Goal: Task Accomplishment & Management: Manage account settings

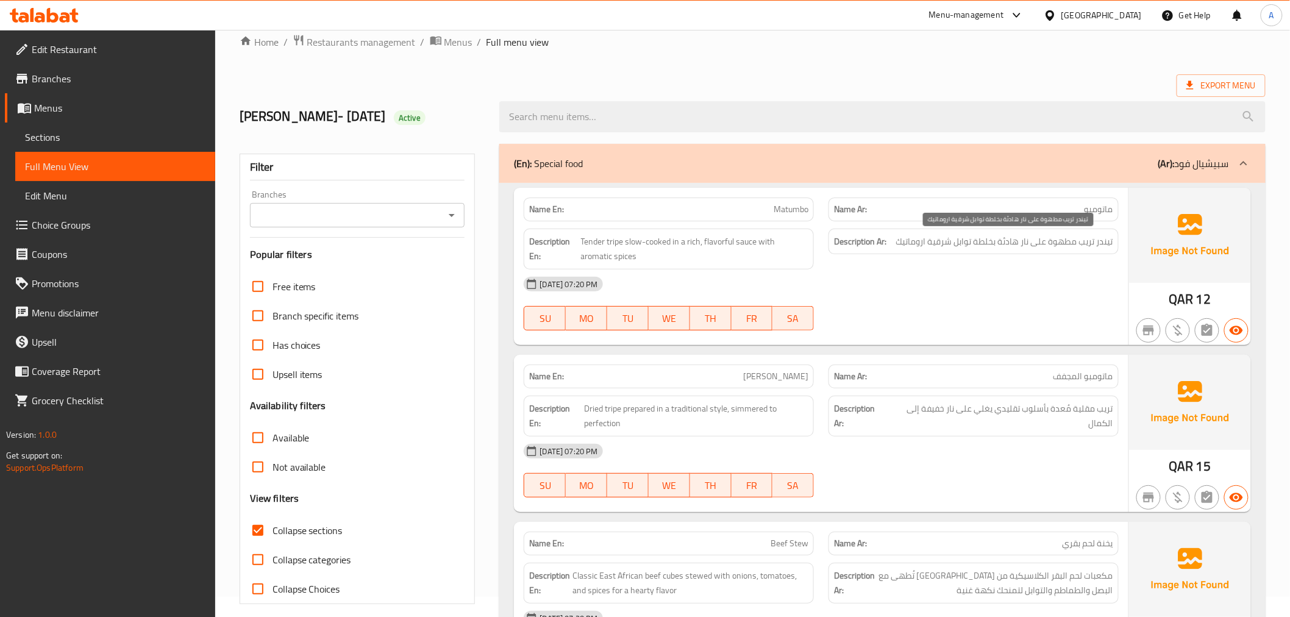
click at [1088, 240] on span "تيندر تريب مطهوة على نار هادئة بخلطة توابل شرقية اروماتيك" at bounding box center [1004, 241] width 217 height 15
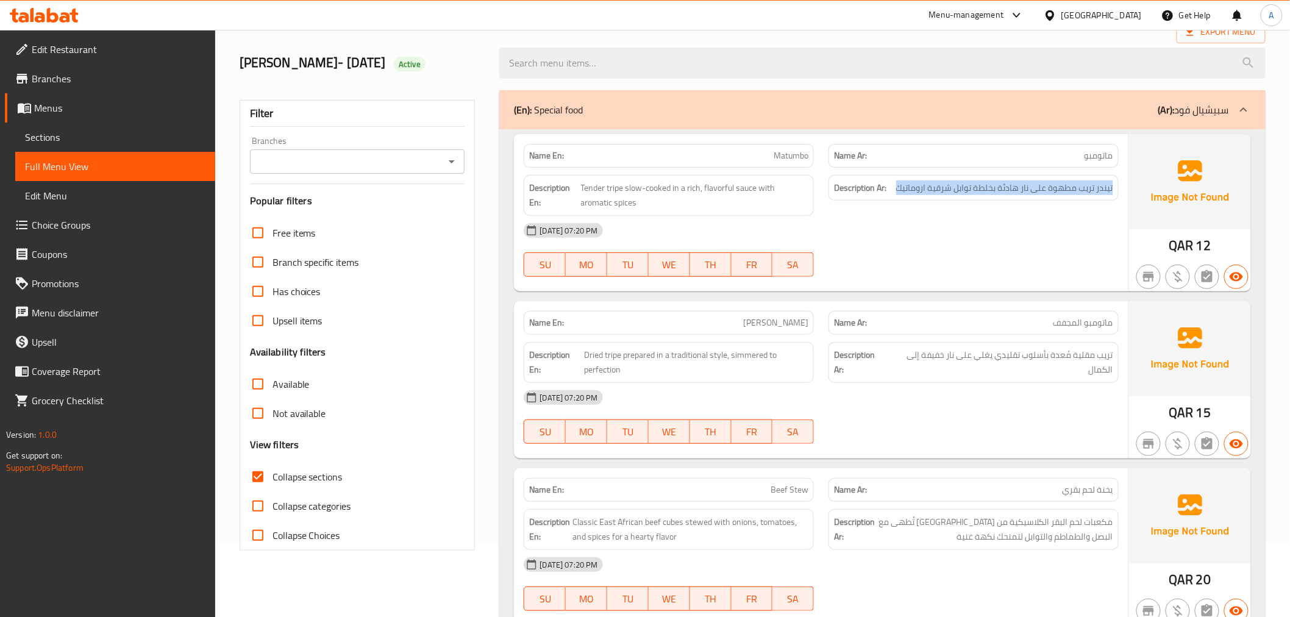
scroll to position [76, 0]
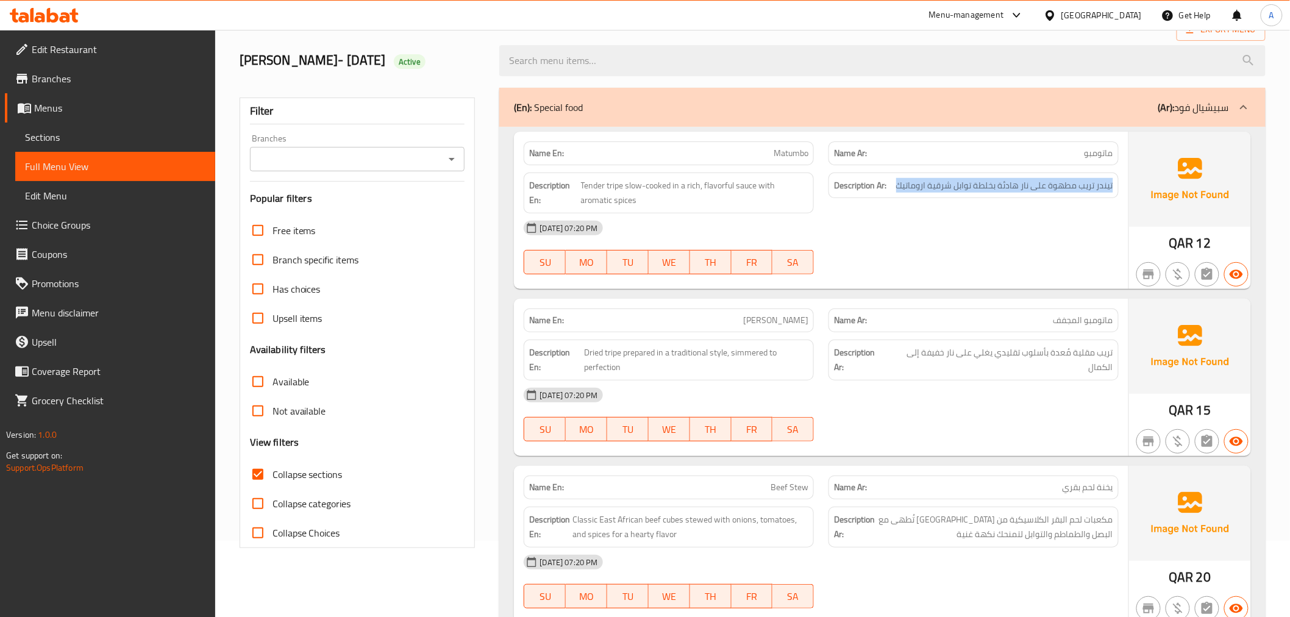
click at [785, 151] on span "Matumbo" at bounding box center [791, 153] width 35 height 13
copy span "Matumbo"
click at [794, 147] on span "Matumbo" at bounding box center [791, 153] width 35 height 13
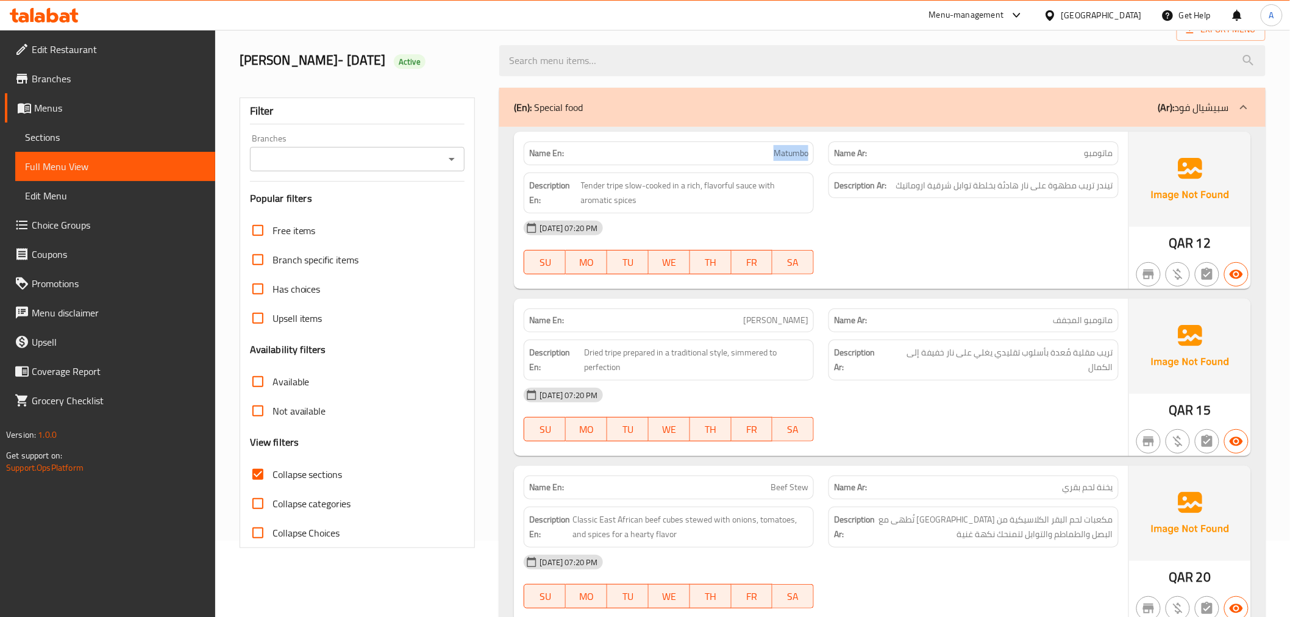
click at [794, 147] on span "Matumbo" at bounding box center [791, 153] width 35 height 13
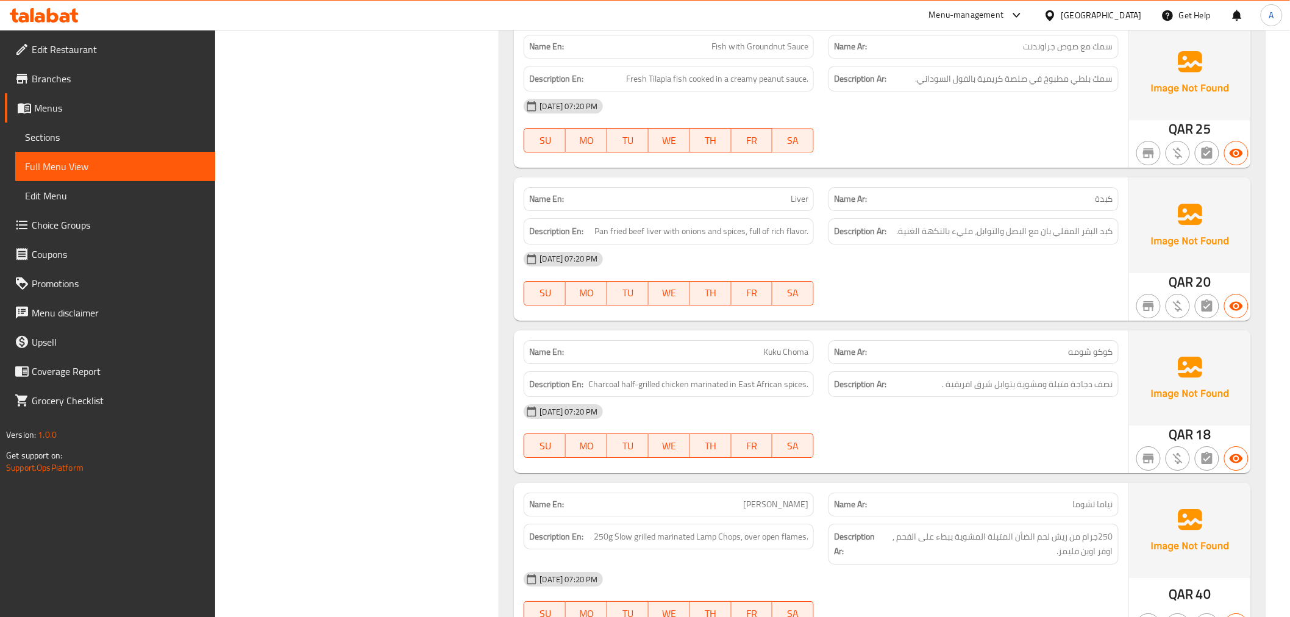
scroll to position [1522, 0]
drag, startPoint x: 1300, startPoint y: 141, endPoint x: 733, endPoint y: 246, distance: 576.1
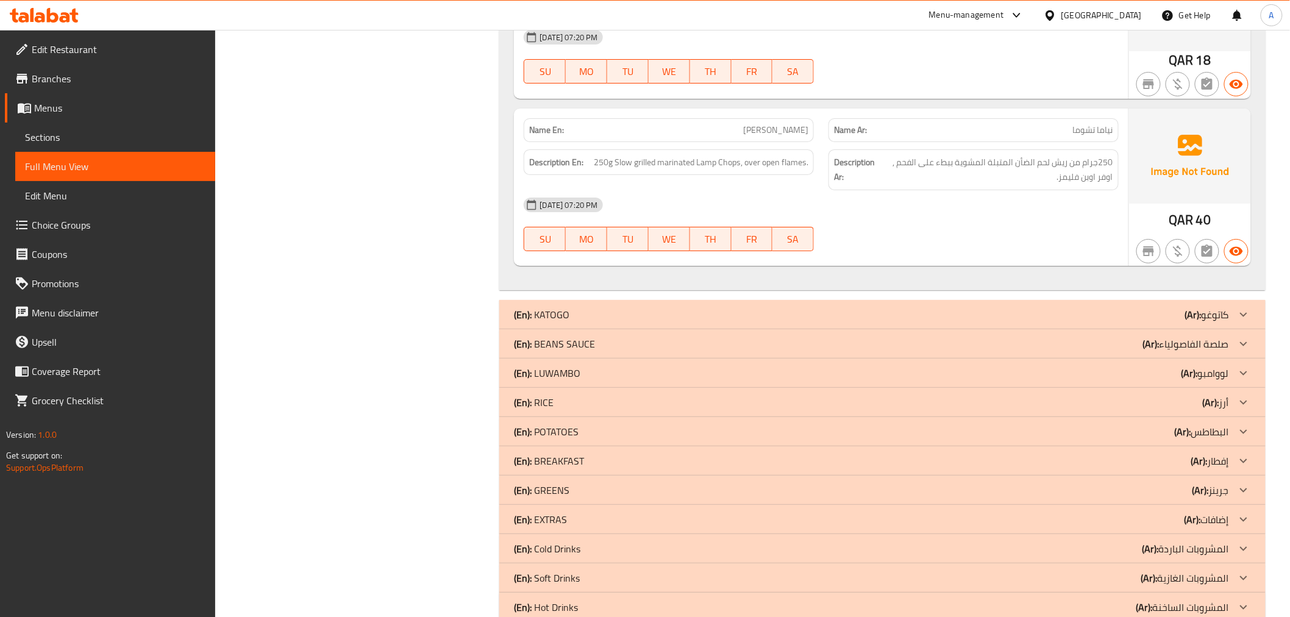
scroll to position [1879, 0]
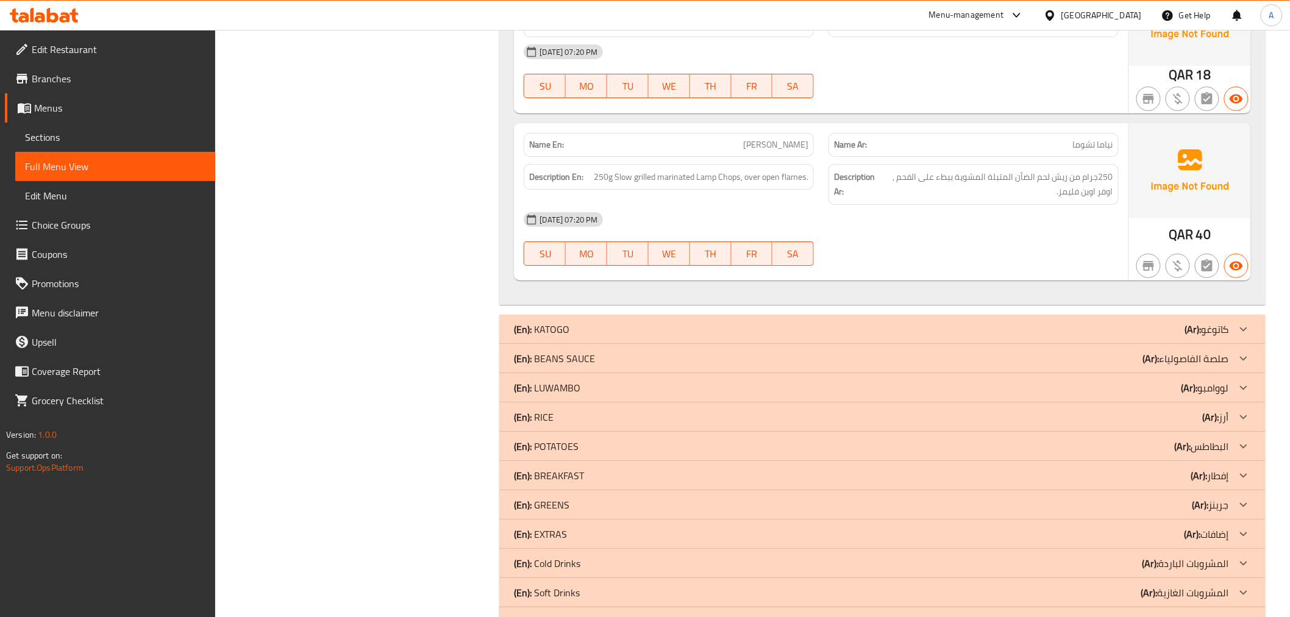
click at [1194, 329] on b "(Ar):" at bounding box center [1193, 329] width 16 height 18
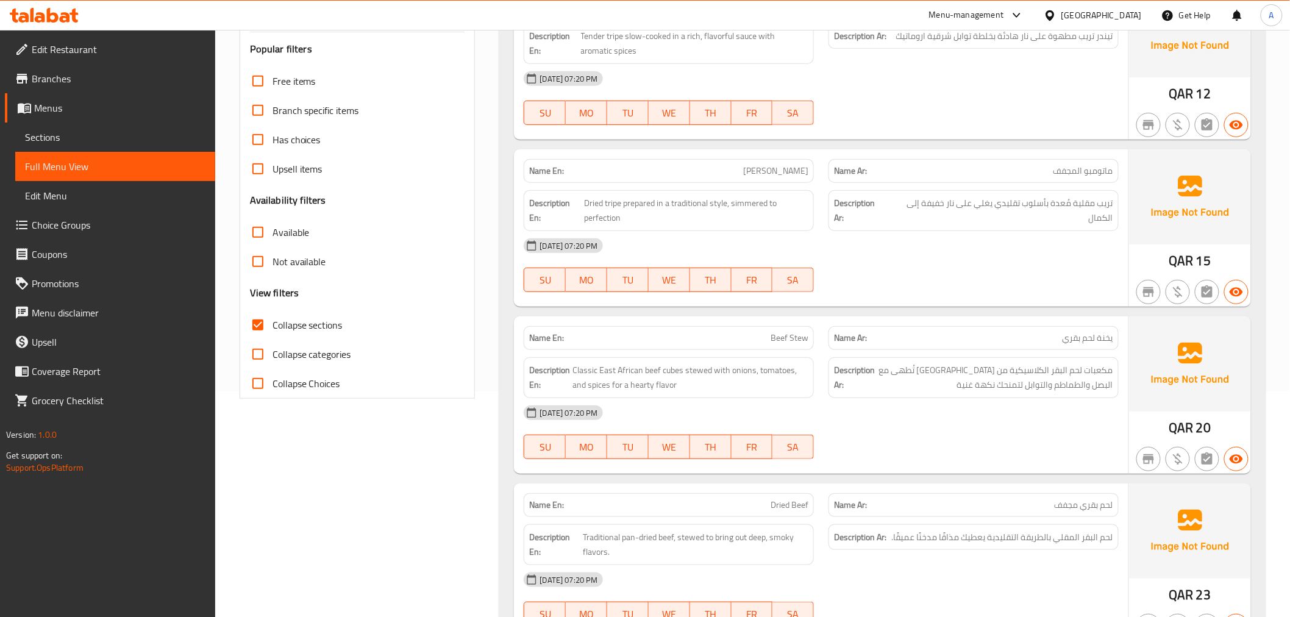
scroll to position [0, 0]
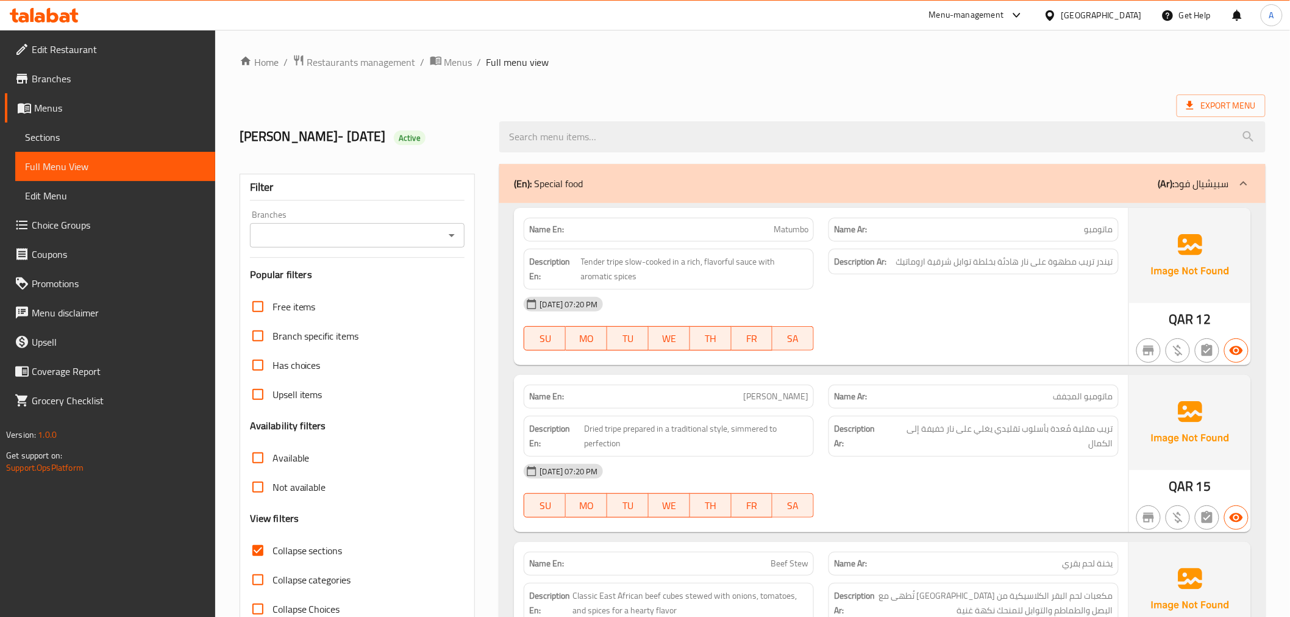
click at [1180, 187] on p "(Ar): سبيشيال فود" at bounding box center [1193, 183] width 71 height 15
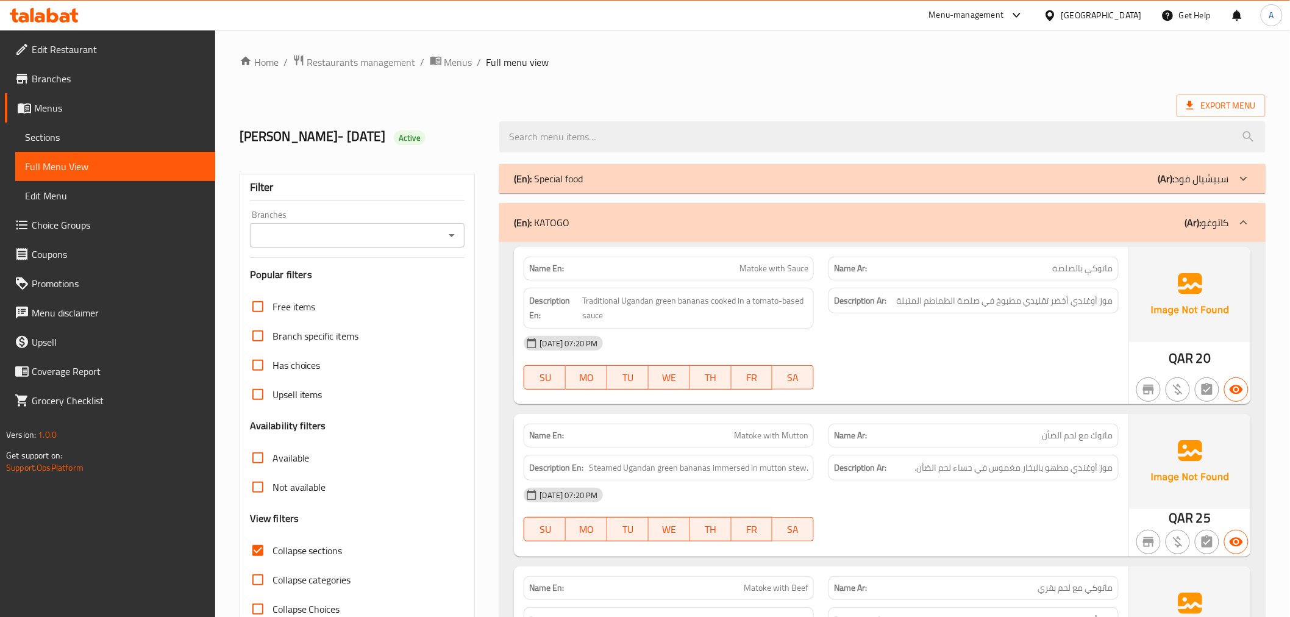
click at [1081, 222] on div "(En): KATOGO (Ar): كاتوغو" at bounding box center [871, 222] width 715 height 15
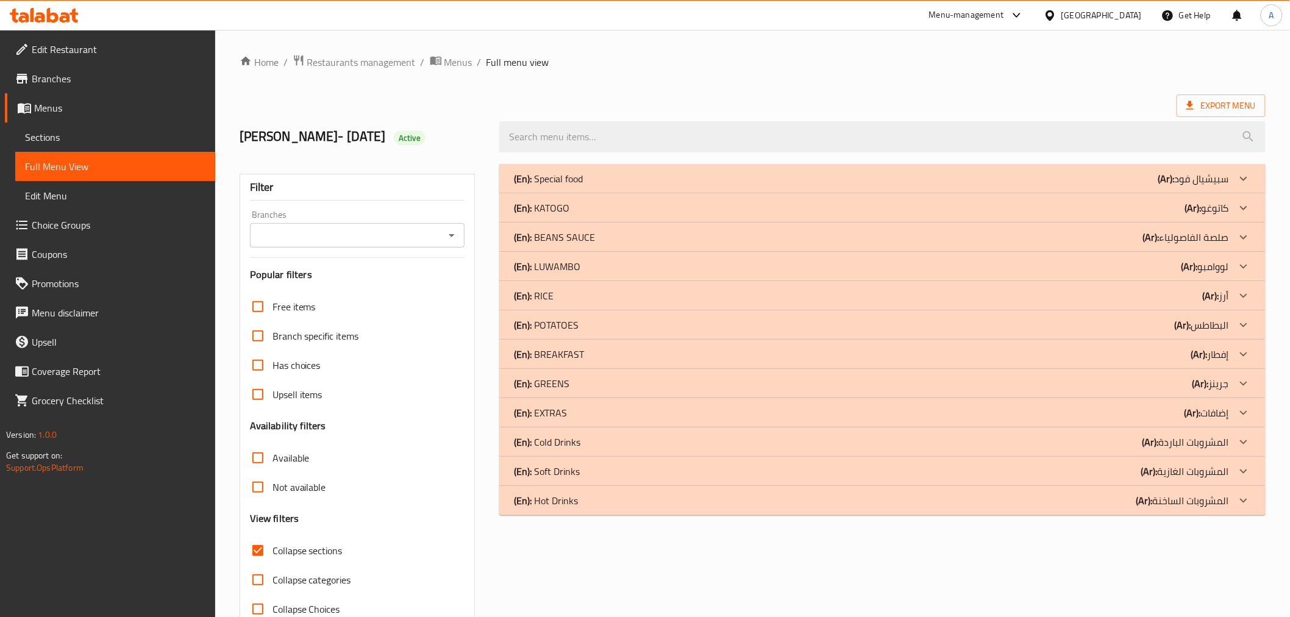
click at [1134, 194] on div "(En): KATOGO (Ar): كاتوغو" at bounding box center [882, 207] width 766 height 29
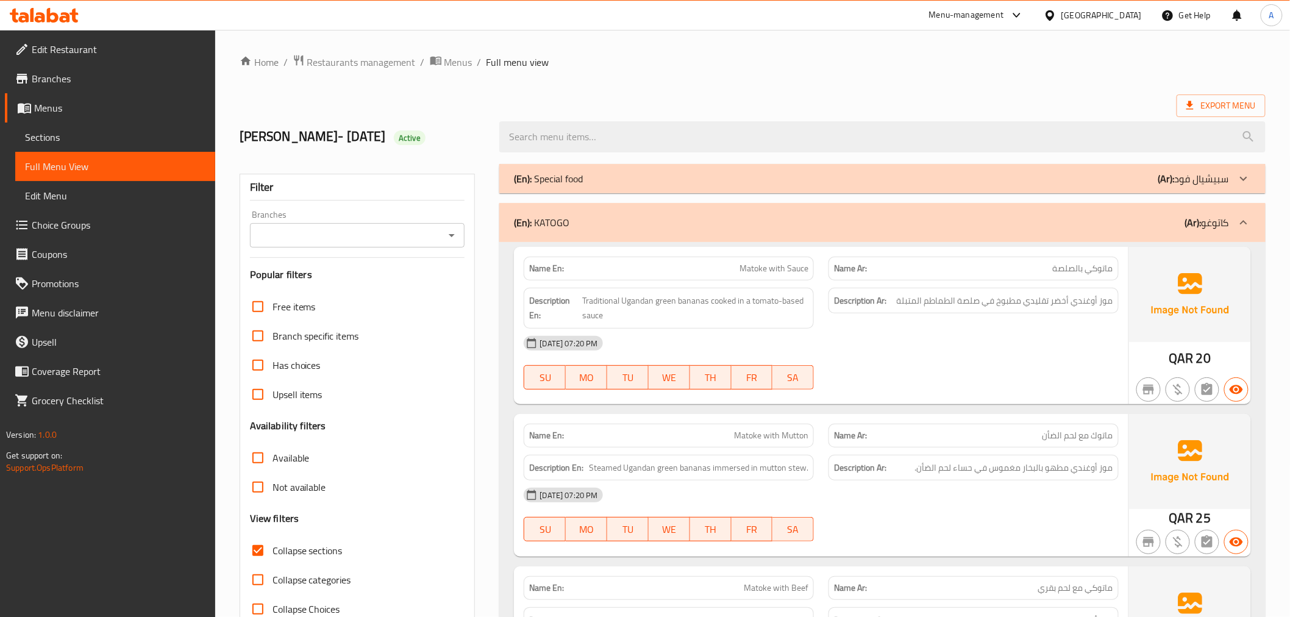
click at [1099, 220] on div "(En): KATOGO (Ar): كاتوغو" at bounding box center [871, 222] width 715 height 15
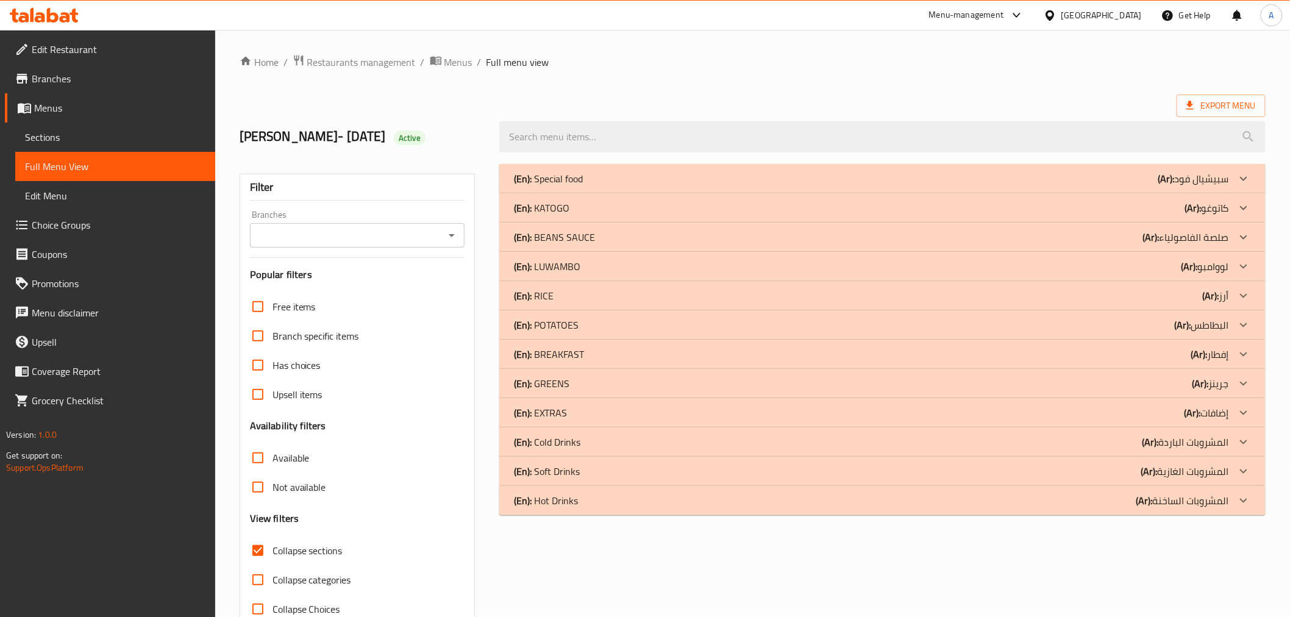
click at [1062, 180] on div "(En): Special food (Ar): سبيشيال فود" at bounding box center [871, 178] width 715 height 15
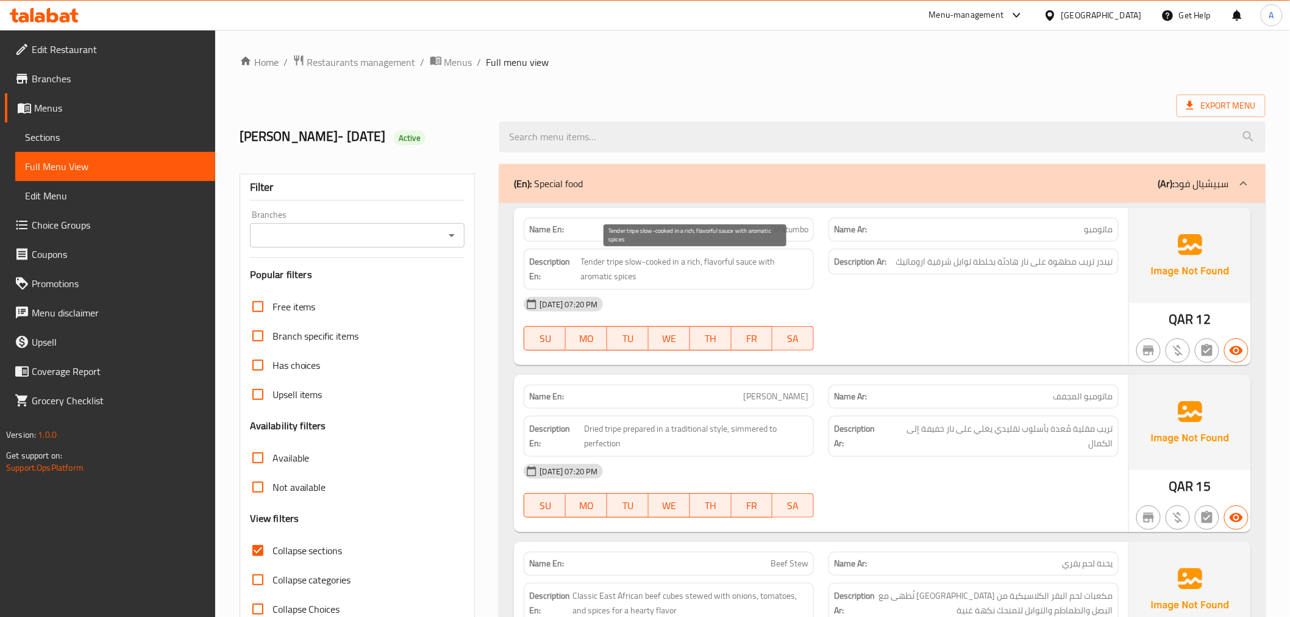
click at [666, 275] on span "Tender tripe slow-cooked in a rich, flavorful sauce with aromatic spices" at bounding box center [694, 269] width 227 height 30
click at [666, 276] on span "Tender tripe slow-cooked in a rich, flavorful sauce with aromatic spices" at bounding box center [694, 269] width 227 height 30
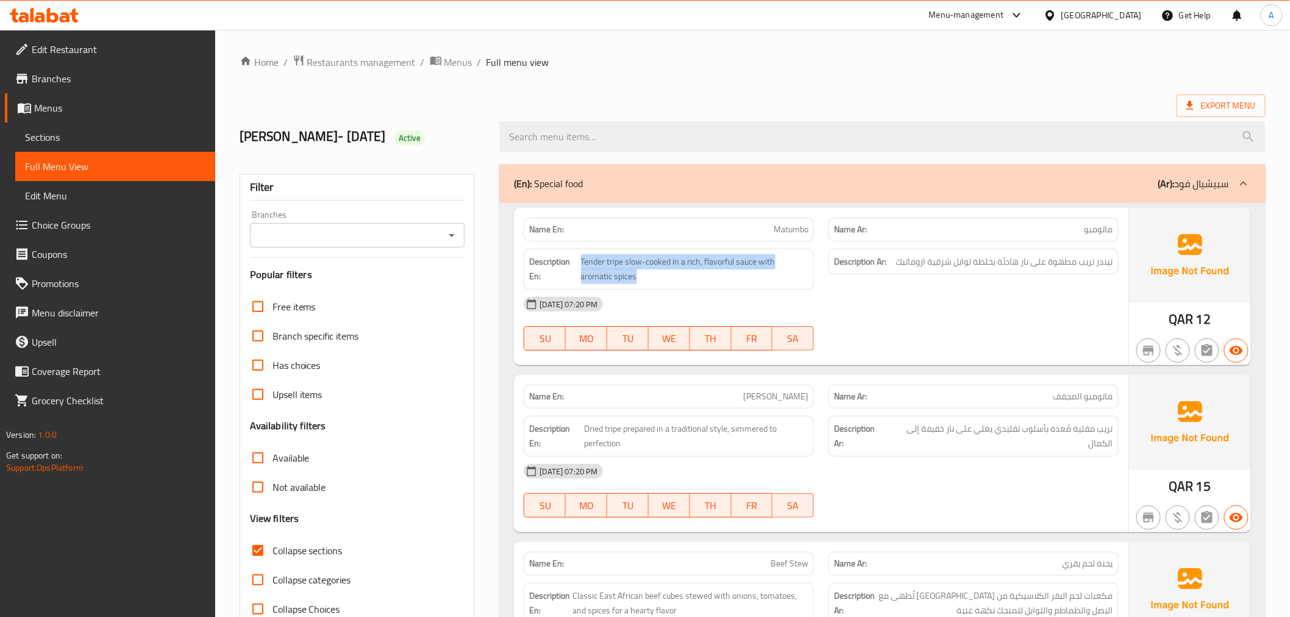
click at [750, 249] on div "Description En: Tender tripe slow-cooked in a rich, flavorful sauce with aromat…" at bounding box center [669, 269] width 290 height 41
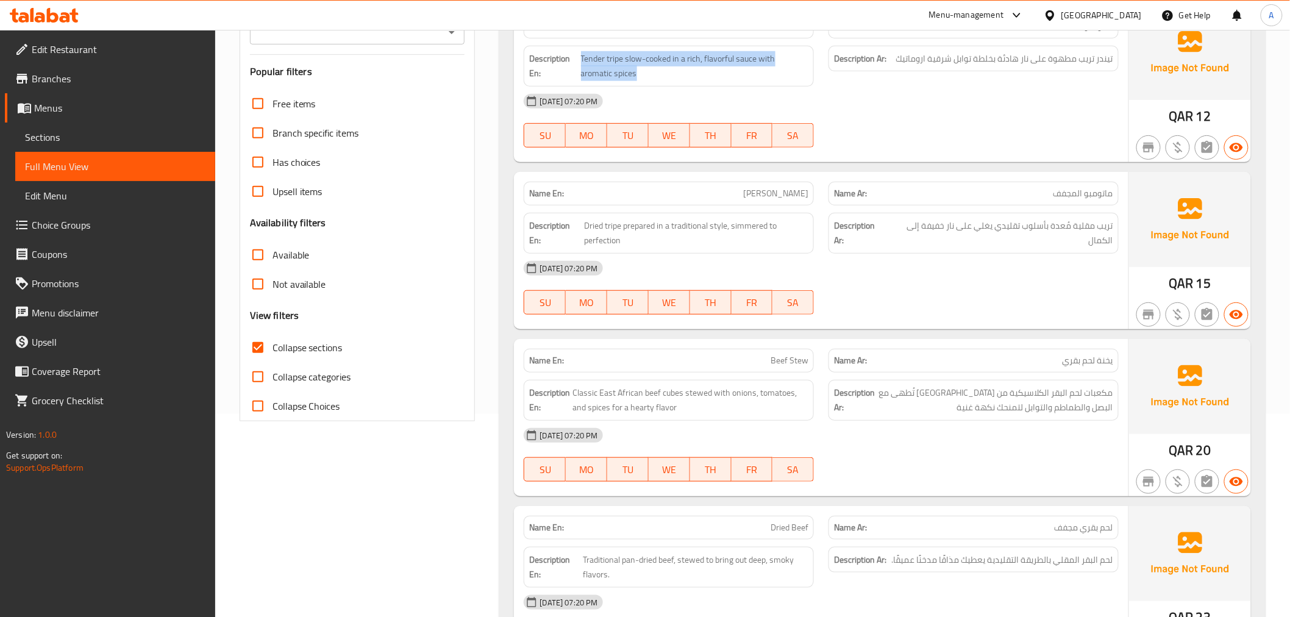
scroll to position [246, 0]
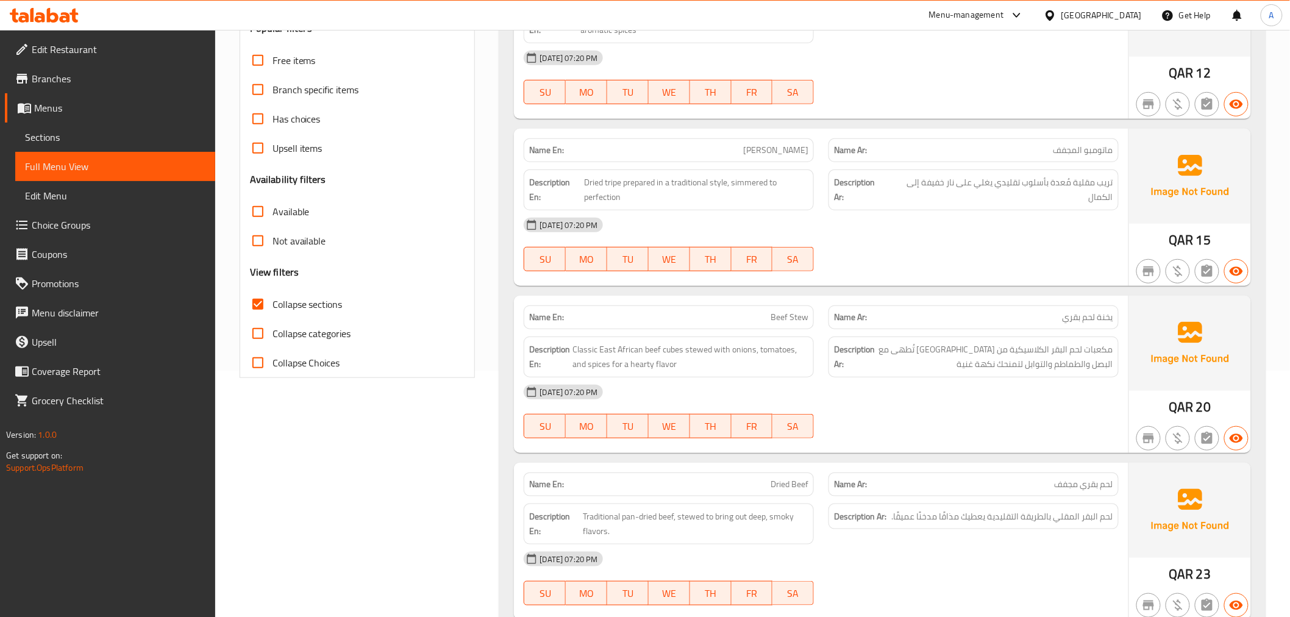
click at [790, 155] on span "[PERSON_NAME]" at bounding box center [775, 150] width 65 height 13
click at [1094, 148] on span "ماتومبو المجفف" at bounding box center [1084, 150] width 60 height 13
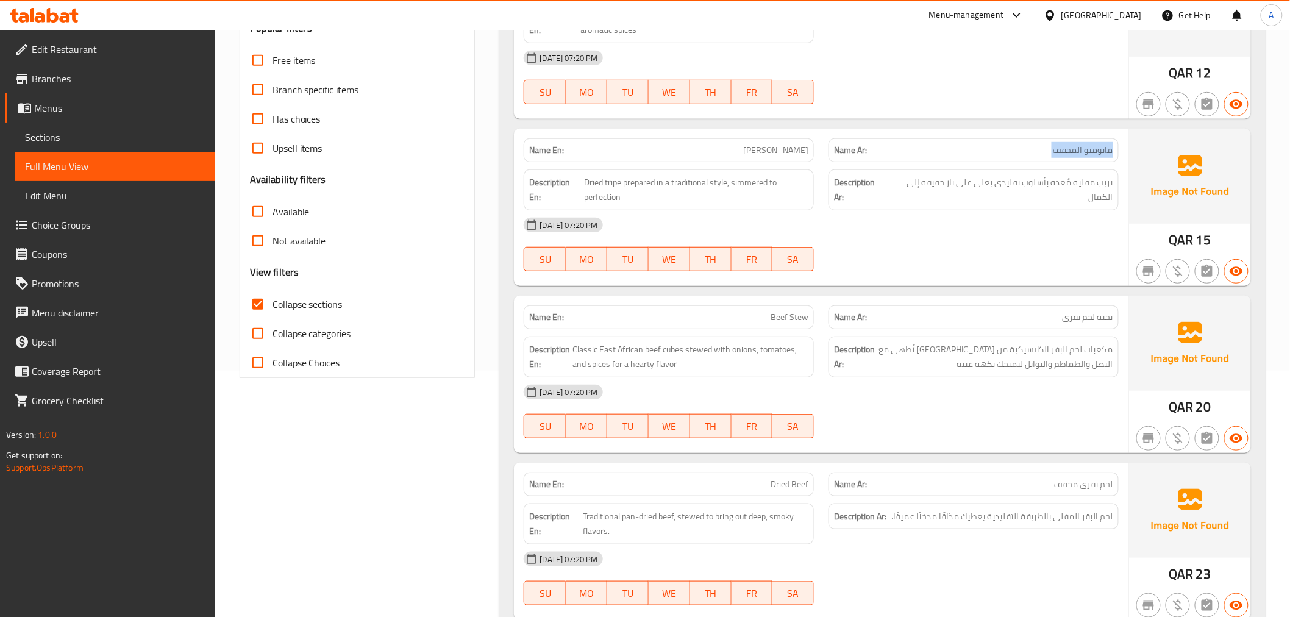
click at [1094, 148] on span "ماتومبو المجفف" at bounding box center [1084, 150] width 60 height 13
click at [1033, 180] on span "تريب مقلية مُعدة بأسلوب تقليدي يغلي على نار خفيفة إلى الكمال" at bounding box center [1001, 190] width 226 height 30
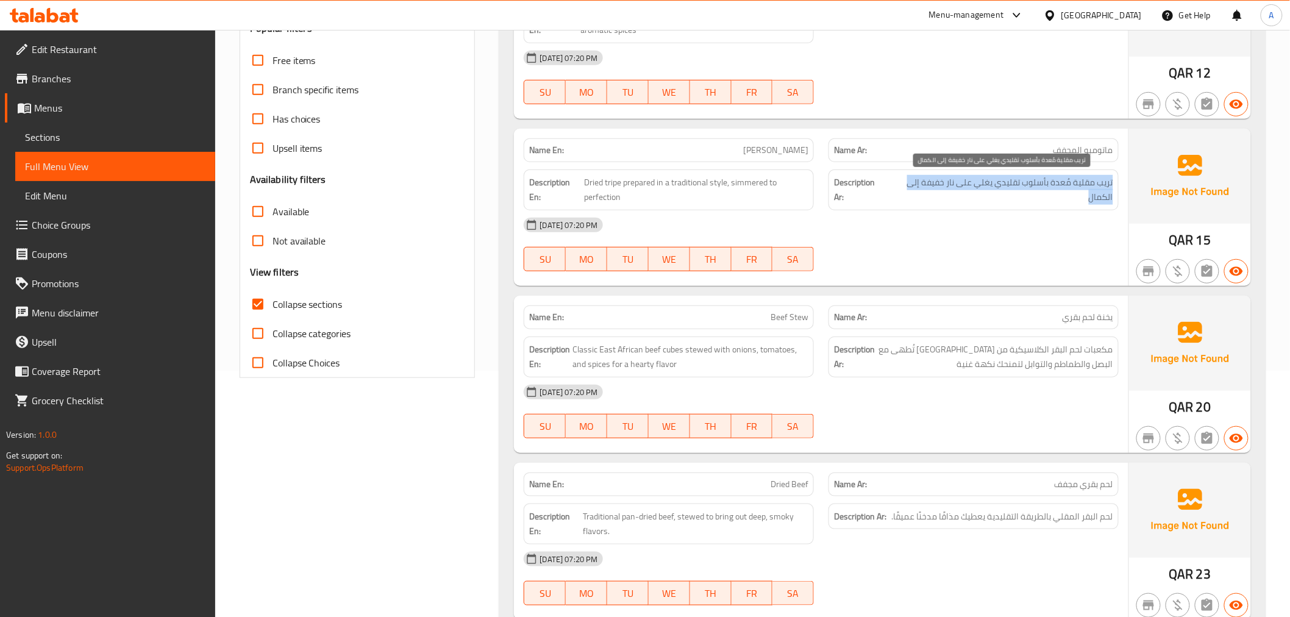
click at [1033, 180] on span "تريب مقلية مُعدة بأسلوب تقليدي يغلي على نار خفيفة إلى الكمال" at bounding box center [1001, 190] width 226 height 30
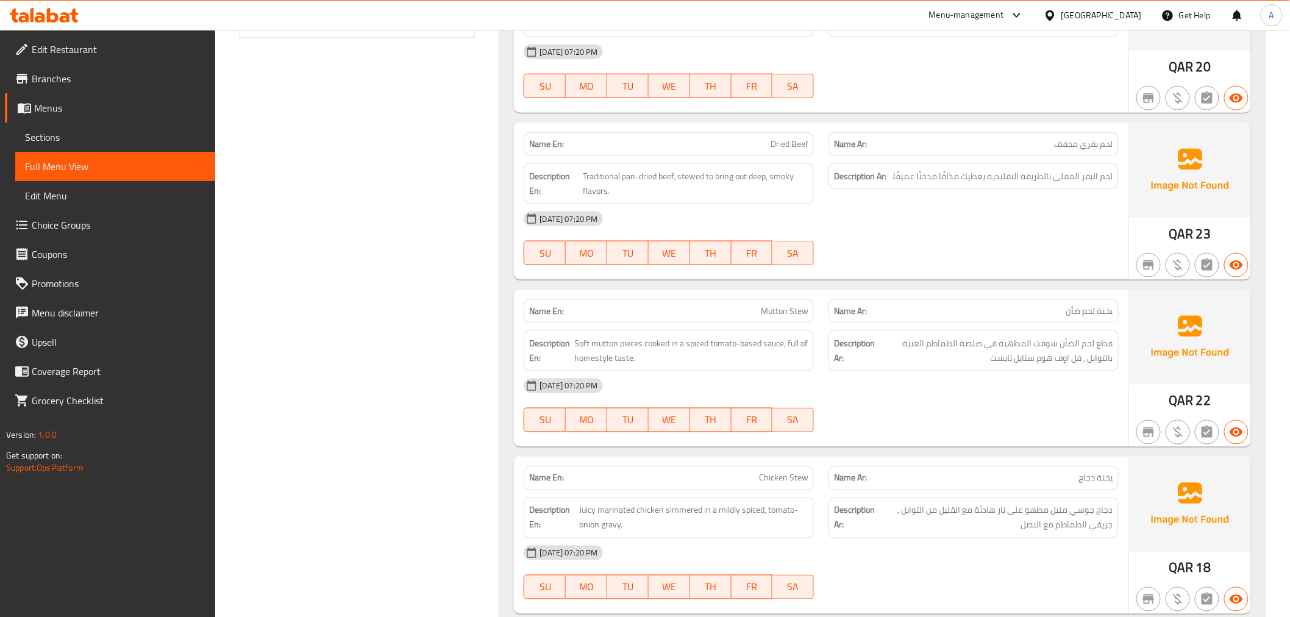
scroll to position [604, 0]
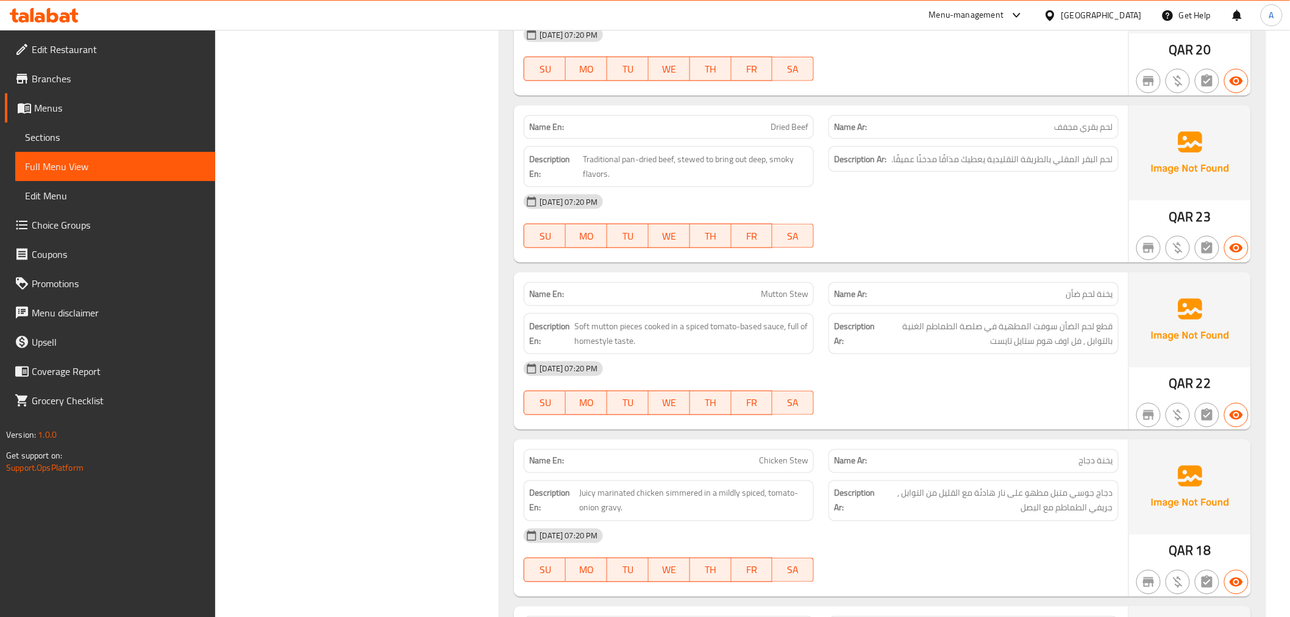
click at [807, 130] on span "Dried Beef" at bounding box center [790, 127] width 38 height 13
type button "0"
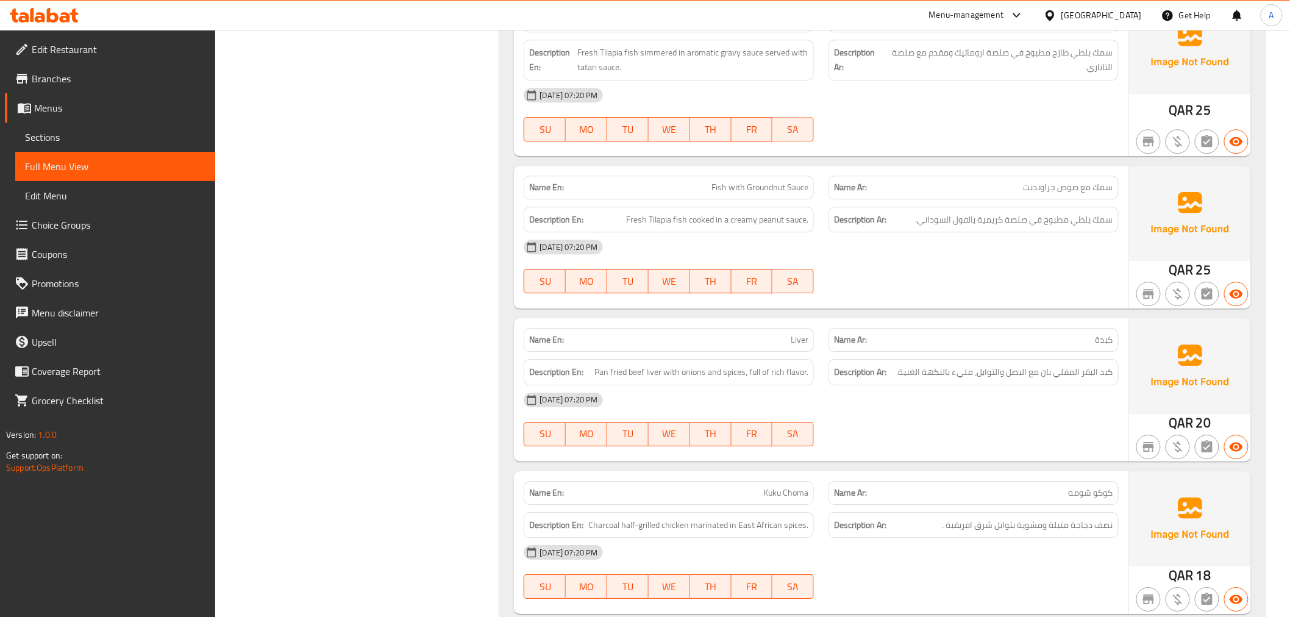
scroll to position [1399, 0]
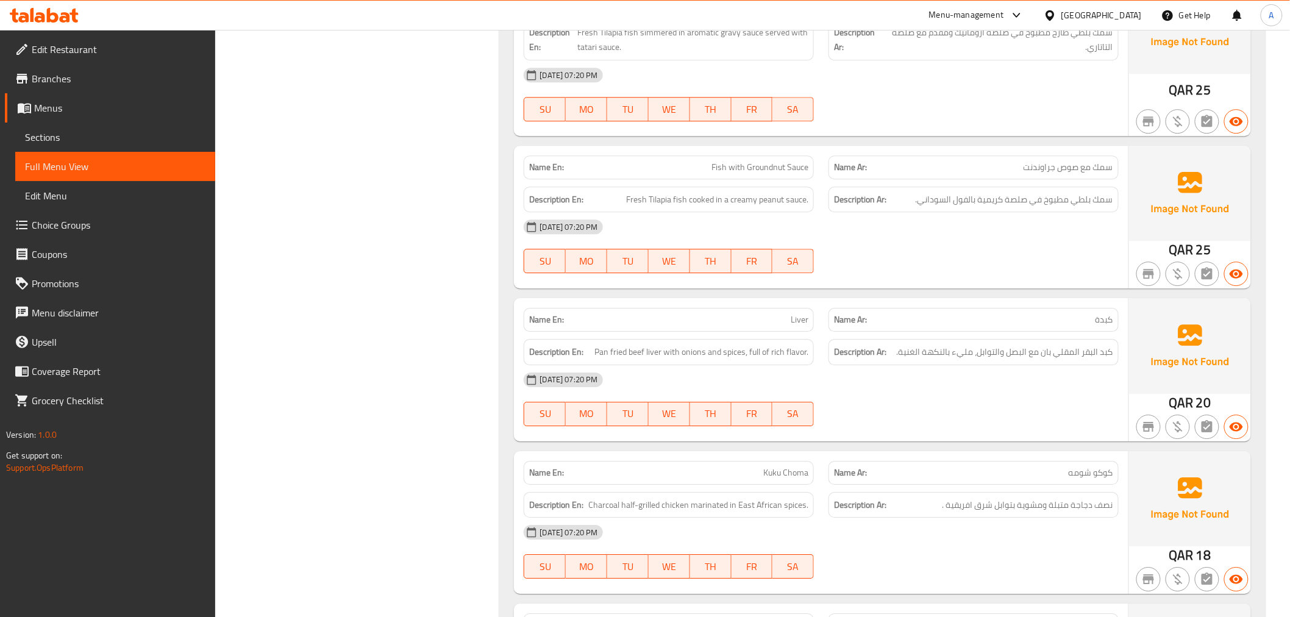
click at [758, 162] on span "Fish with Groundnut Sauce" at bounding box center [760, 167] width 97 height 13
copy span "Fish with Groundnut Sauce"
click at [1029, 201] on span "سمك بلطي مطبوخ في صلصة كريمية بالفول السوداني." at bounding box center [1015, 199] width 198 height 15
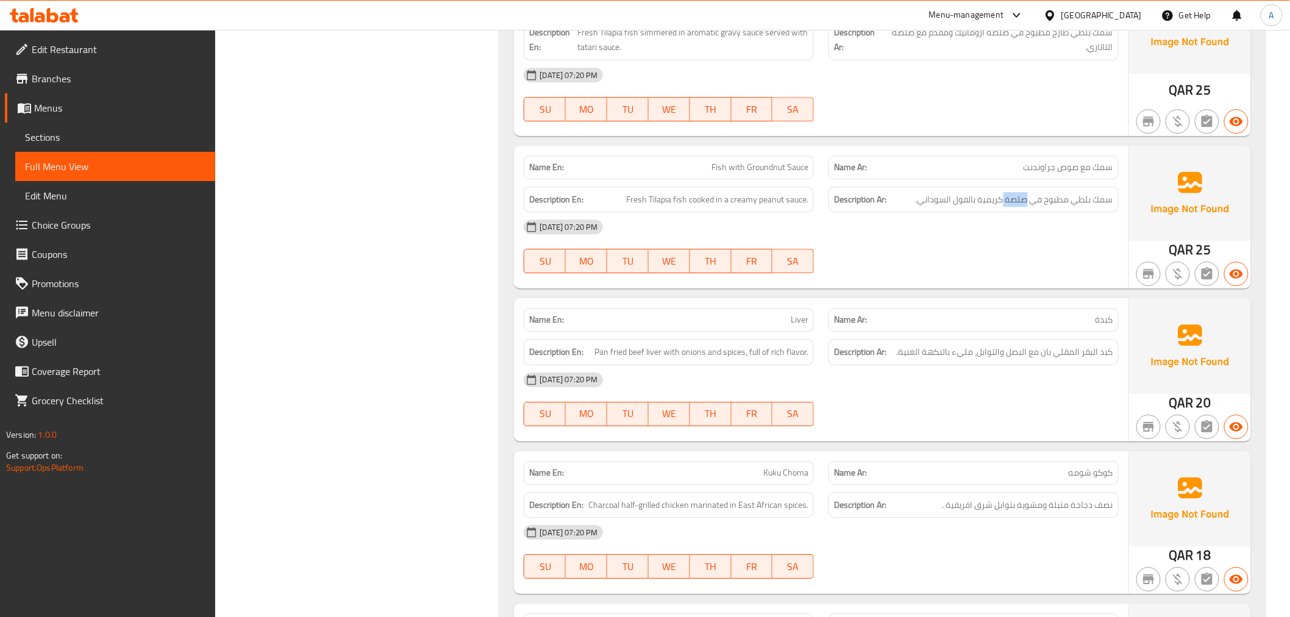
click at [1029, 201] on span "سمك بلطي مطبوخ في صلصة كريمية بالفول السوداني." at bounding box center [1015, 199] width 198 height 15
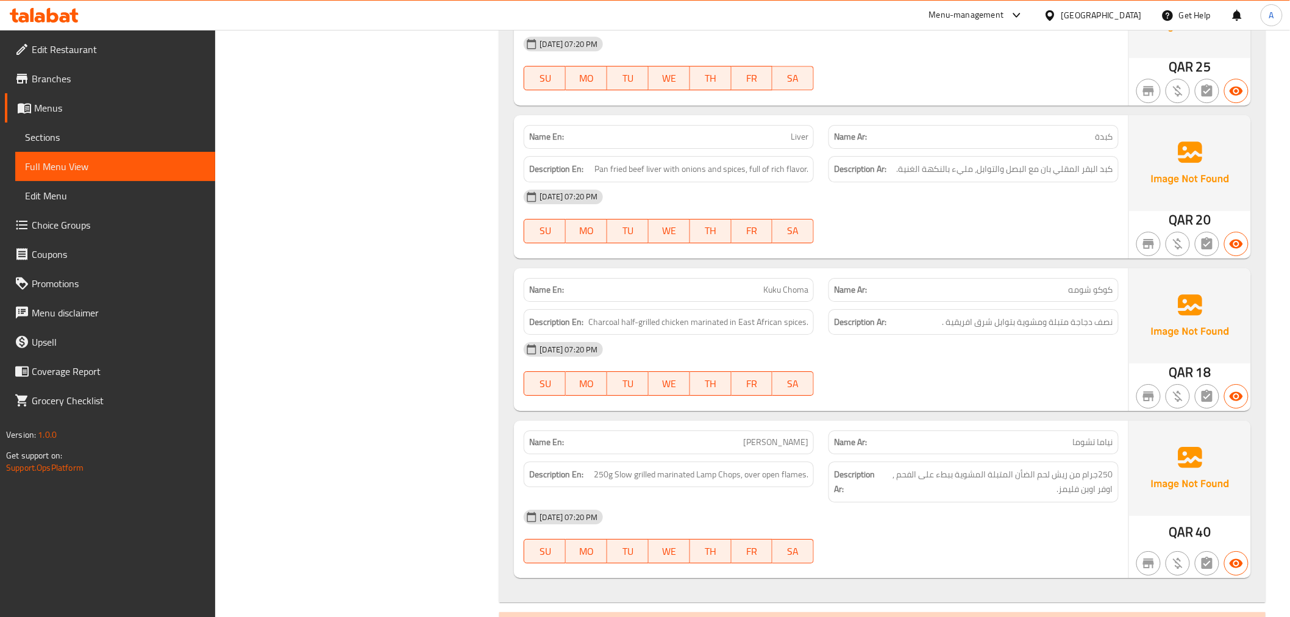
scroll to position [1733, 0]
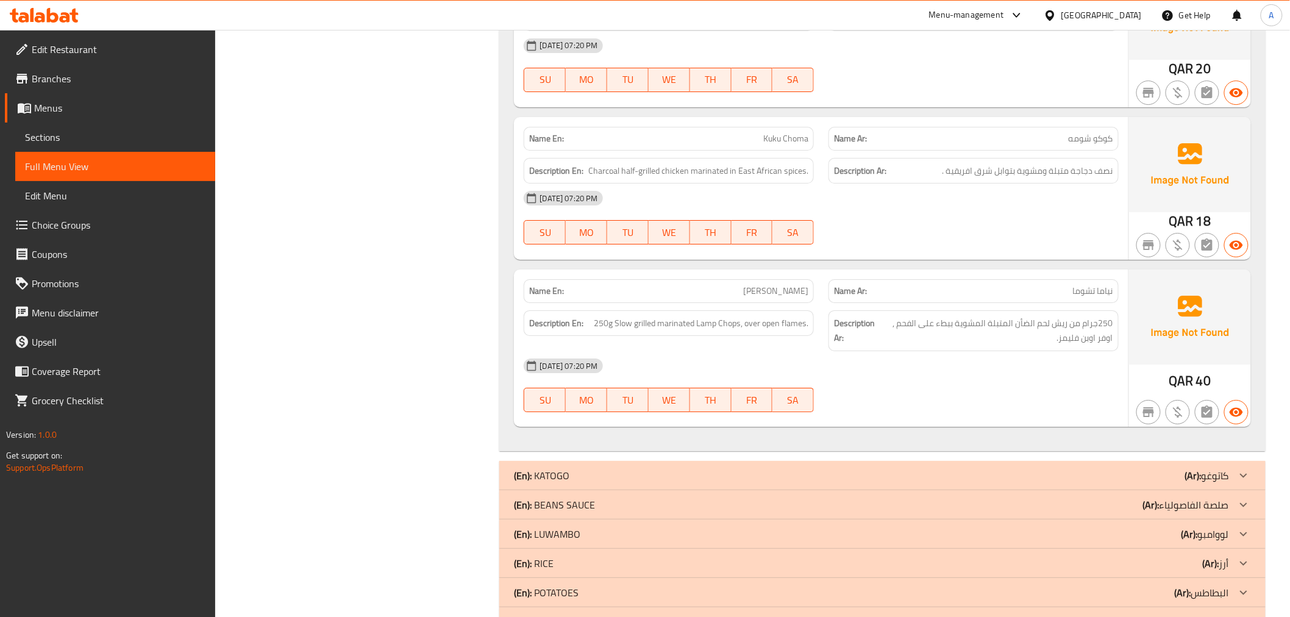
click at [783, 143] on span "Kuku Choma" at bounding box center [785, 138] width 45 height 13
copy span "Kuku Choma"
click at [793, 288] on span "[PERSON_NAME]" at bounding box center [775, 291] width 65 height 13
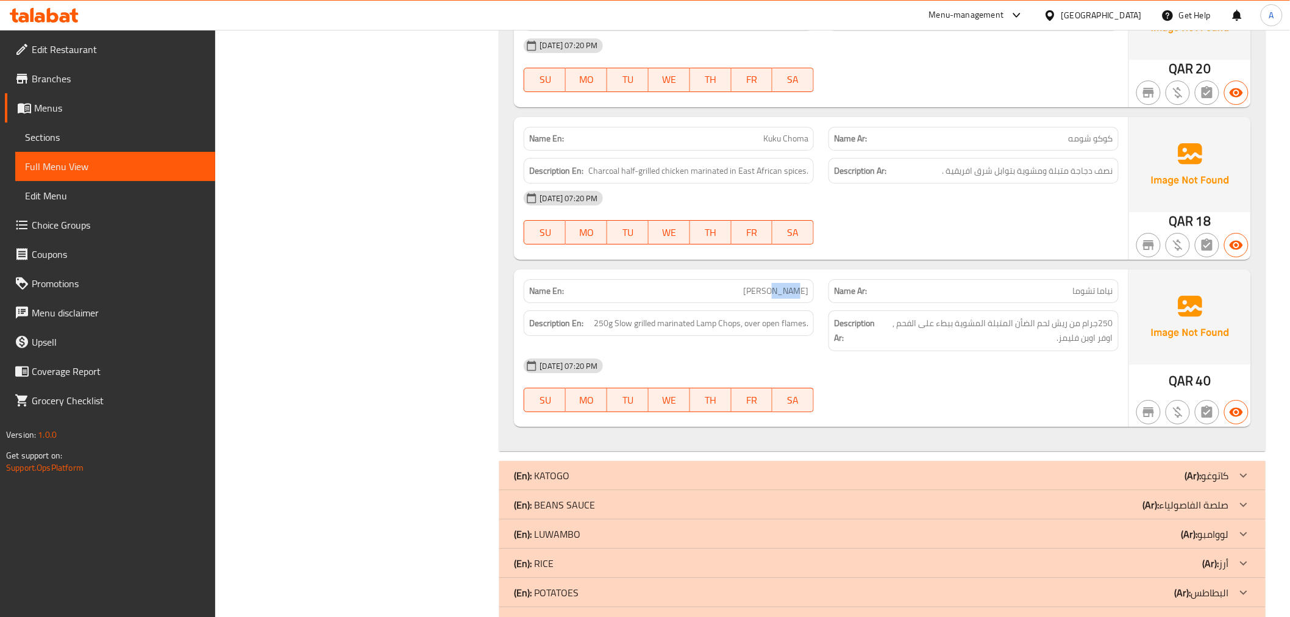
click at [793, 288] on span "[PERSON_NAME]" at bounding box center [775, 291] width 65 height 13
click at [1069, 274] on div "Name Ar: نياما تشوما" at bounding box center [973, 291] width 305 height 38
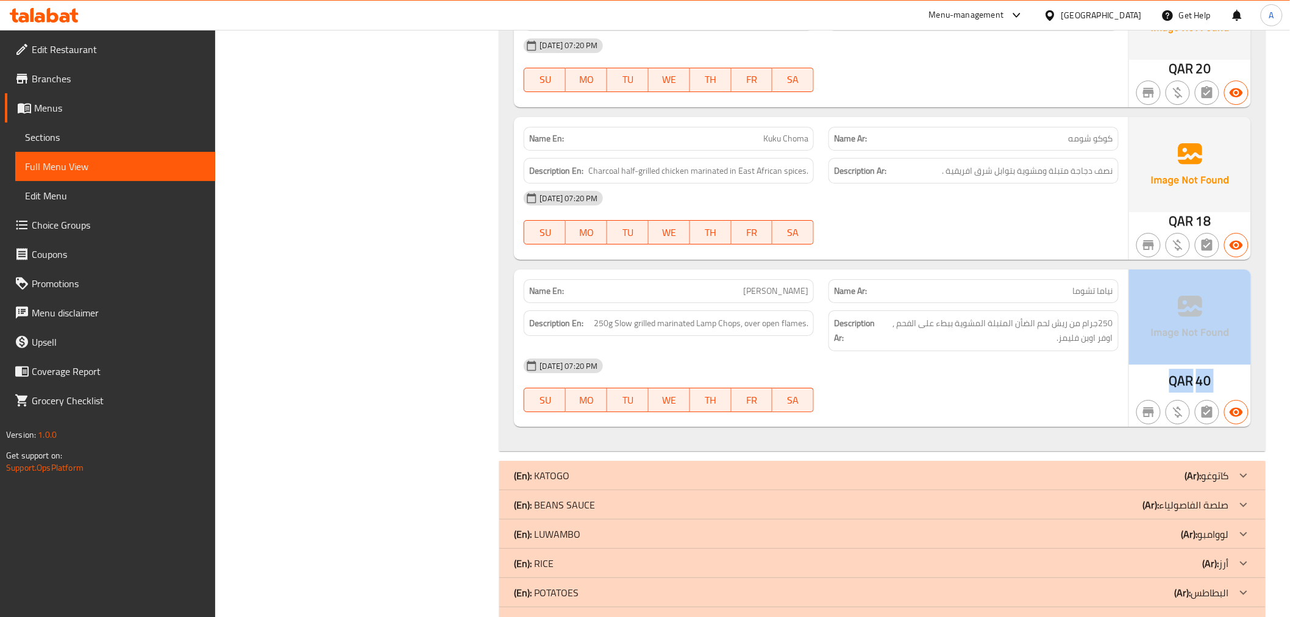
drag, startPoint x: 1266, startPoint y: 473, endPoint x: 1276, endPoint y: 337, distance: 136.3
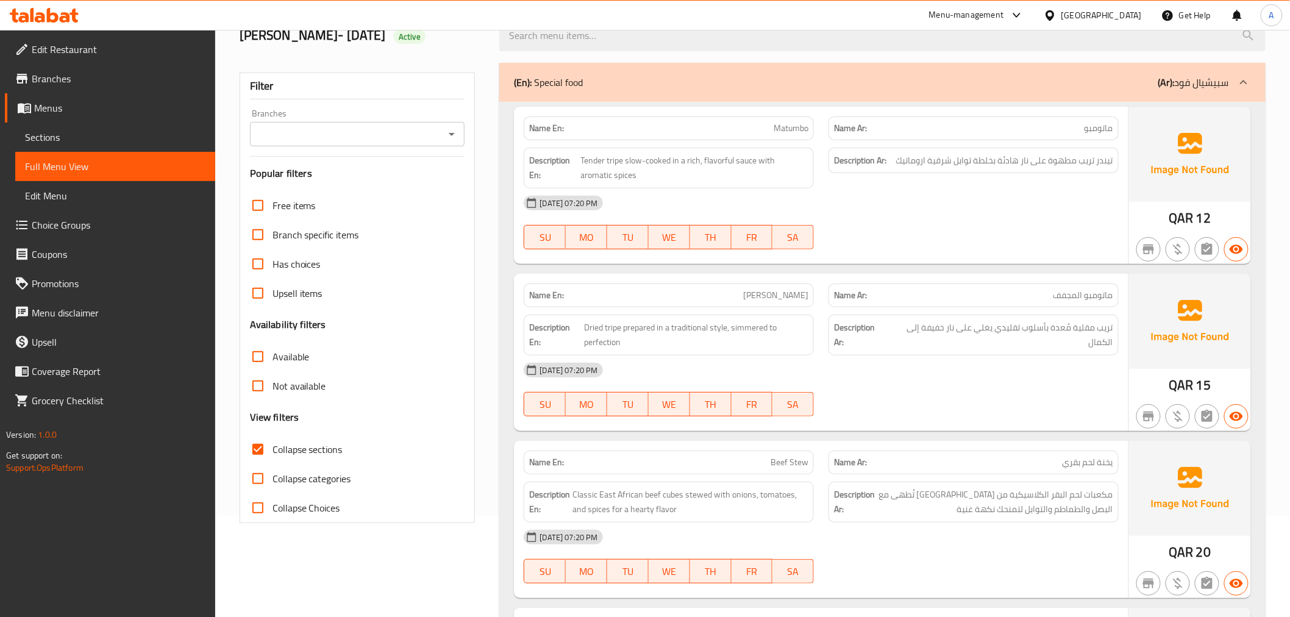
scroll to position [49, 0]
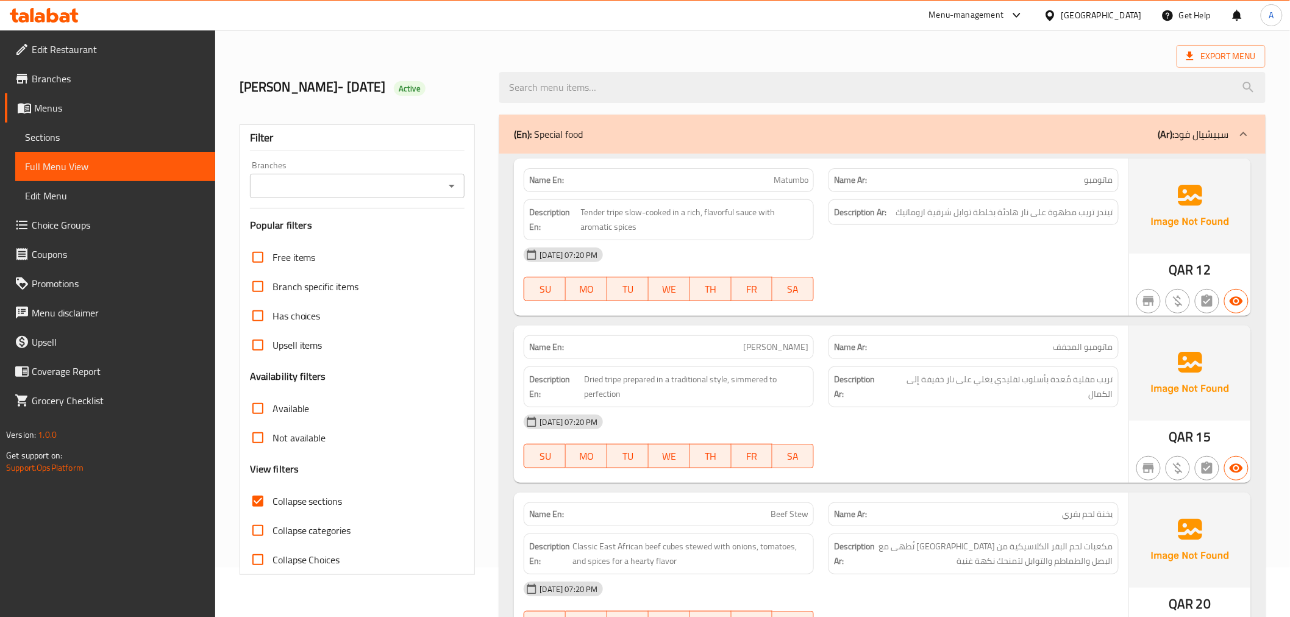
click at [1183, 136] on p "(Ar): سبيشيال فود" at bounding box center [1193, 134] width 71 height 15
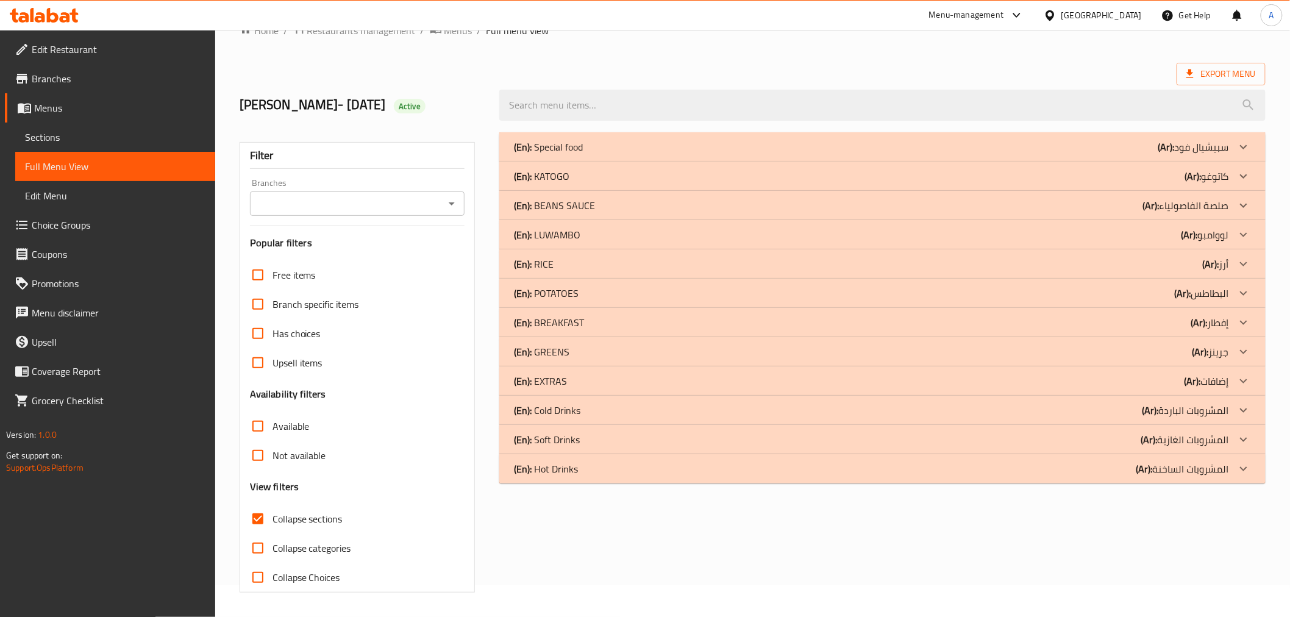
scroll to position [32, 0]
click at [1222, 169] on p "(Ar): كاتوغو" at bounding box center [1207, 176] width 44 height 15
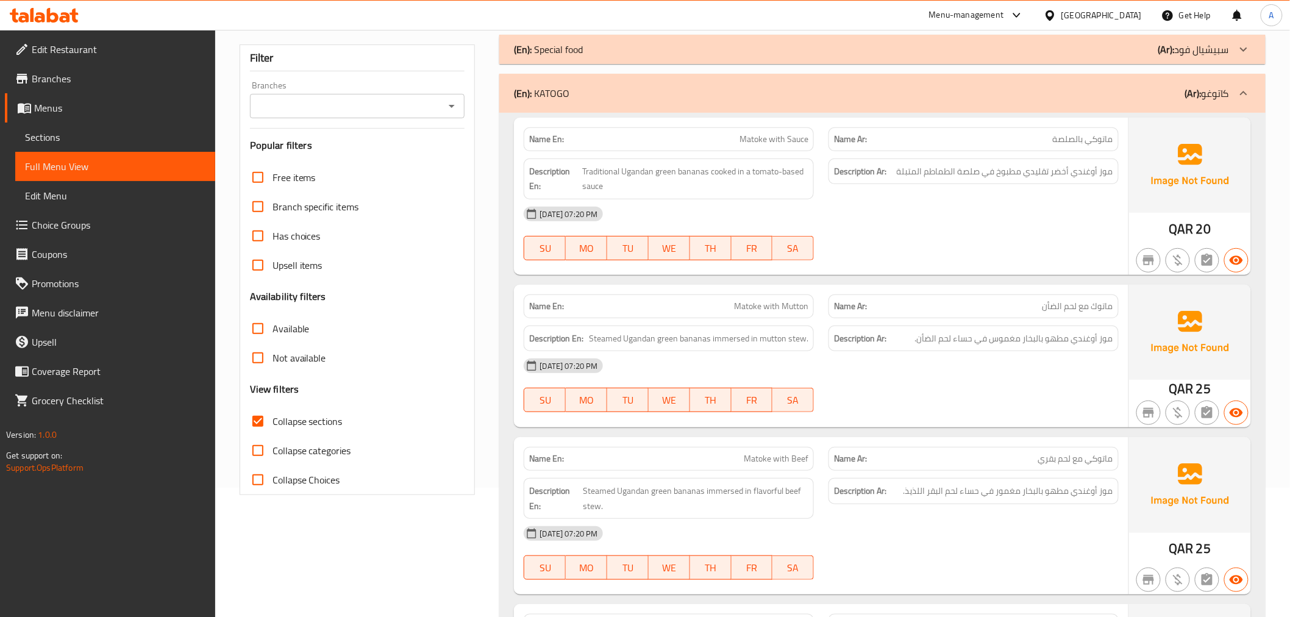
scroll to position [137, 0]
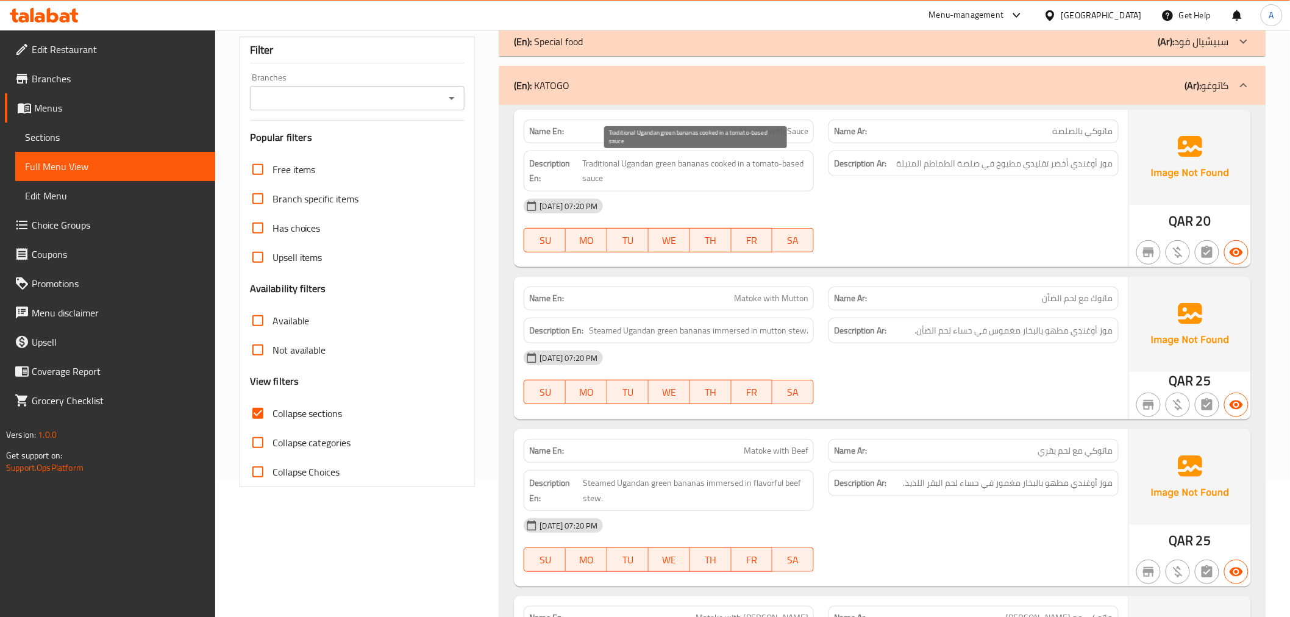
click at [953, 184] on div "Description Ar: موز أوغندي أخضر تقليدي مطبوخ في صلصة الطماطم المتبلة" at bounding box center [973, 170] width 305 height 55
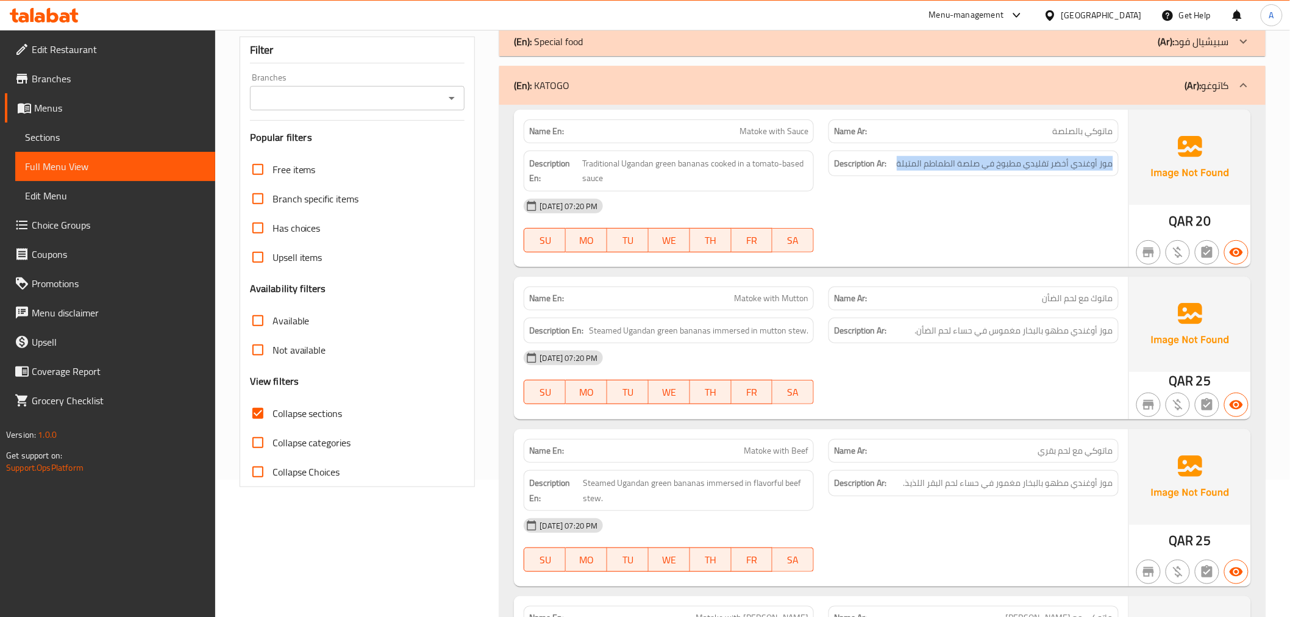
click at [953, 184] on div "Description Ar: موز أوغندي أخضر تقليدي مطبوخ في صلصة الطماطم المتبلة" at bounding box center [973, 170] width 305 height 55
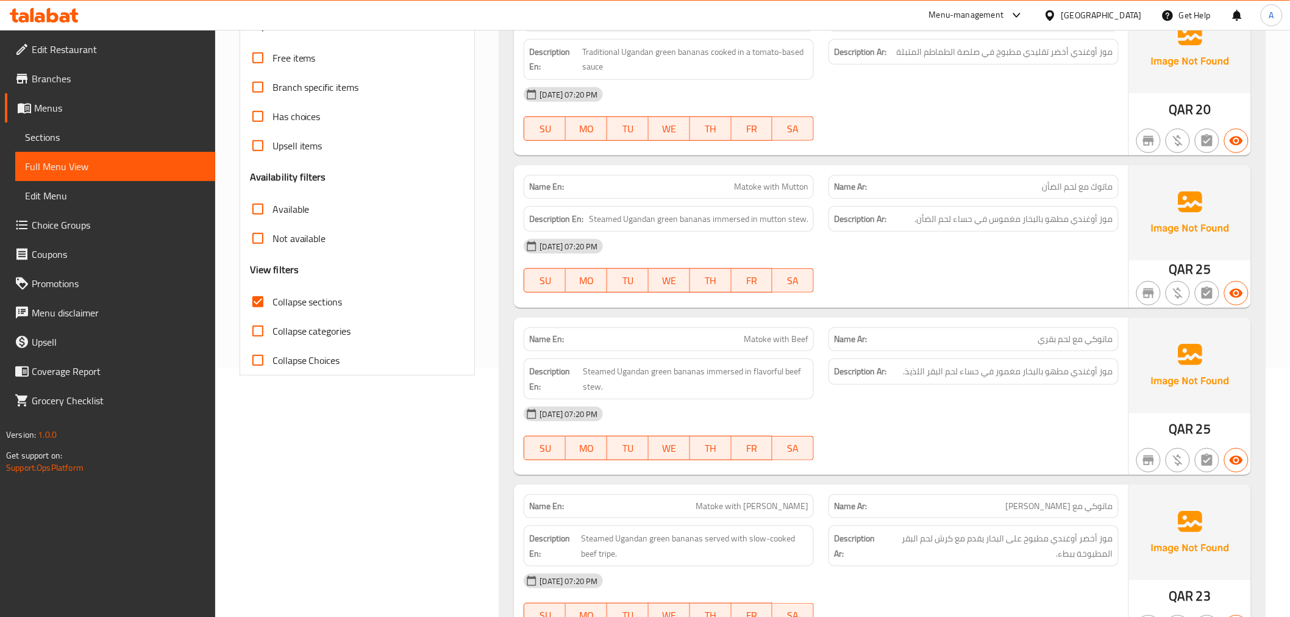
scroll to position [255, 0]
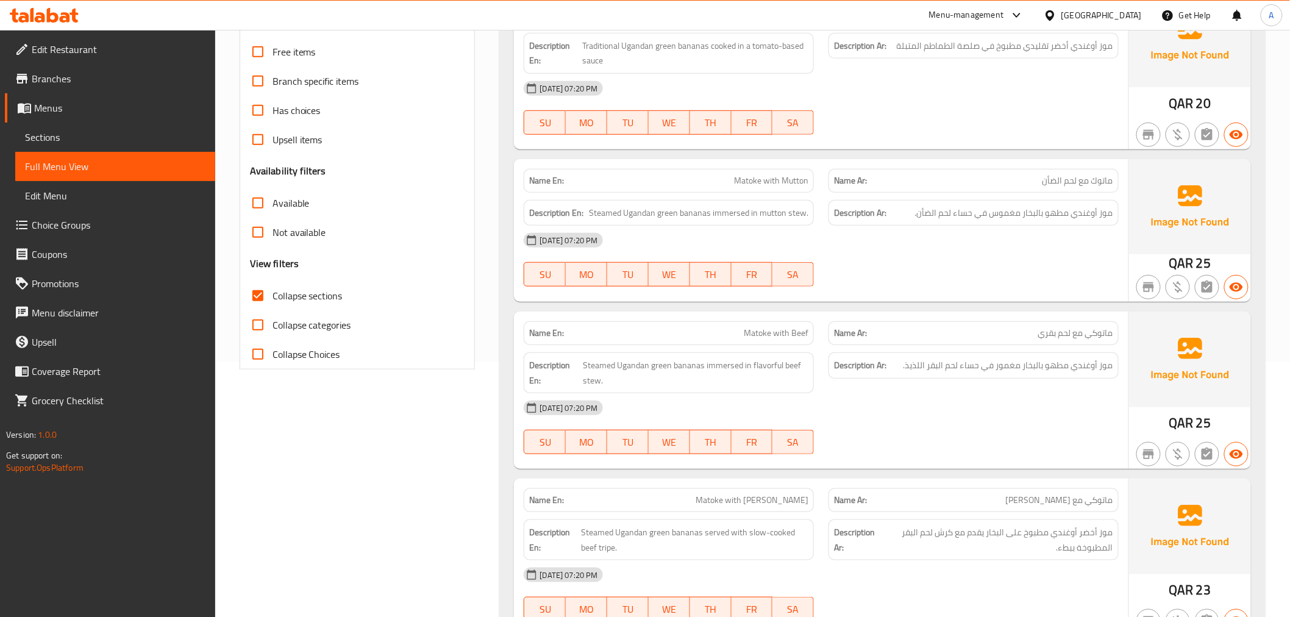
click at [1087, 182] on span "ماتوك مع لحم الضأن" at bounding box center [1078, 180] width 71 height 13
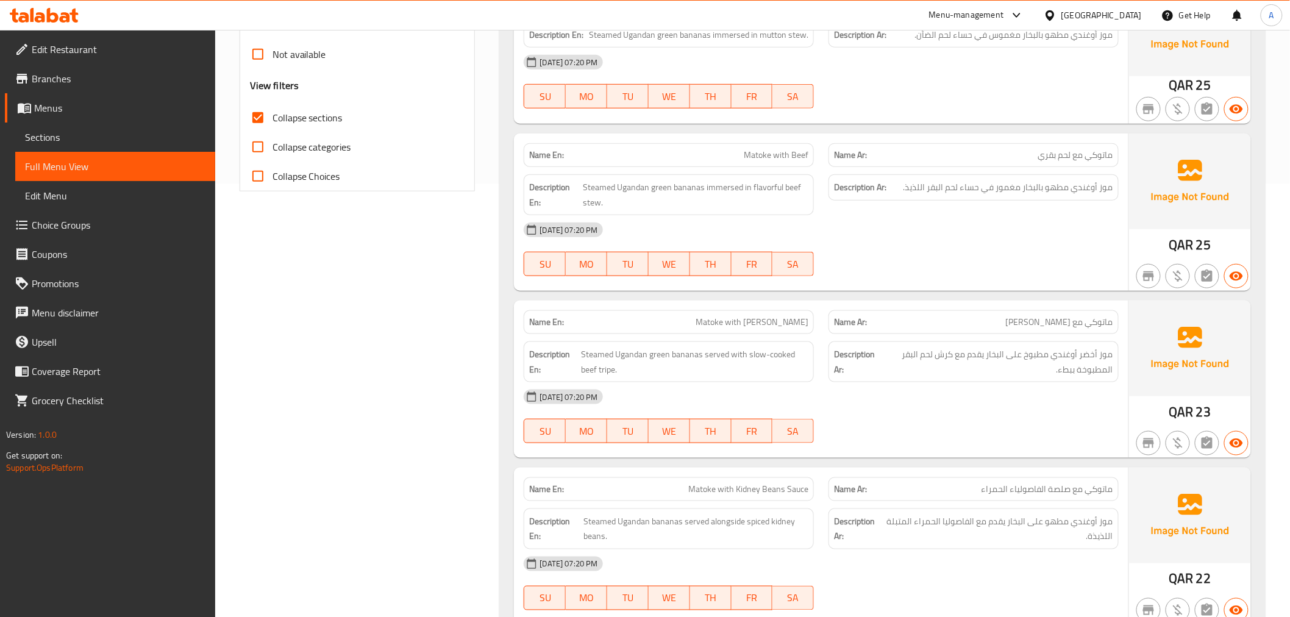
scroll to position [538, 0]
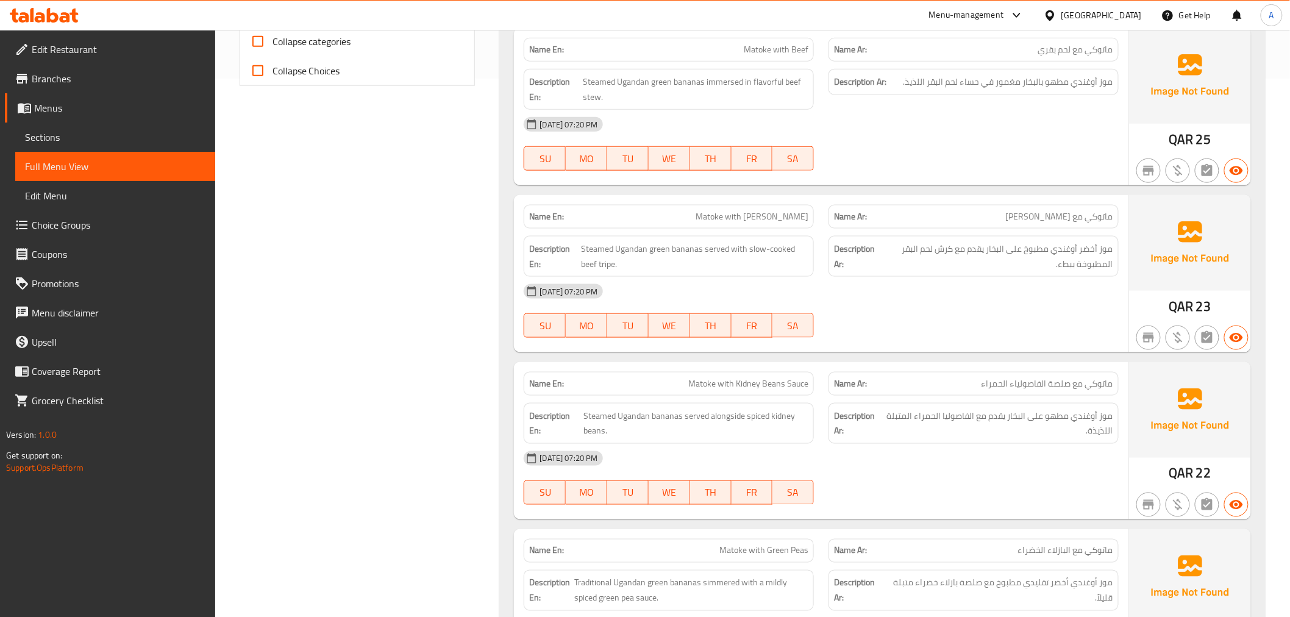
click at [1091, 211] on span "ماتوكي مع [PERSON_NAME]" at bounding box center [1059, 216] width 107 height 13
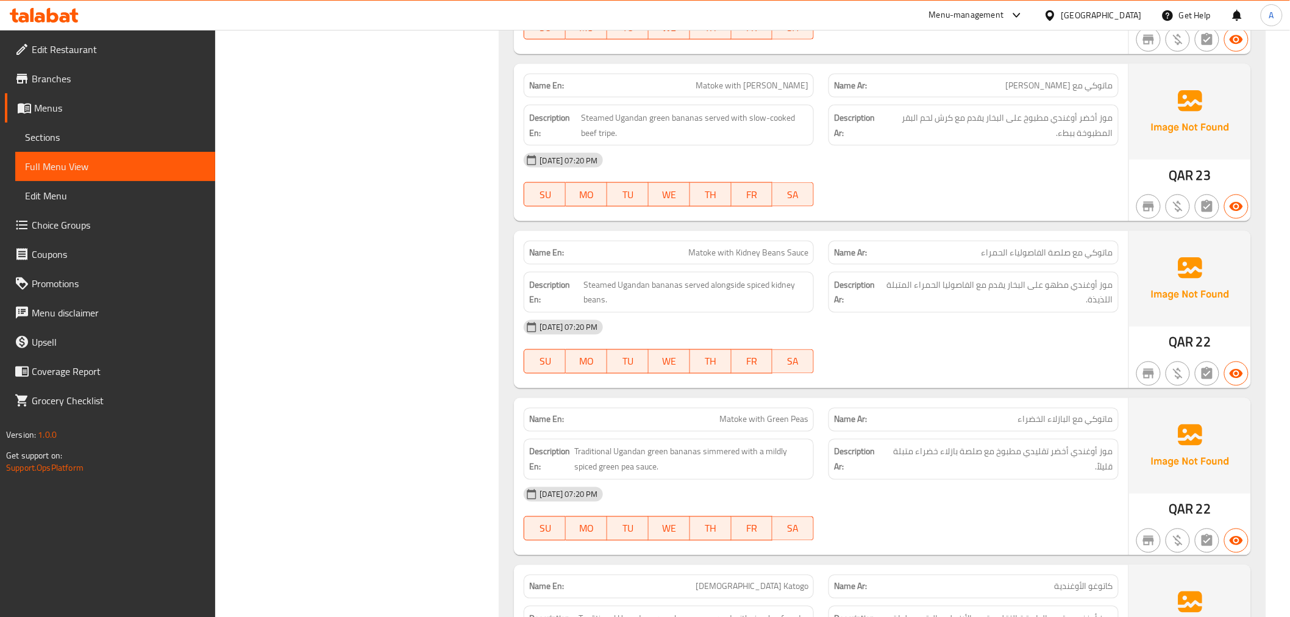
scroll to position [744, 0]
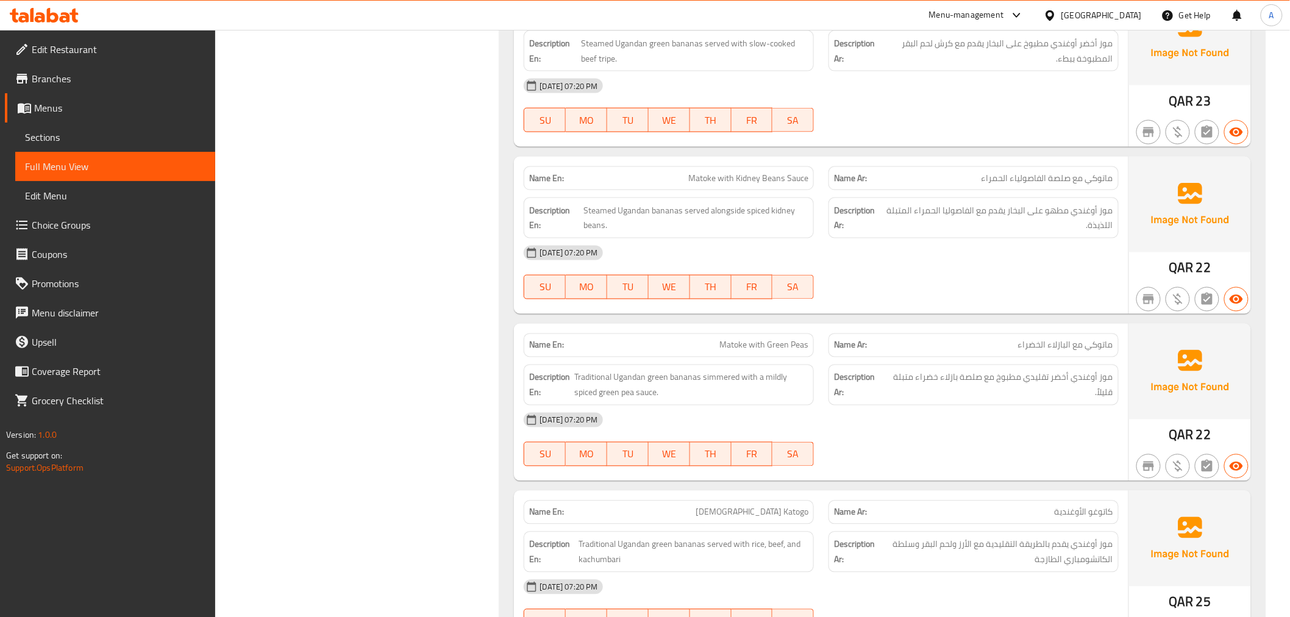
click at [780, 180] on span "Matoke with Kidney Beans Sauce" at bounding box center [748, 178] width 120 height 13
click at [778, 177] on span "Matoke with Kidney Beans Sauce" at bounding box center [748, 178] width 120 height 13
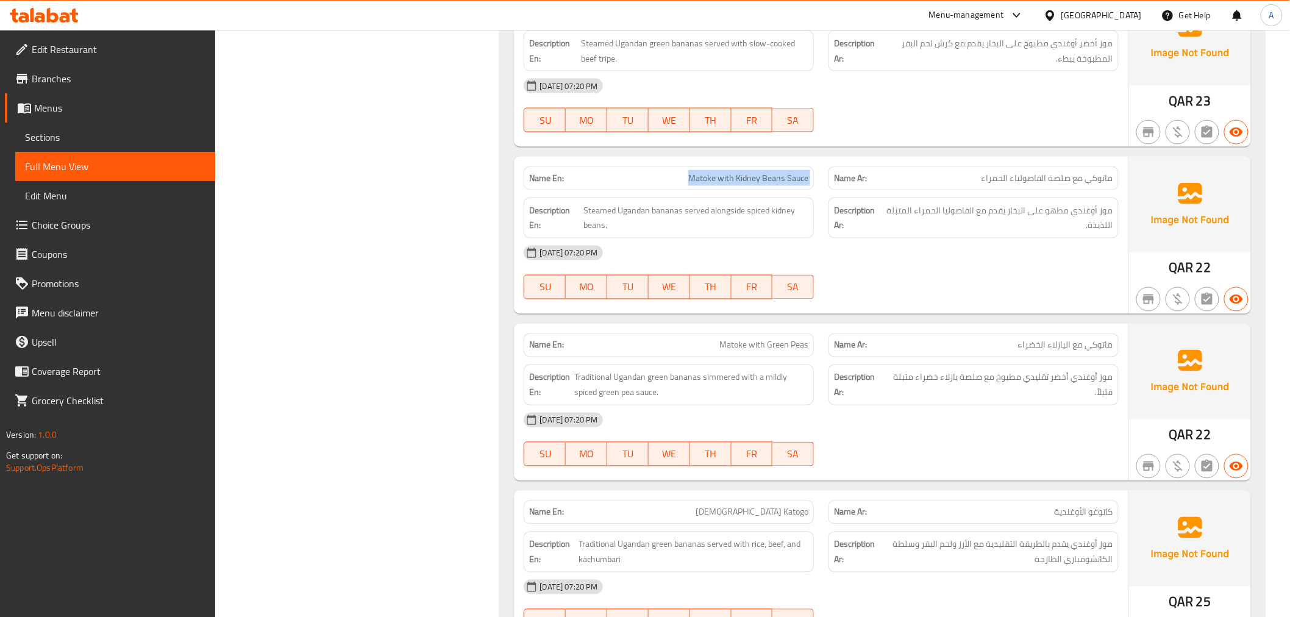
click at [778, 177] on span "Matoke with Kidney Beans Sauce" at bounding box center [748, 178] width 120 height 13
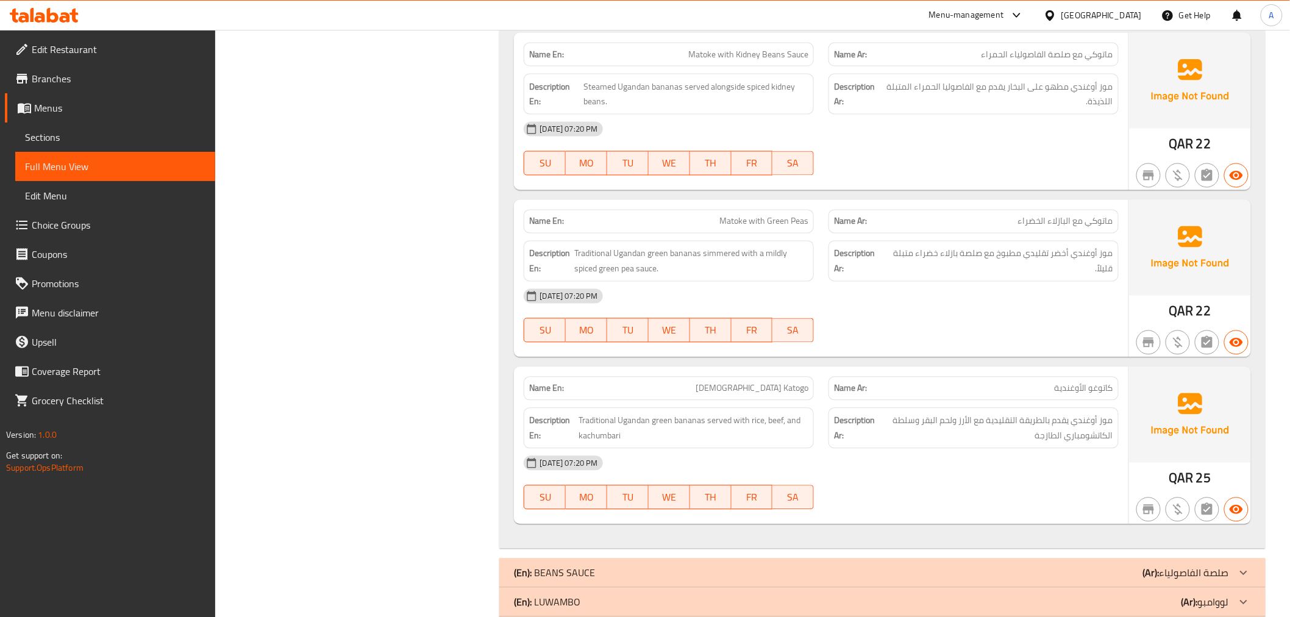
scroll to position [907, 0]
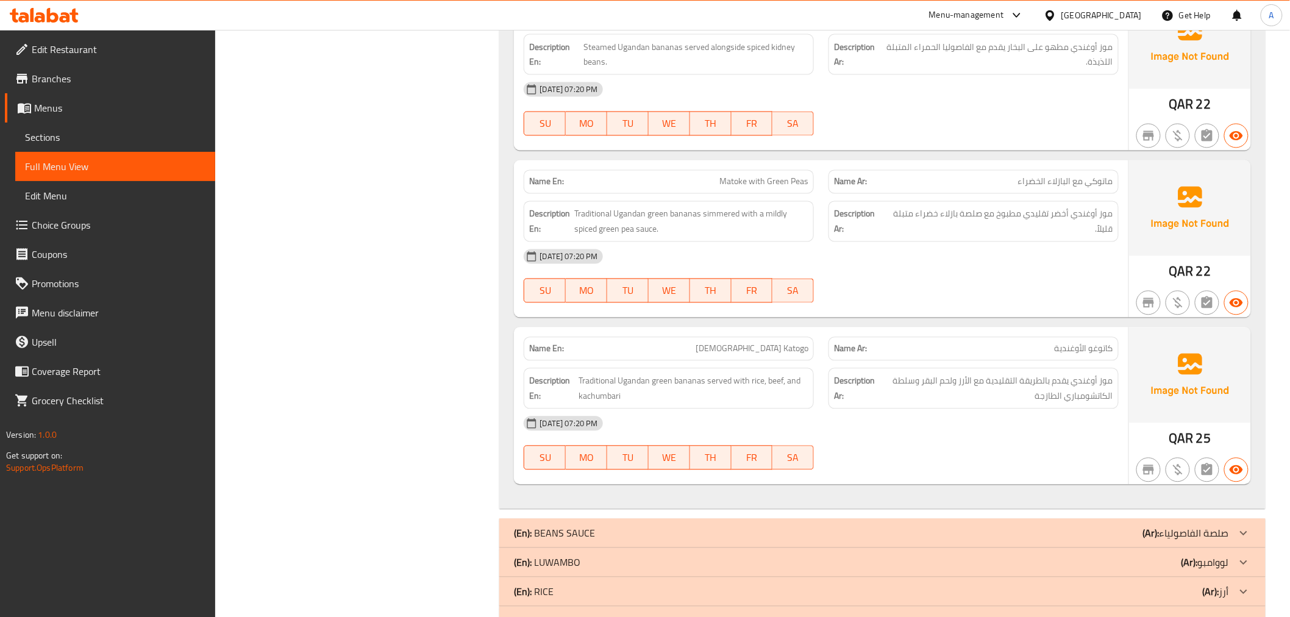
click at [953, 339] on div "Name Ar: كاتوغو الأوغندية" at bounding box center [974, 349] width 290 height 24
click at [801, 346] on span "[DEMOGRAPHIC_DATA] Katogo" at bounding box center [752, 349] width 113 height 13
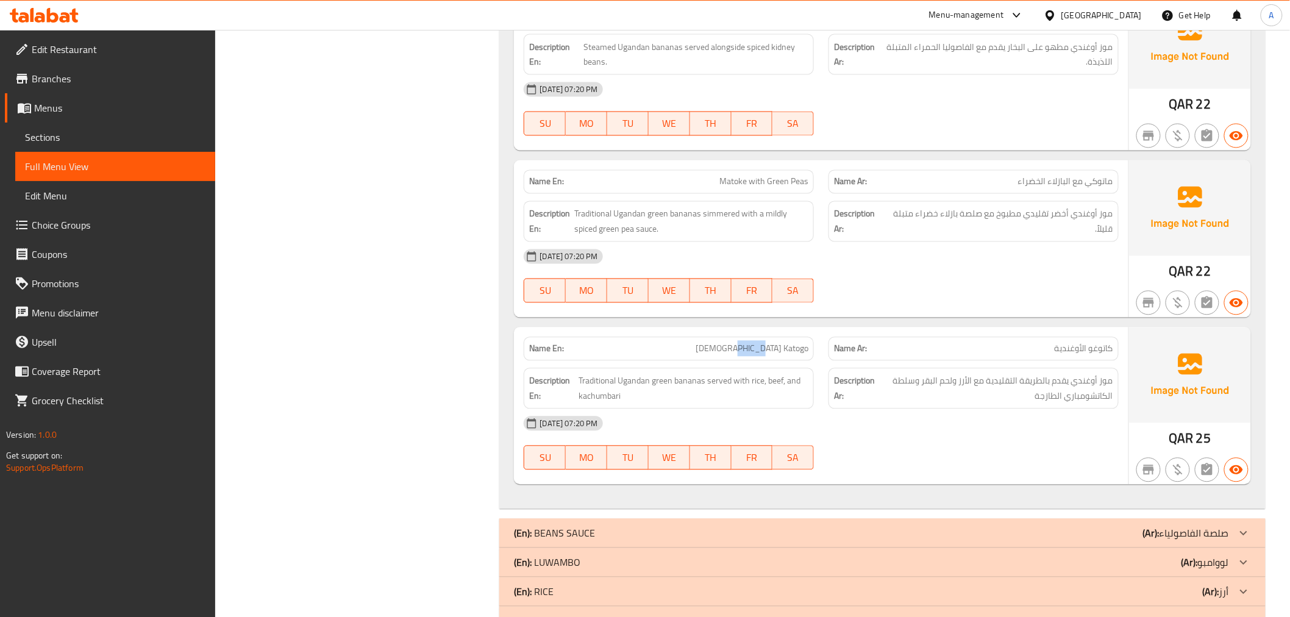
click at [801, 346] on span "[DEMOGRAPHIC_DATA] Katogo" at bounding box center [752, 349] width 113 height 13
copy span "[DEMOGRAPHIC_DATA] Katogo"
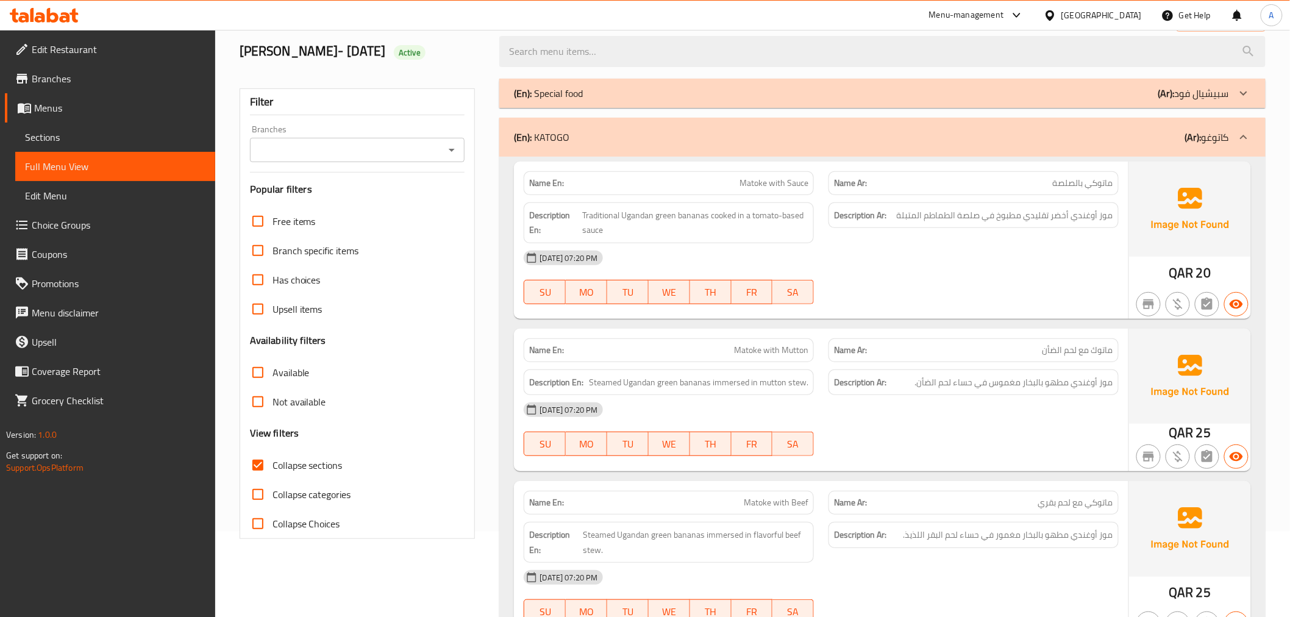
scroll to position [0, 0]
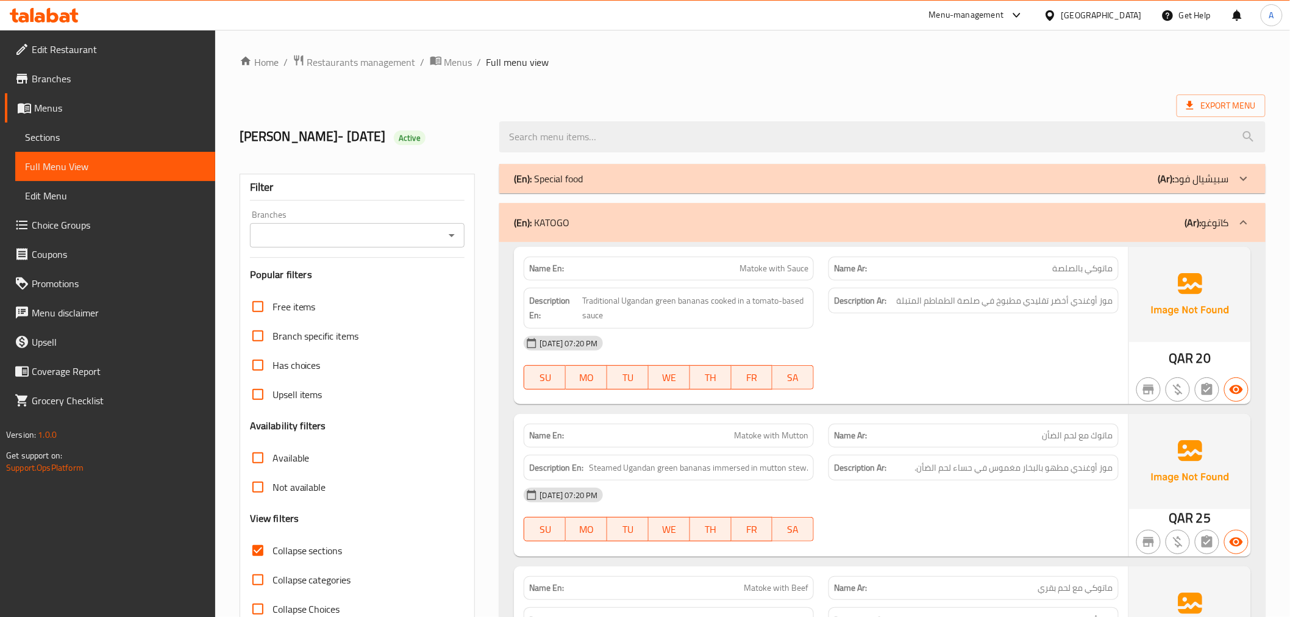
click at [1179, 232] on div "(En): KATOGO (Ar): كاتوغو" at bounding box center [882, 222] width 766 height 39
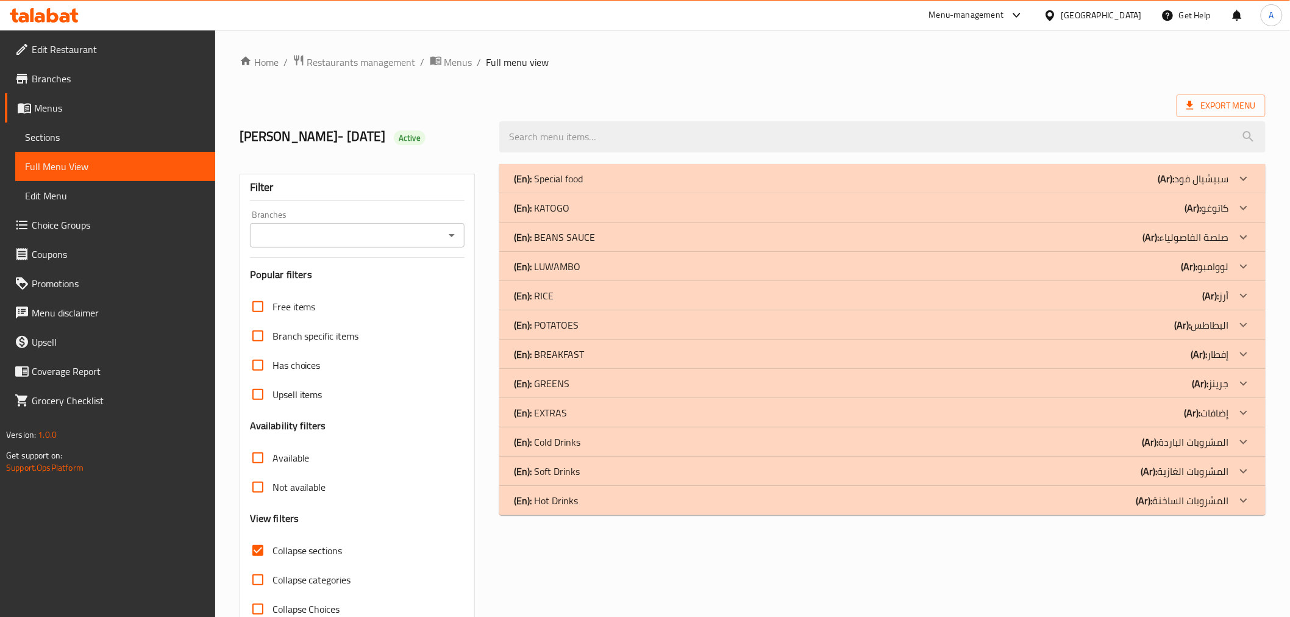
click at [577, 236] on p "(En): BEANS SAUCE" at bounding box center [554, 237] width 81 height 15
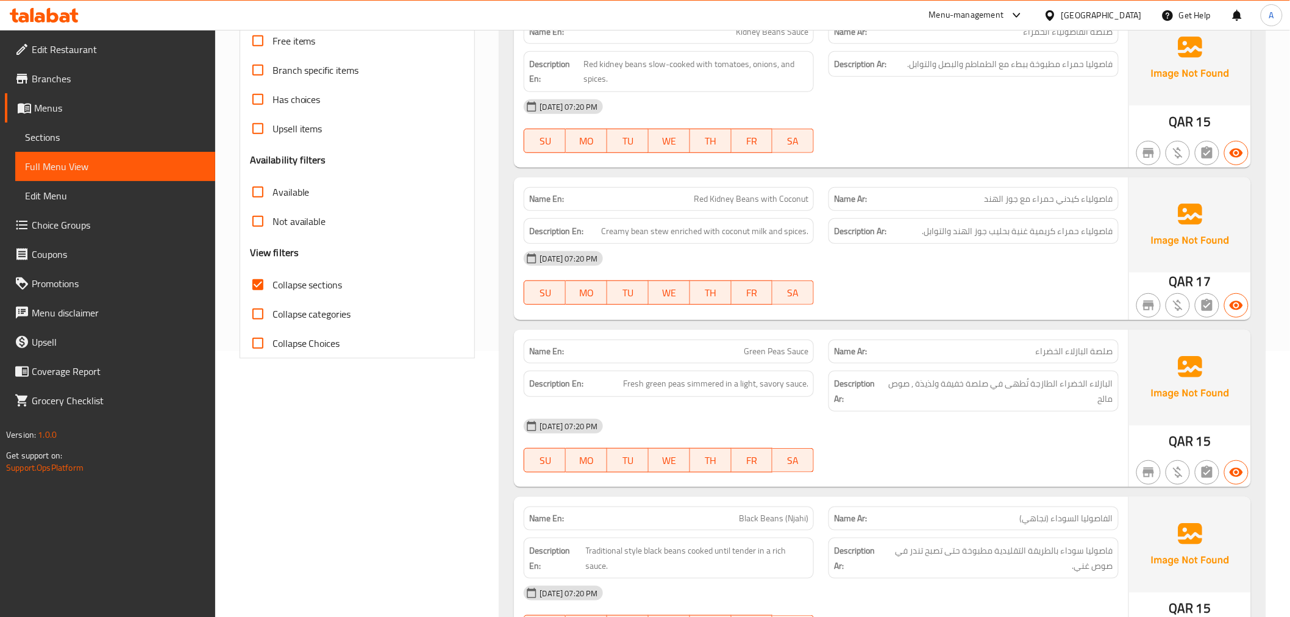
scroll to position [206, 0]
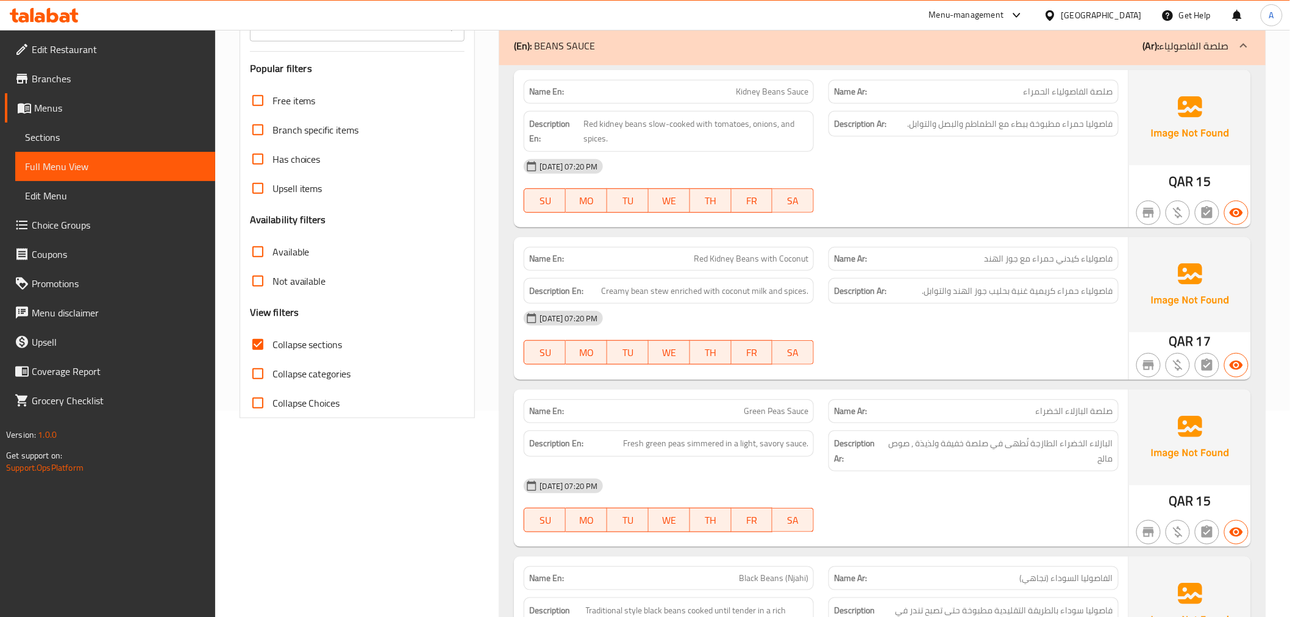
click at [756, 90] on span "Kidney Beans Sauce" at bounding box center [772, 91] width 73 height 13
copy span "Kidney Beans Sauce"
click at [976, 254] on p "Name Ar: فاصولياء كيدني حمراء مع جوز الهند" at bounding box center [973, 258] width 279 height 13
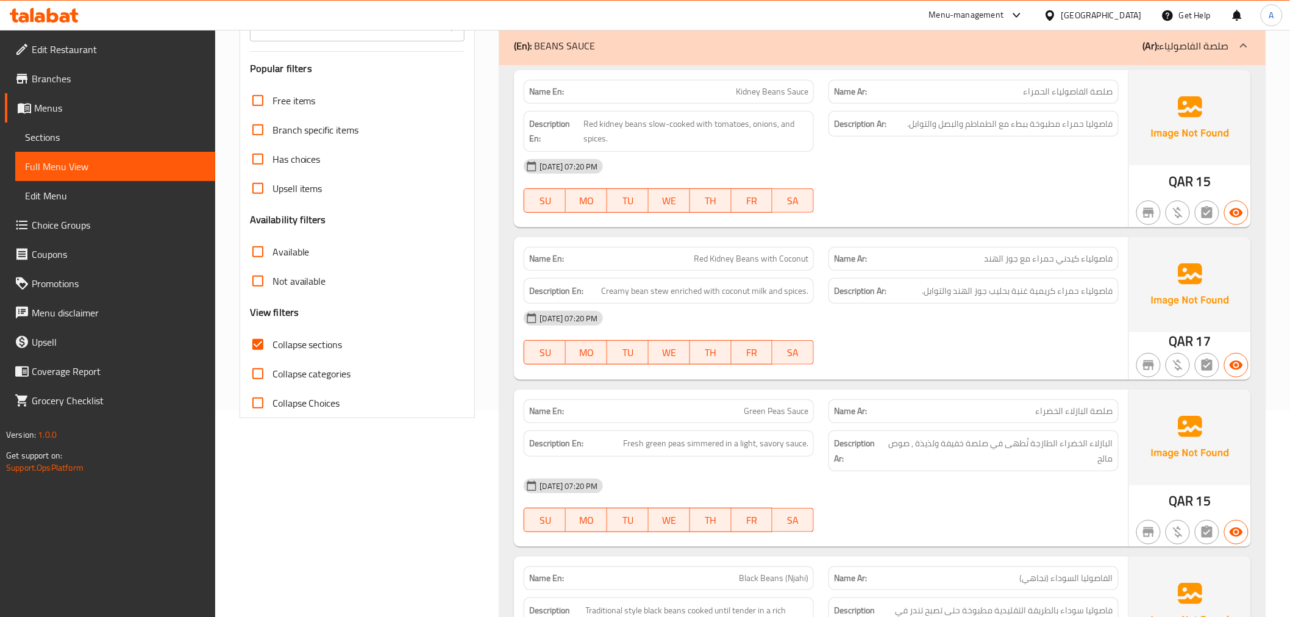
click at [976, 254] on p "Name Ar: فاصولياء كيدني حمراء مع جوز الهند" at bounding box center [973, 258] width 279 height 13
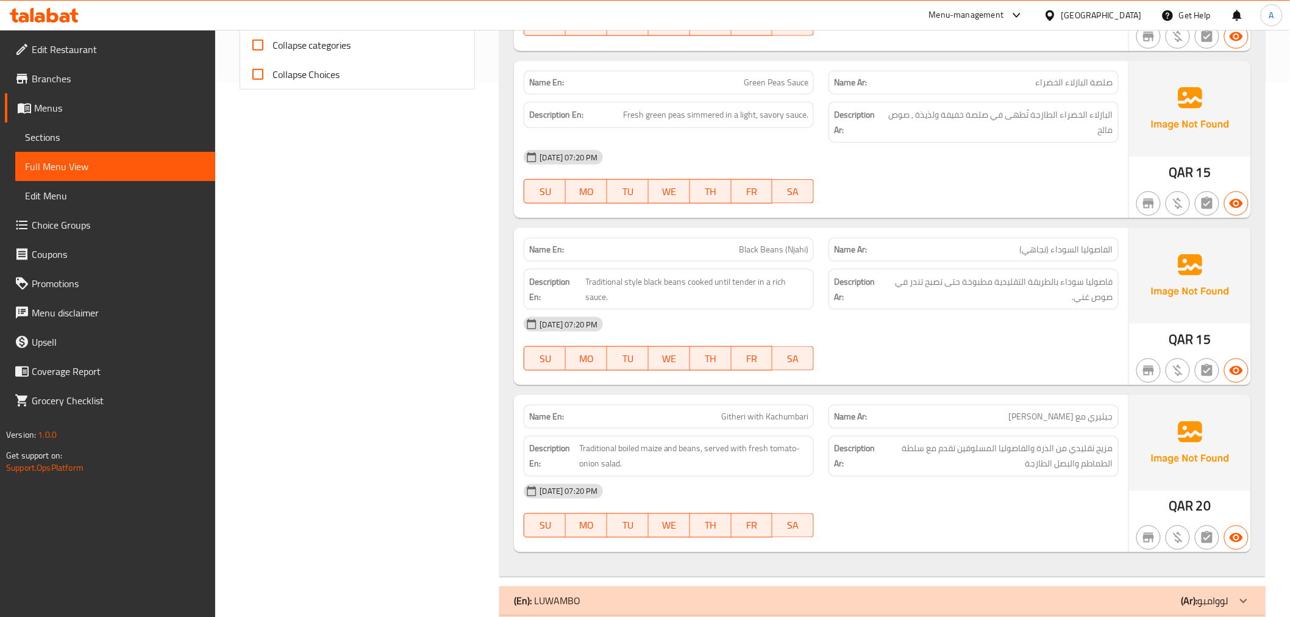
scroll to position [590, 0]
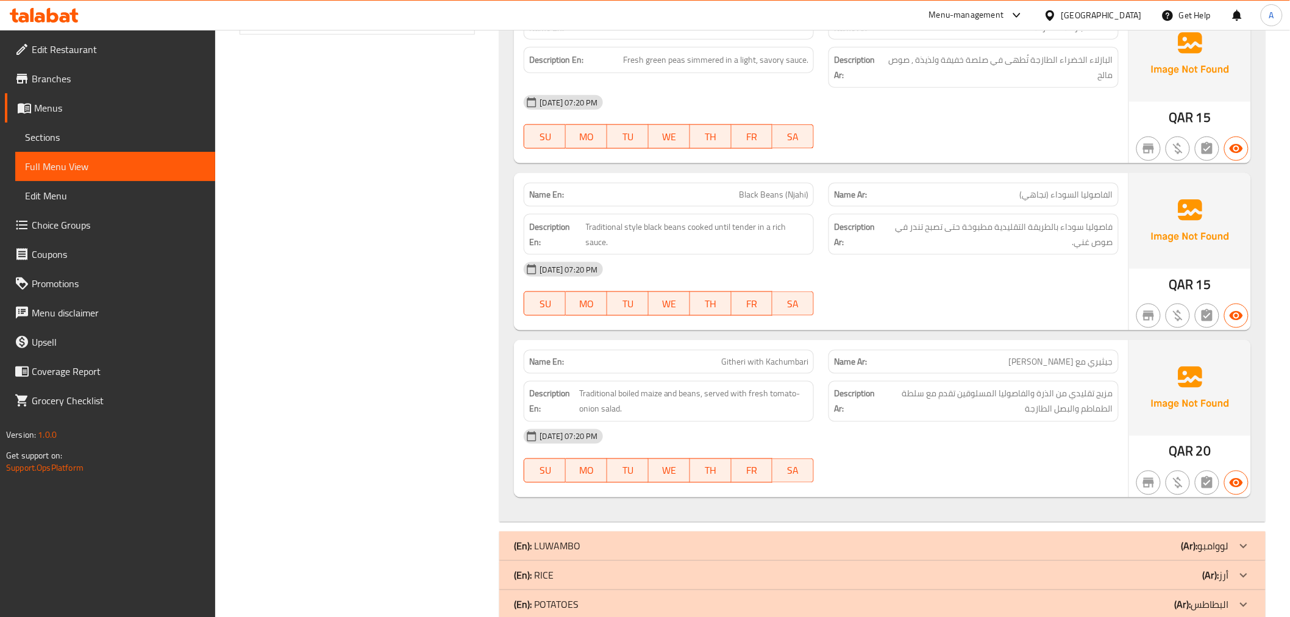
click at [724, 171] on div "Name En: Kidney Beans Sauce Name Ar: صلصة الفاصولياء الحمراء Description En: Re…" at bounding box center [882, 102] width 766 height 840
click at [1099, 369] on div "Name Ar: جيثيري مع كاتشومباري" at bounding box center [974, 362] width 290 height 24
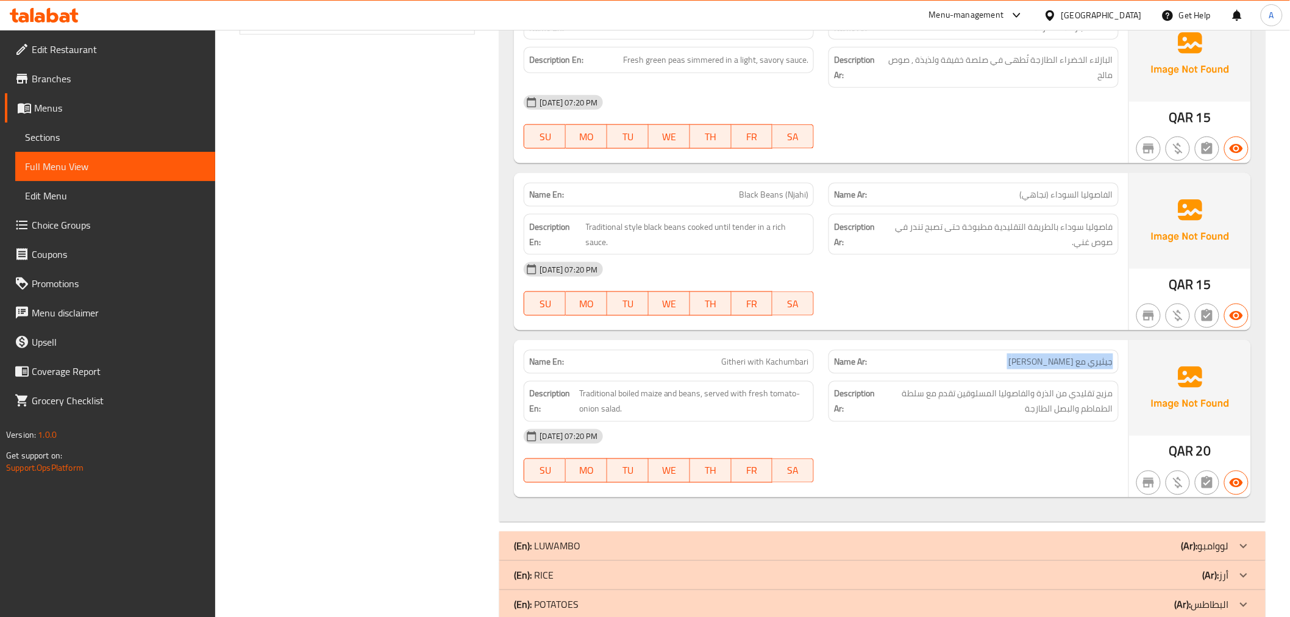
click at [1099, 369] on div "Name Ar: جيثيري مع كاتشومباري" at bounding box center [974, 362] width 290 height 24
click at [810, 374] on div "Description En: Traditional boiled maize and beans, served with fresh tomato-on…" at bounding box center [668, 401] width 305 height 55
click at [805, 370] on div "Name En: Githeri with Kachumbari" at bounding box center [669, 362] width 290 height 24
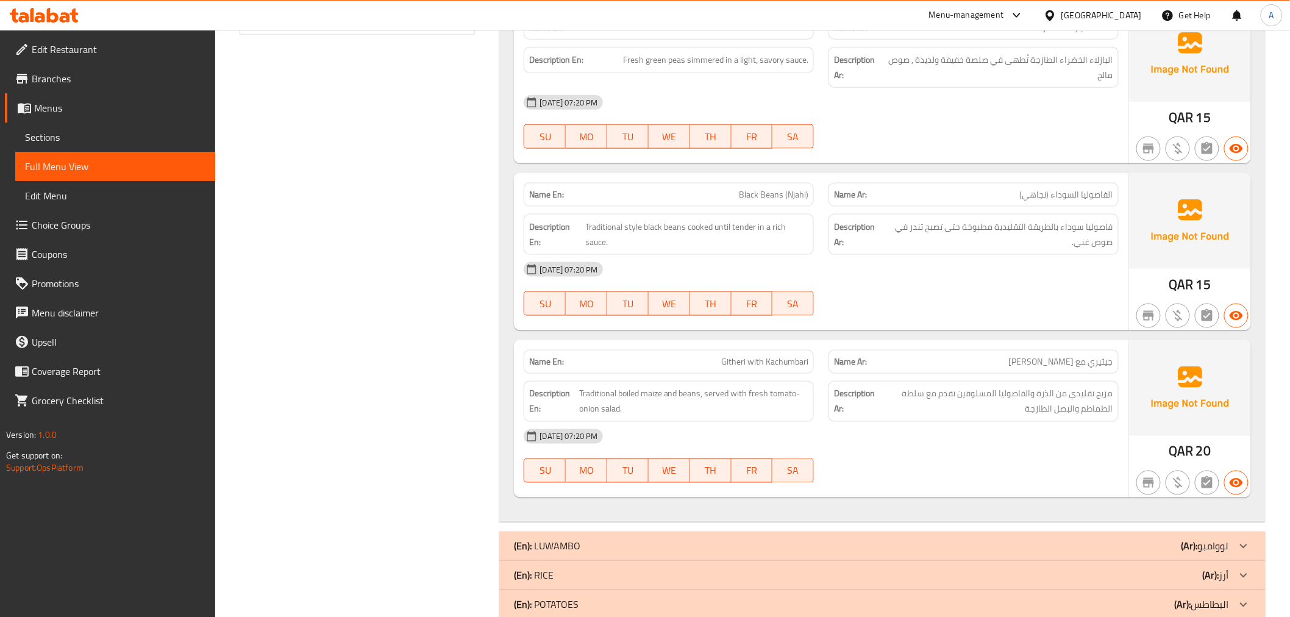
click at [1090, 361] on span "جيثيري مع [PERSON_NAME]" at bounding box center [1061, 361] width 104 height 13
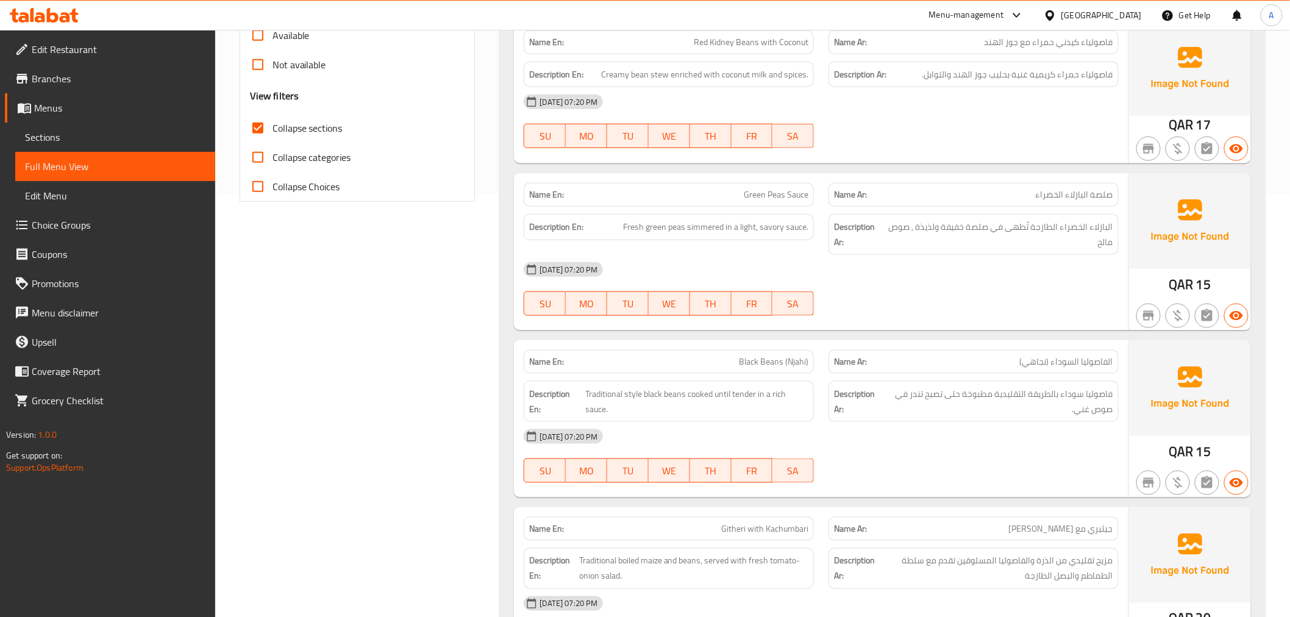
scroll to position [0, 0]
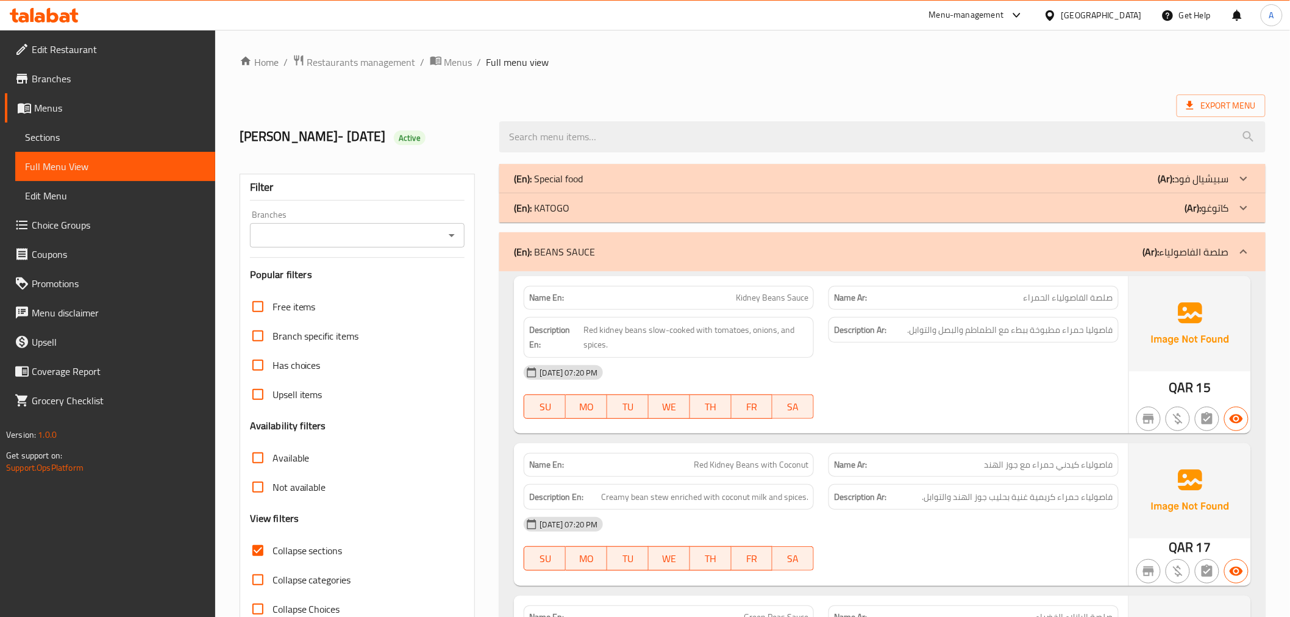
click at [1223, 276] on img at bounding box center [1190, 323] width 122 height 95
click at [1221, 268] on div "(En): BEANS SAUCE (Ar): صلصة الفاصولياء" at bounding box center [882, 251] width 766 height 39
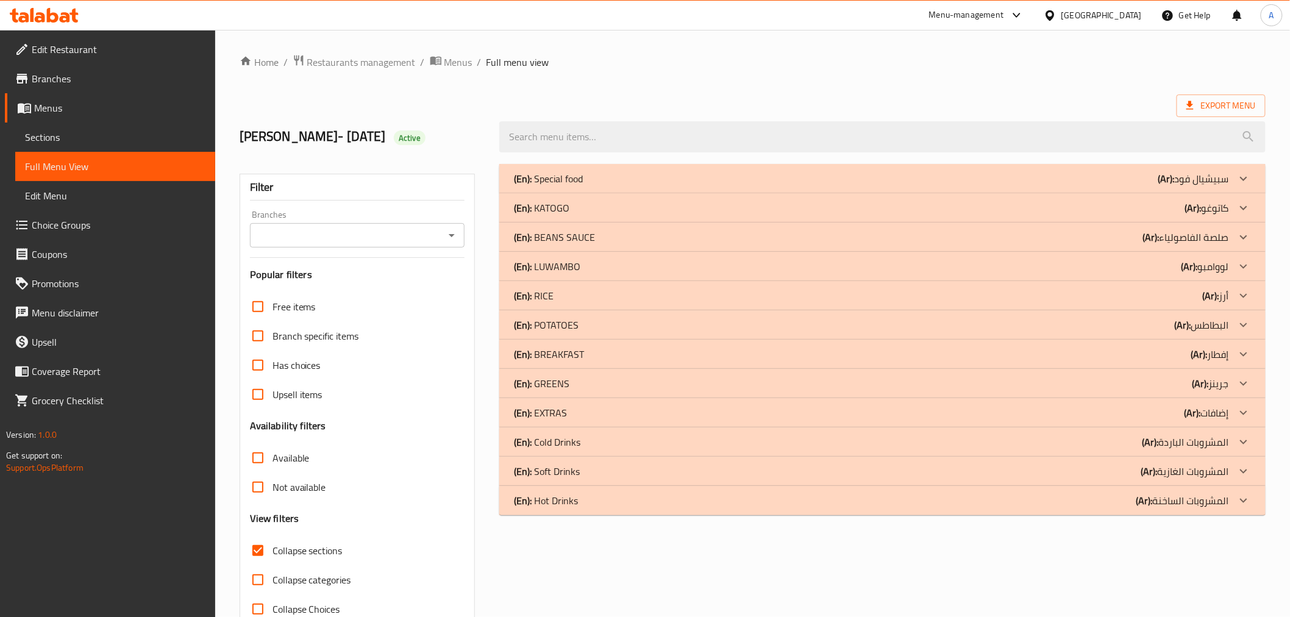
click at [599, 264] on div "(En): LUWAMBO (Ar): لووامبو" at bounding box center [871, 266] width 715 height 15
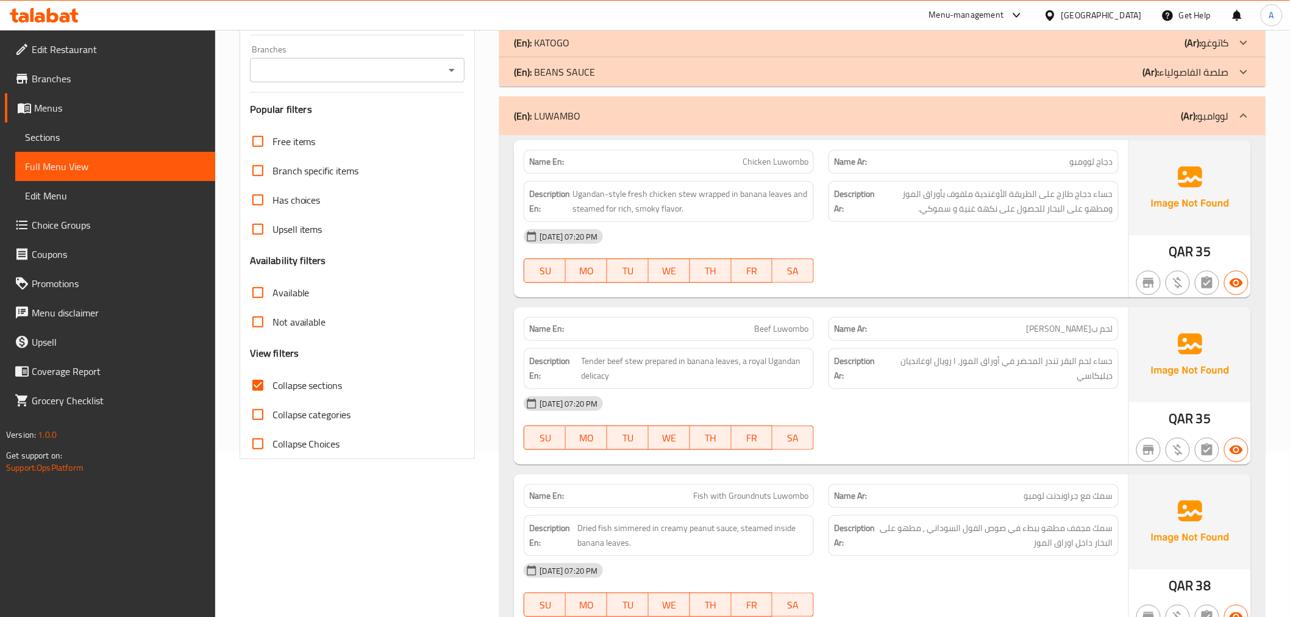
scroll to position [194, 0]
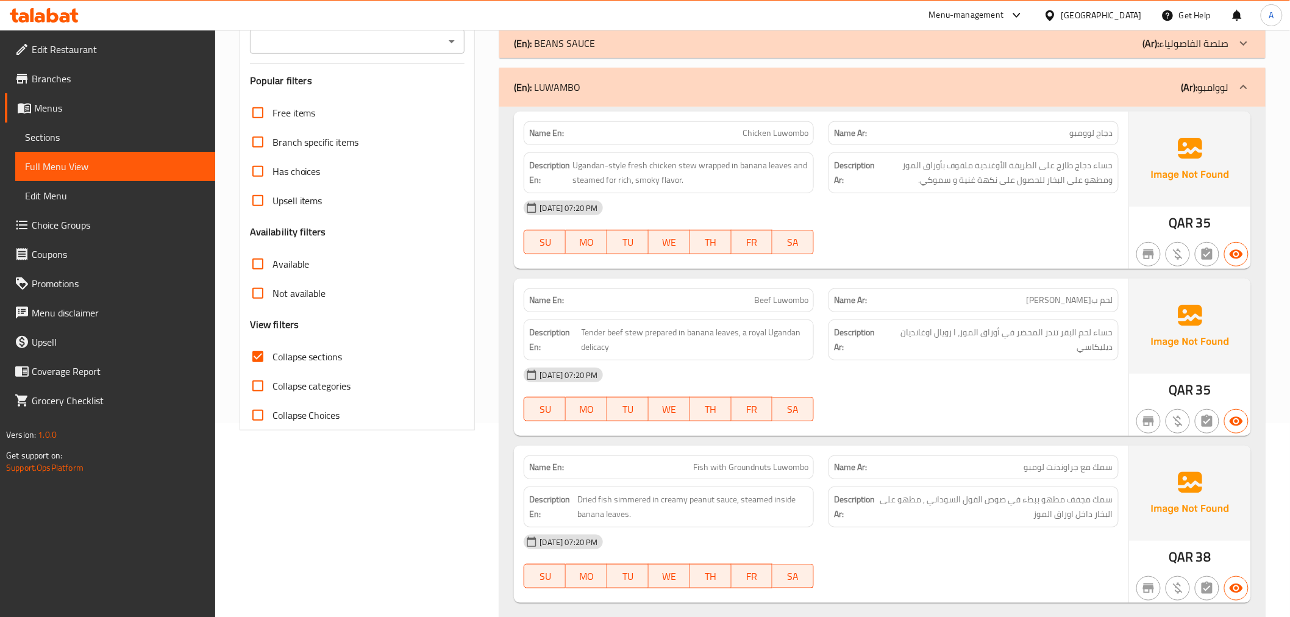
click at [1091, 127] on span "دجاج لوومبو" at bounding box center [1091, 133] width 43 height 13
copy span "لوومبو"
click at [802, 137] on span "Chicken Luwombo" at bounding box center [776, 133] width 66 height 13
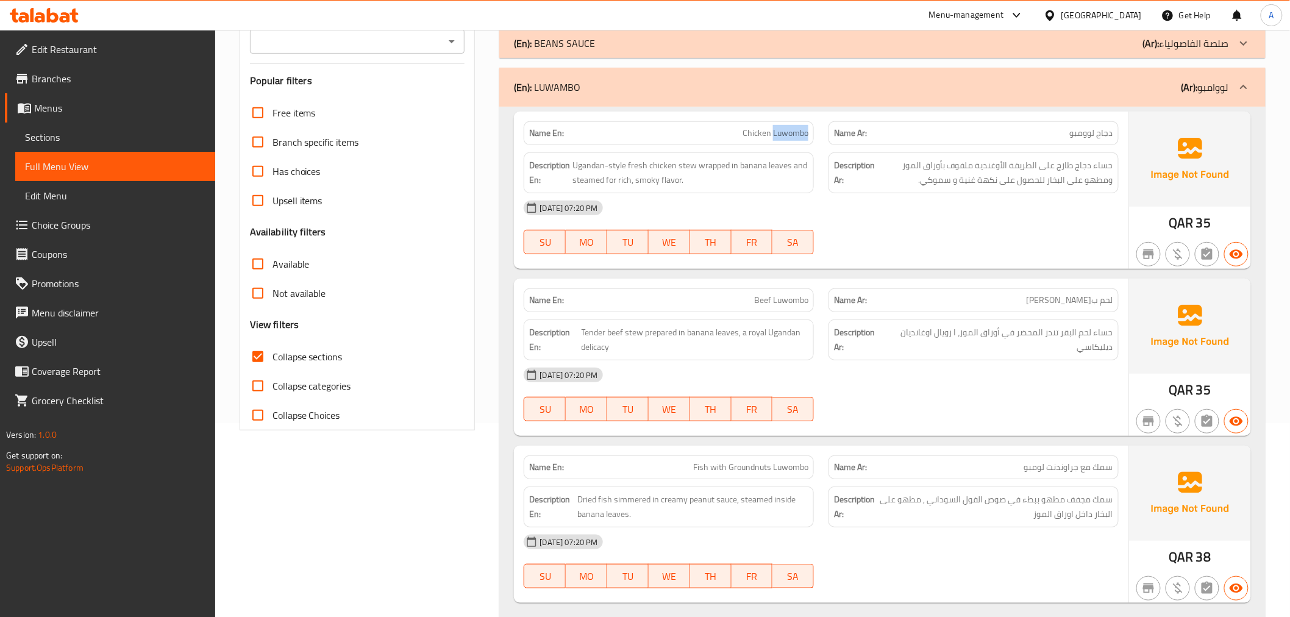
copy span "Luwombo"
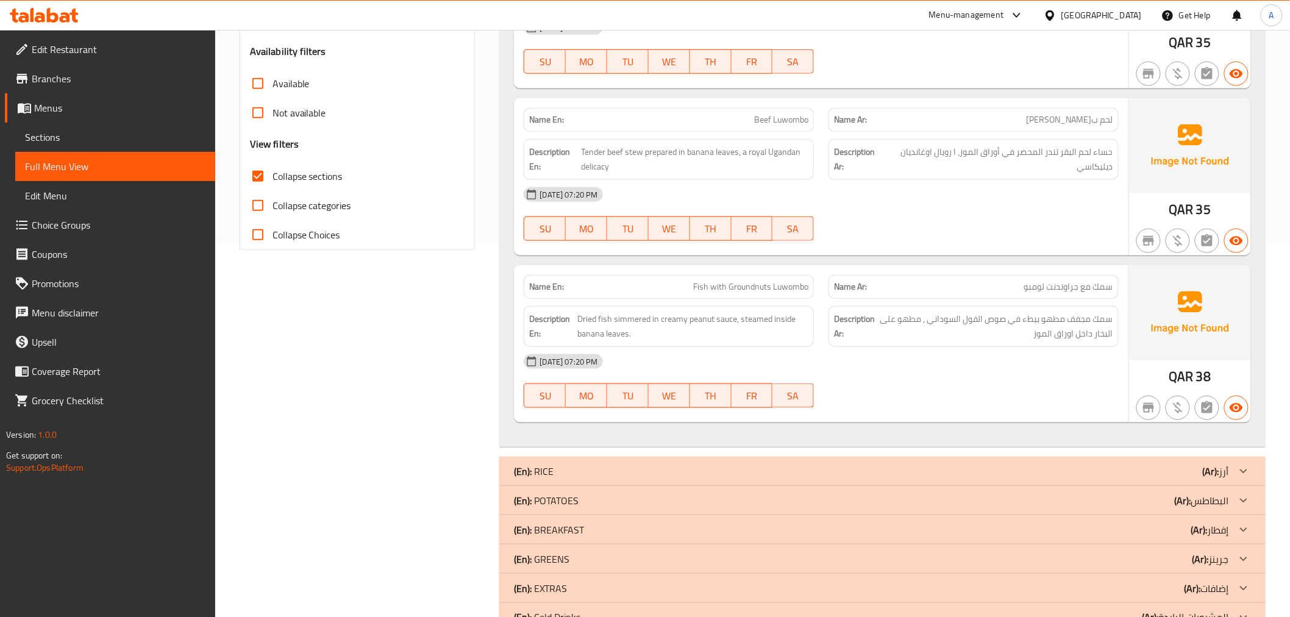
scroll to position [376, 0]
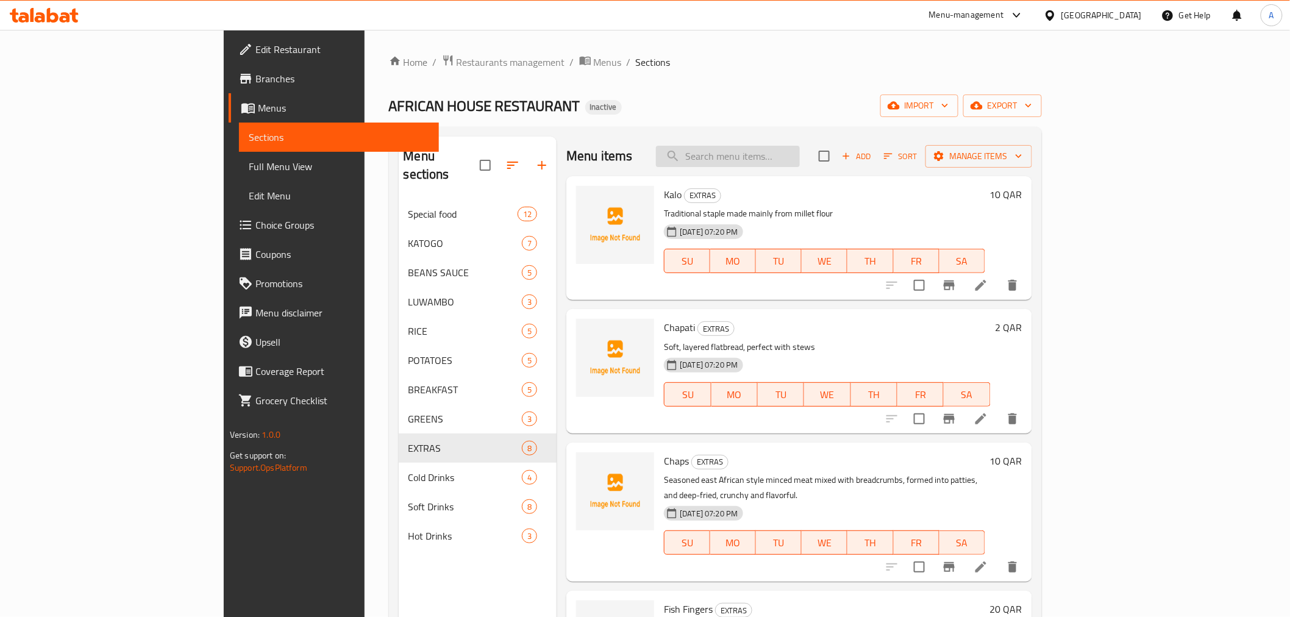
click at [800, 165] on input "search" at bounding box center [728, 156] width 144 height 21
paste input "Water"
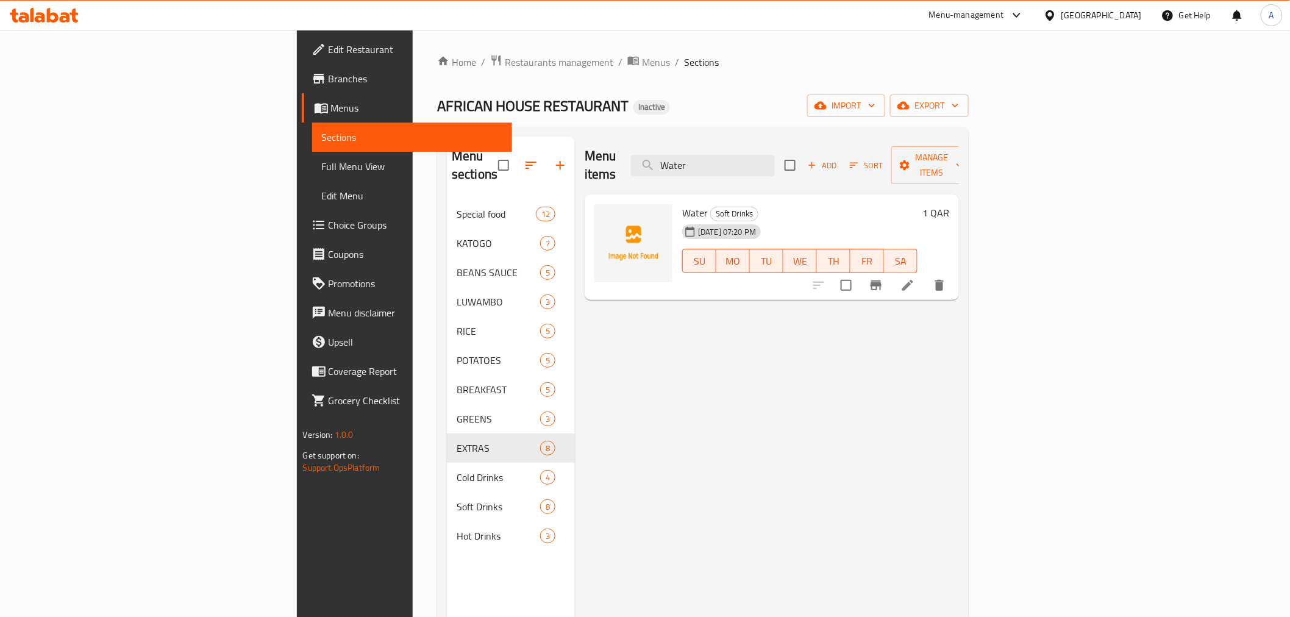
type input "Water"
click at [925, 275] on li at bounding box center [908, 285] width 34 height 22
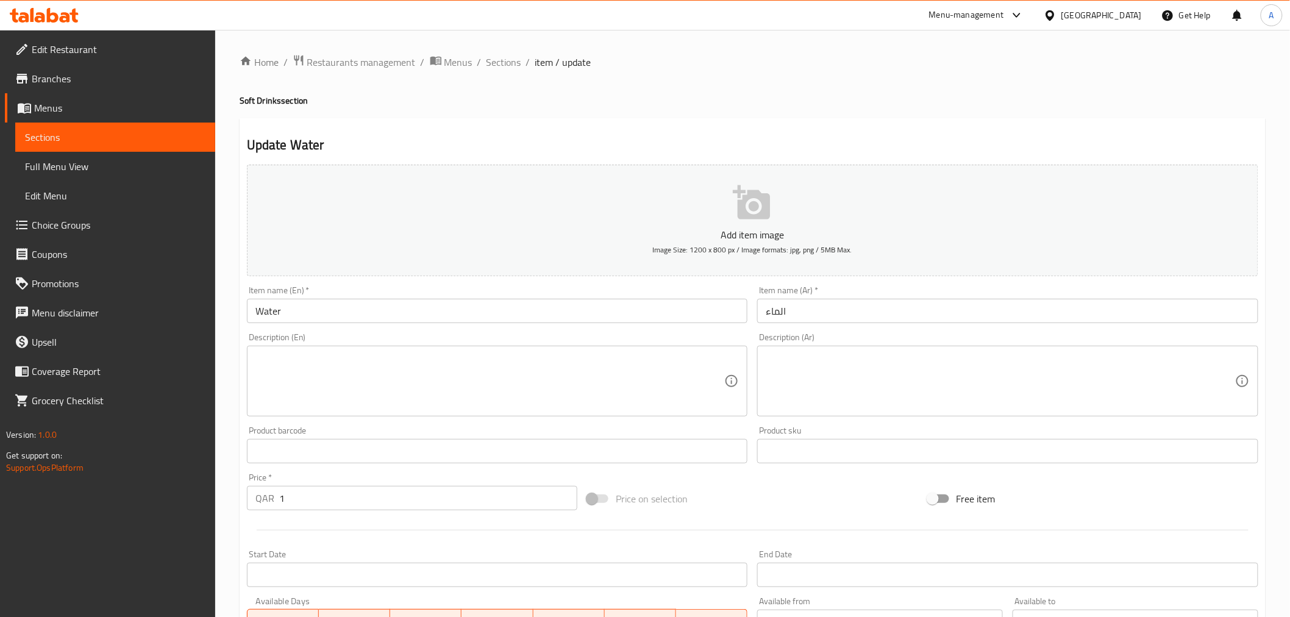
click at [769, 306] on input "الماء" at bounding box center [1007, 311] width 501 height 24
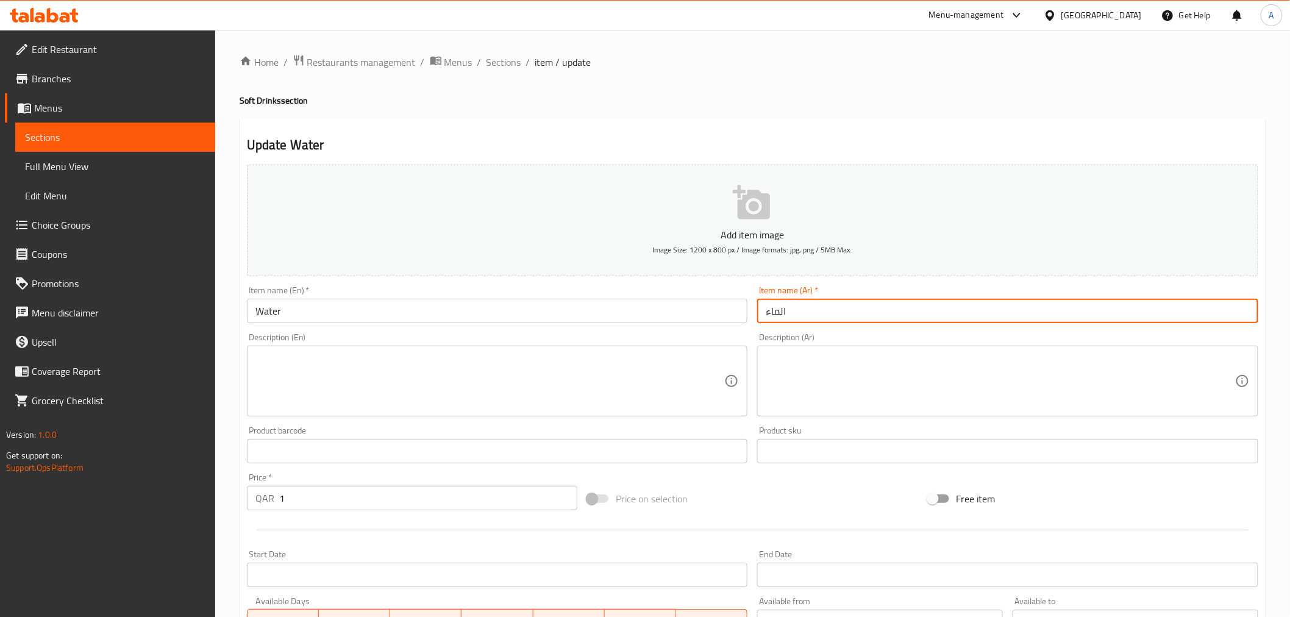
click at [769, 306] on input "الماء" at bounding box center [1007, 311] width 501 height 24
paste input "مياه"
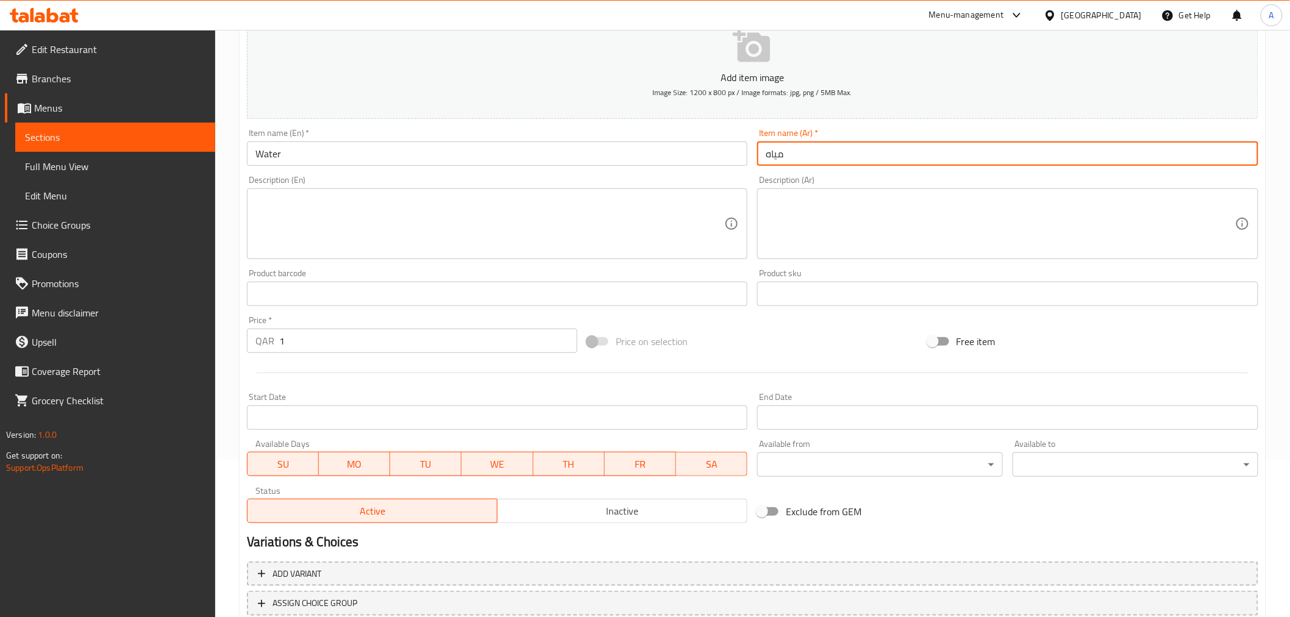
scroll to position [242, 0]
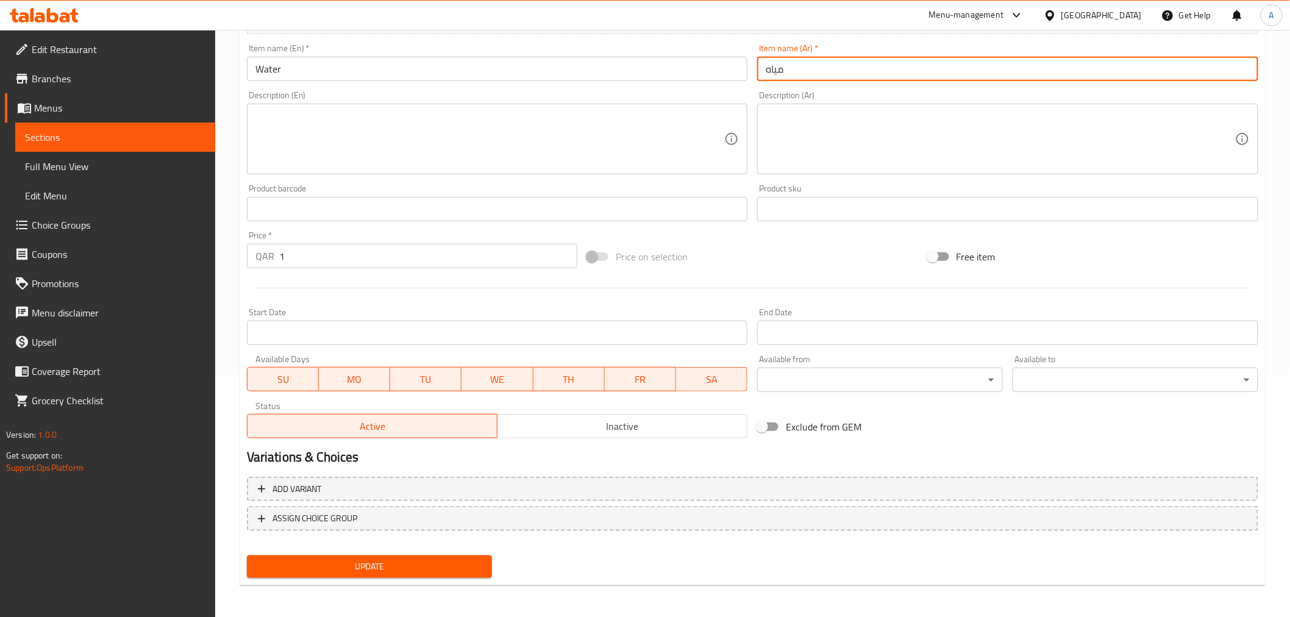
type input "مياه"
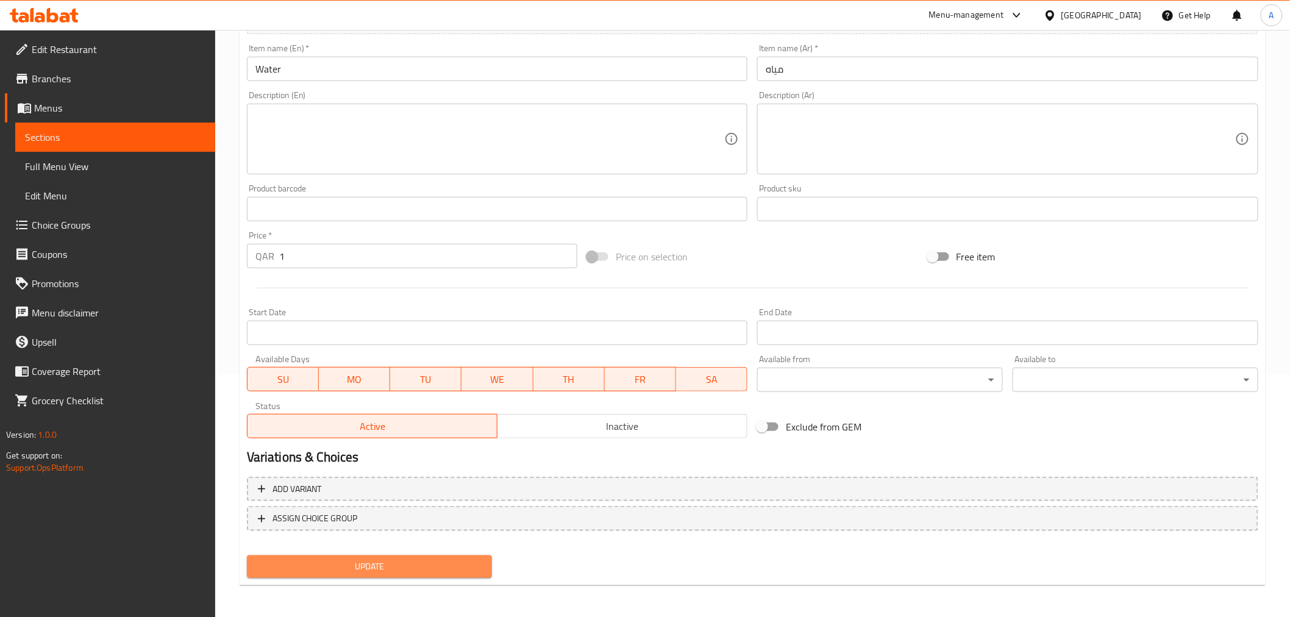
drag, startPoint x: 352, startPoint y: 557, endPoint x: 378, endPoint y: 539, distance: 32.0
click at [352, 559] on span "Update" at bounding box center [370, 566] width 226 height 15
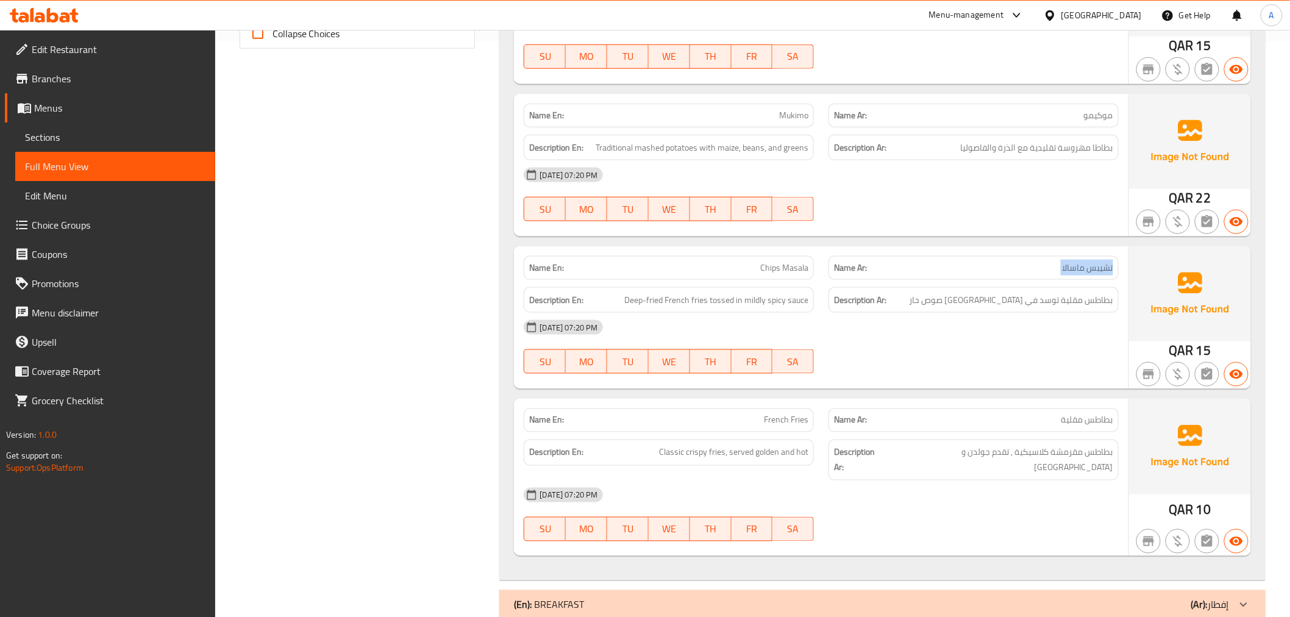
click at [966, 269] on p "Name Ar: تشيبس ماسالا" at bounding box center [973, 268] width 279 height 13
click at [759, 257] on div "Name En: Chips Masala" at bounding box center [669, 268] width 290 height 24
copy span "Chips Masala"
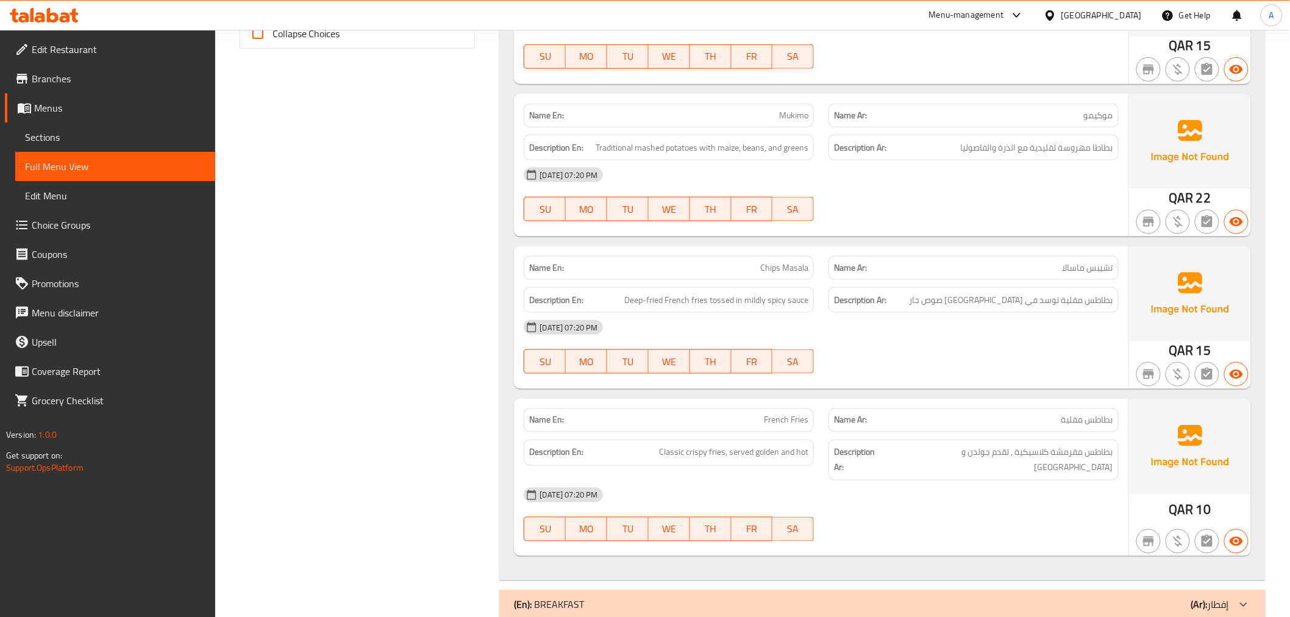
click at [1047, 412] on div "Name Ar: بطاطس مقلية" at bounding box center [974, 421] width 290 height 24
click at [768, 418] on span "French Fries" at bounding box center [786, 420] width 45 height 13
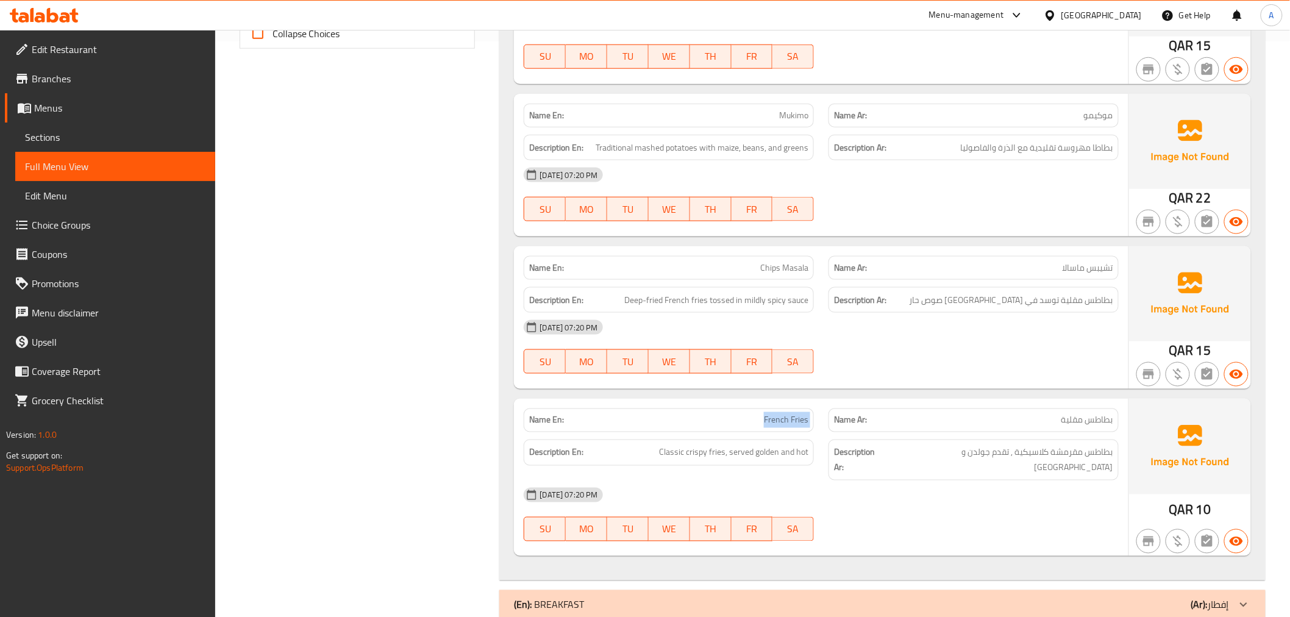
click at [768, 418] on span "French Fries" at bounding box center [786, 420] width 45 height 13
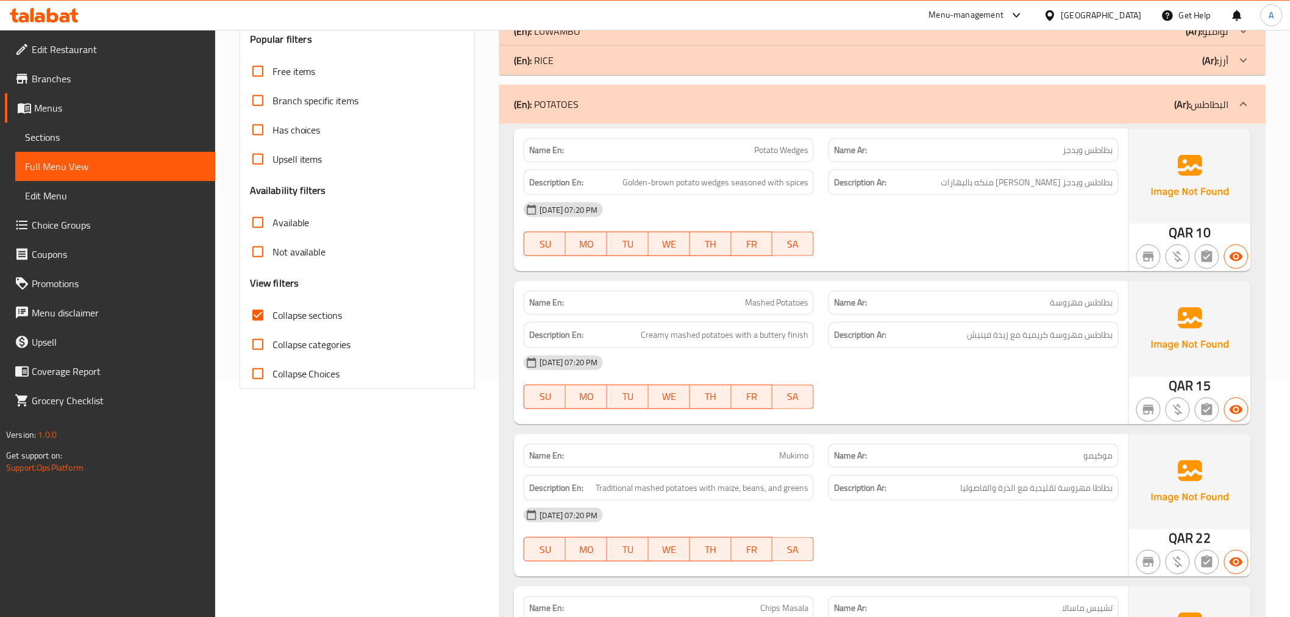
scroll to position [198, 0]
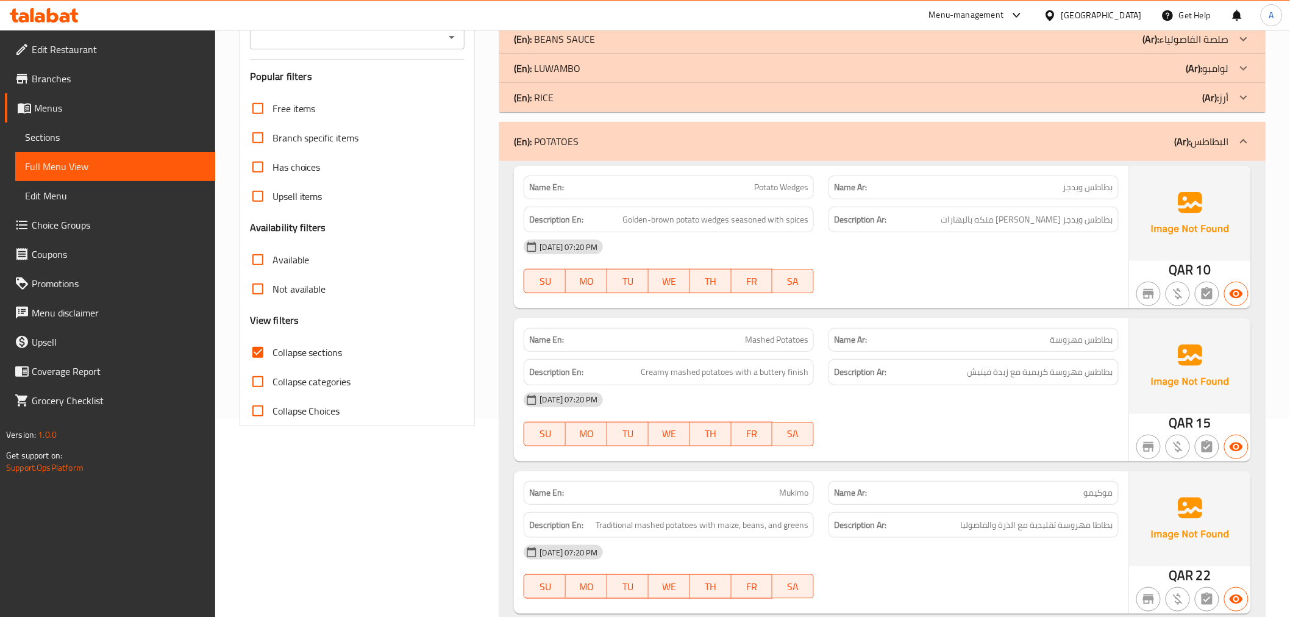
click at [1135, 143] on div "(En): POTATOES (Ar): البطاطس" at bounding box center [871, 141] width 715 height 15
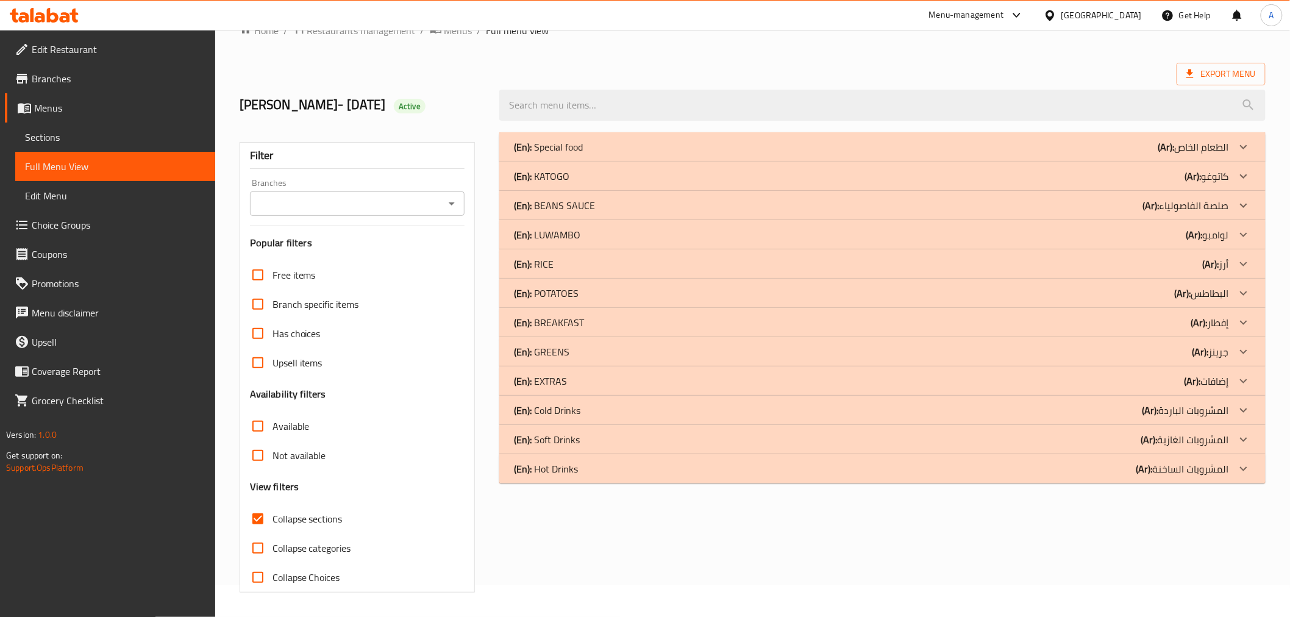
scroll to position [32, 0]
click at [601, 321] on div "(En): BREAKFAST (Ar): إفطار" at bounding box center [871, 322] width 715 height 15
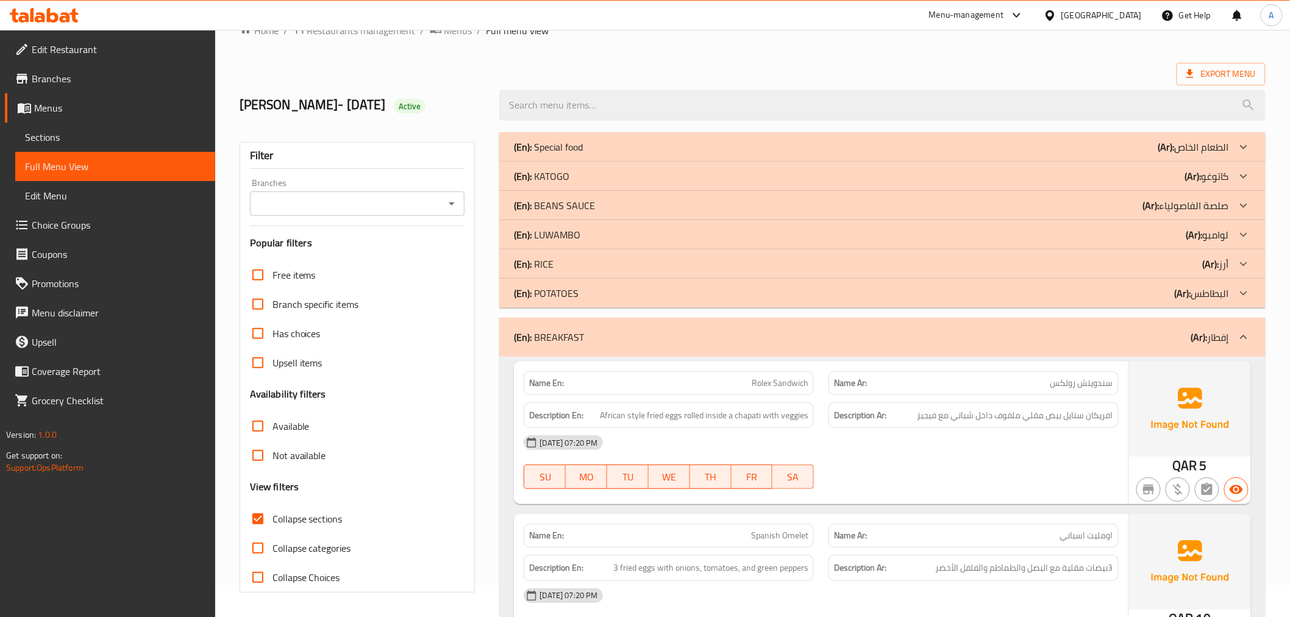
drag, startPoint x: 1124, startPoint y: 163, endPoint x: 1135, endPoint y: 229, distance: 66.8
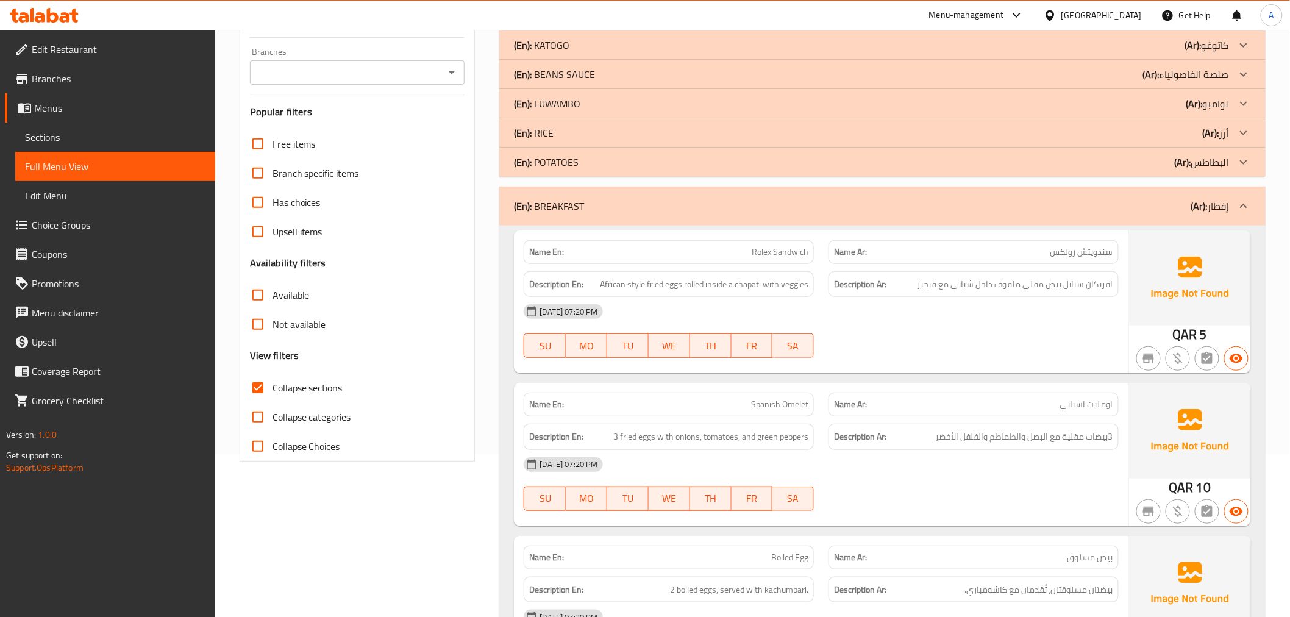
scroll to position [223, 0]
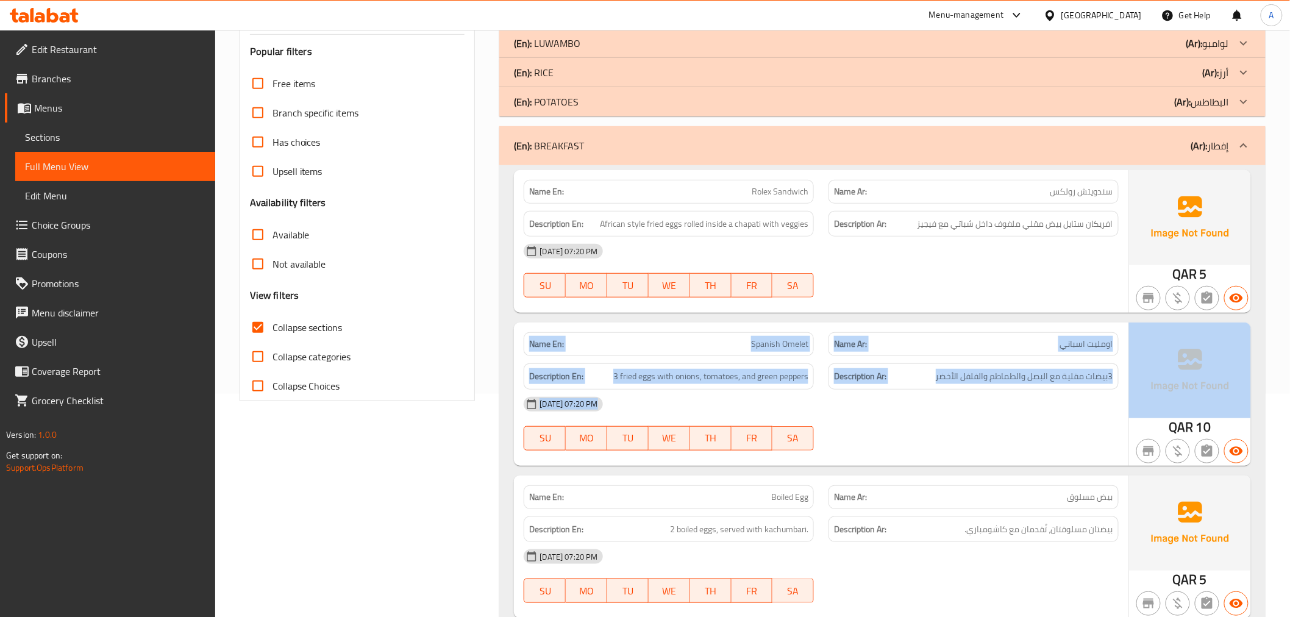
drag, startPoint x: 1300, startPoint y: 326, endPoint x: 1300, endPoint y: 373, distance: 46.9
click at [1290, 373] on html "​ Menu-management [GEOGRAPHIC_DATA] Get Help A Edit Restaurant Branches Menus S…" at bounding box center [645, 85] width 1290 height 617
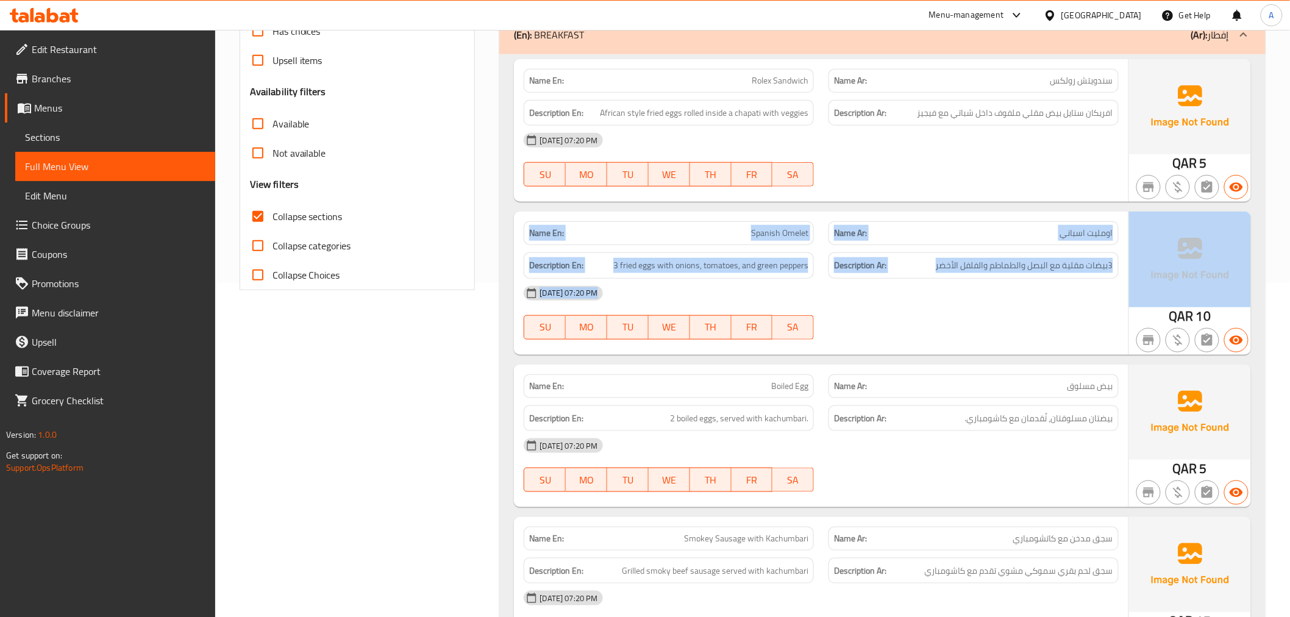
scroll to position [385, 0]
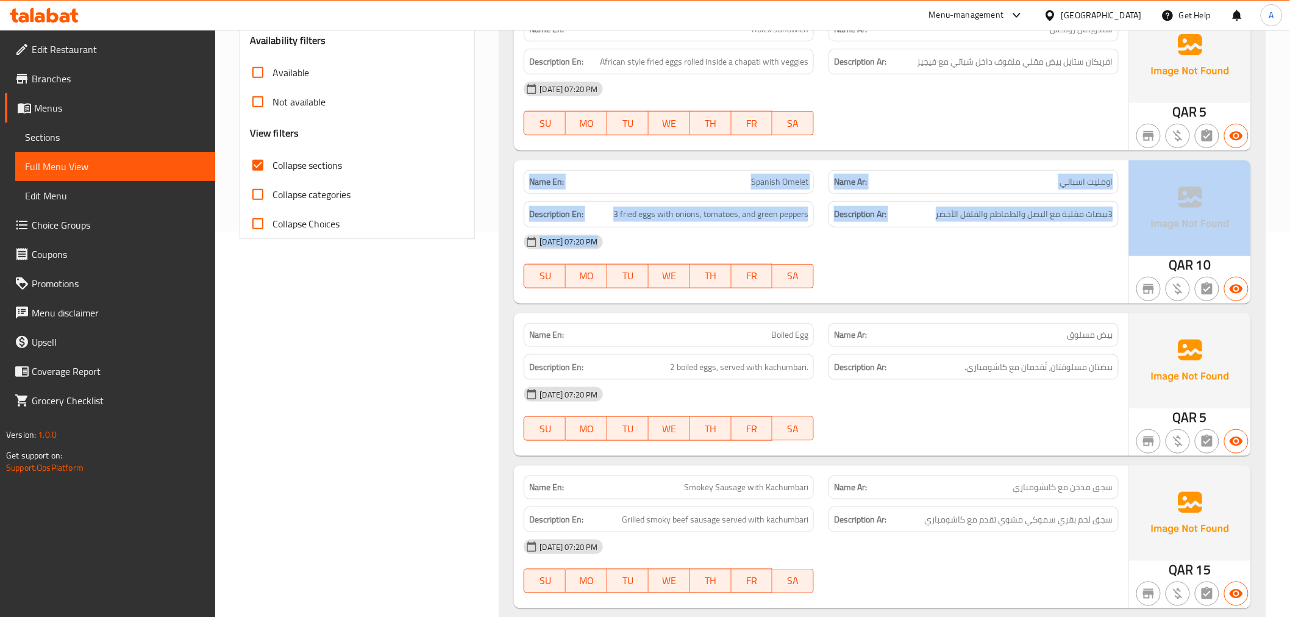
click at [1067, 274] on div "[DATE] 07:20 PM SU MO TU WE TH FR SA" at bounding box center [820, 261] width 609 height 68
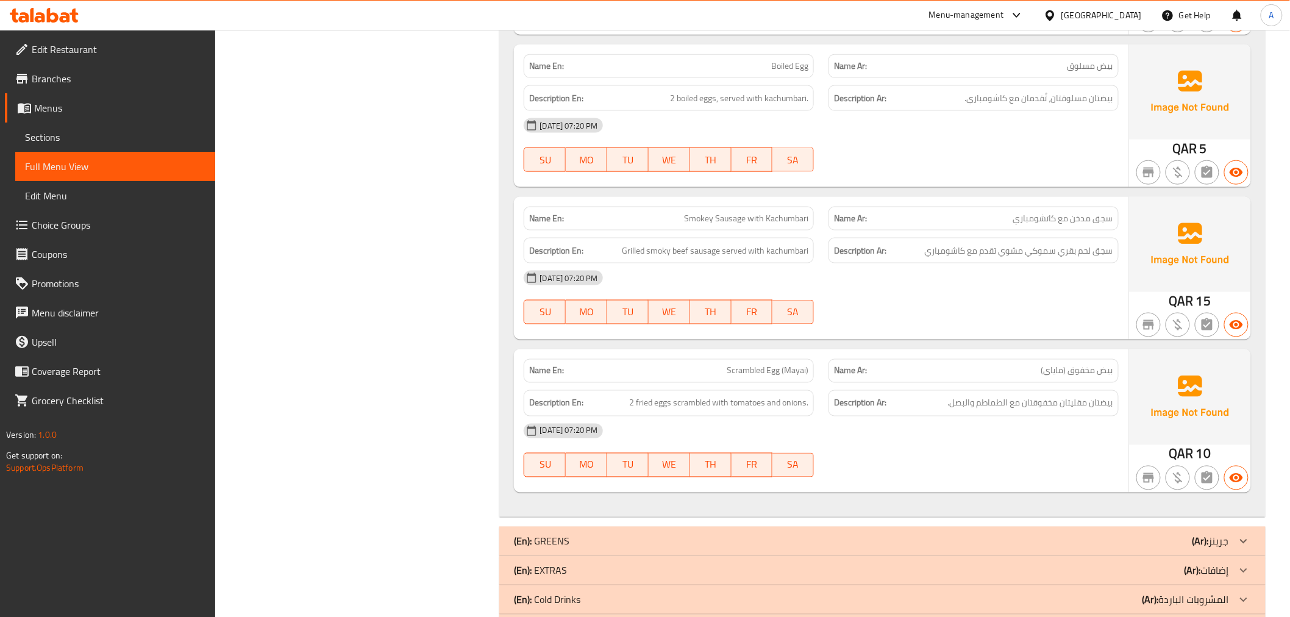
scroll to position [656, 0]
click at [722, 192] on div "Name En: Rolex Sandwich Name Ar: سندويتش رولكس Description En: African style fr…" at bounding box center [882, 123] width 766 height 783
click at [721, 191] on div "Name En: Rolex Sandwich Name Ar: سندويتش رولكس Description En: African style fr…" at bounding box center [882, 123] width 766 height 783
copy span "Smokey Sausage with Kachumbari"
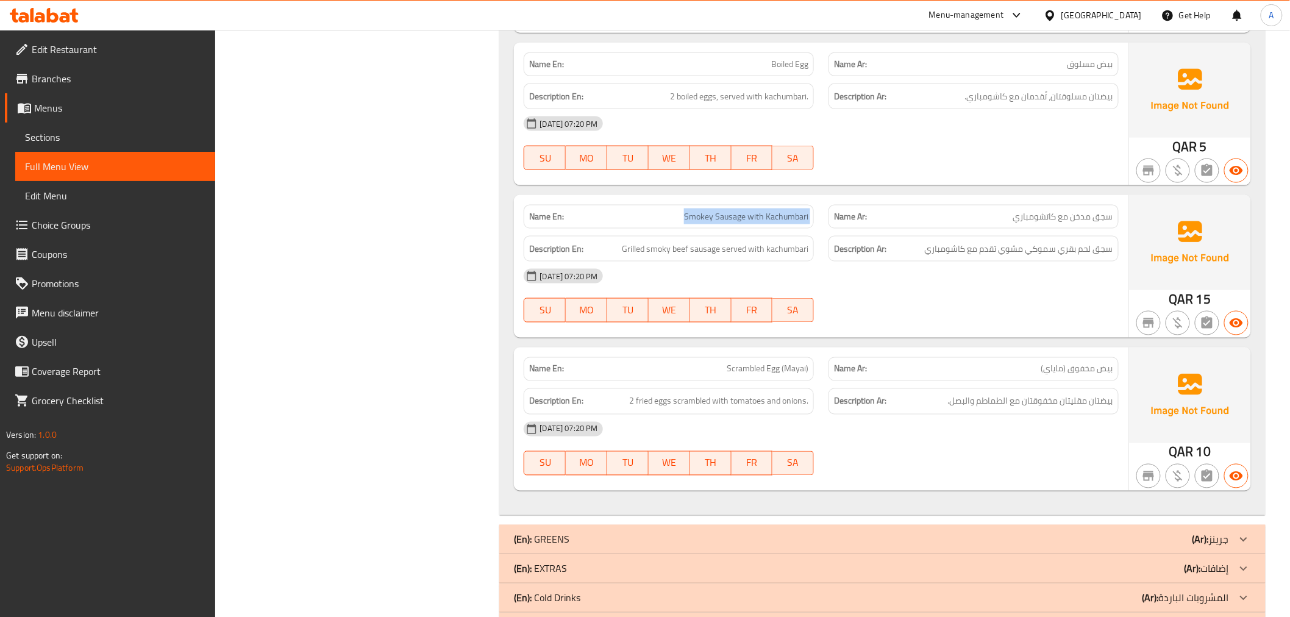
click at [715, 216] on span "Smokey Sausage with Kachumbari" at bounding box center [746, 216] width 124 height 13
click at [998, 350] on div "Name Ar: بيض مخفوق (ماياي)" at bounding box center [973, 369] width 305 height 38
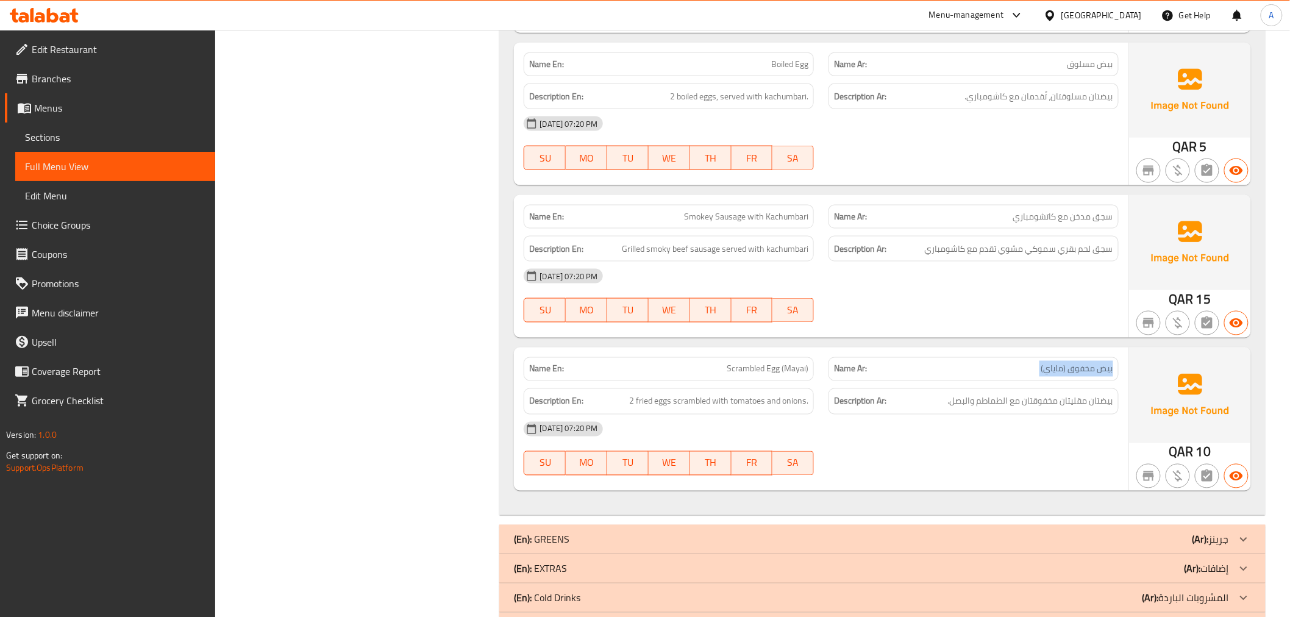
click at [998, 350] on div "Name Ar: بيض مخفوق (ماياي)" at bounding box center [973, 369] width 305 height 38
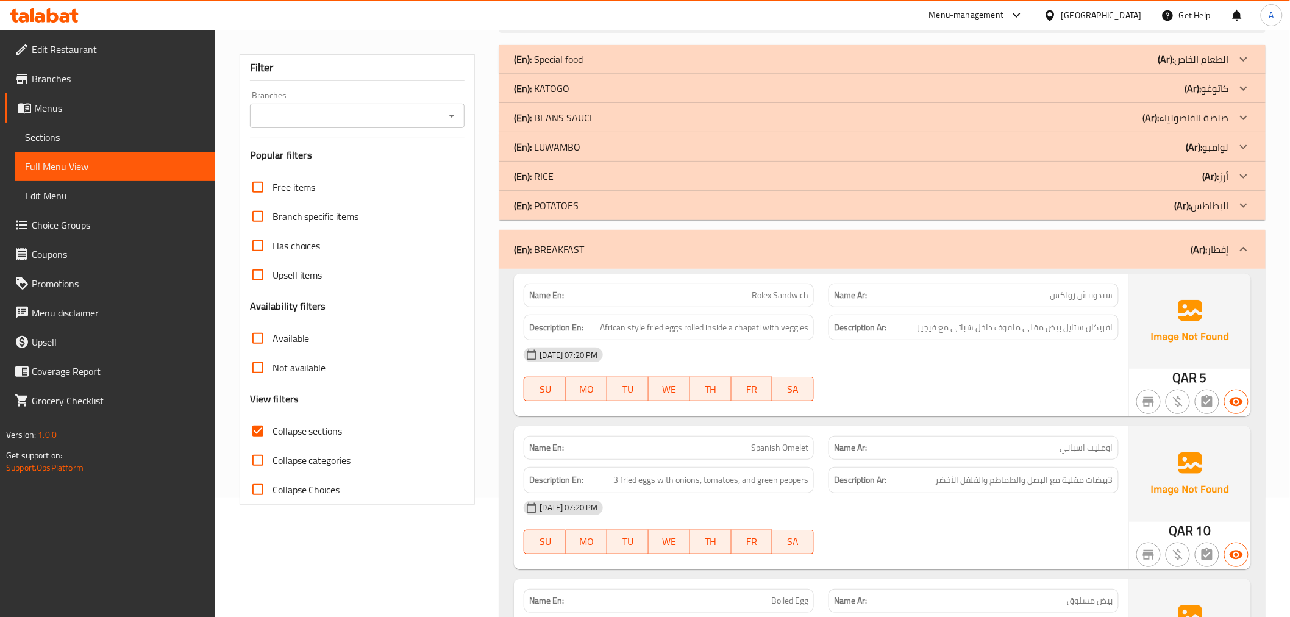
scroll to position [0, 0]
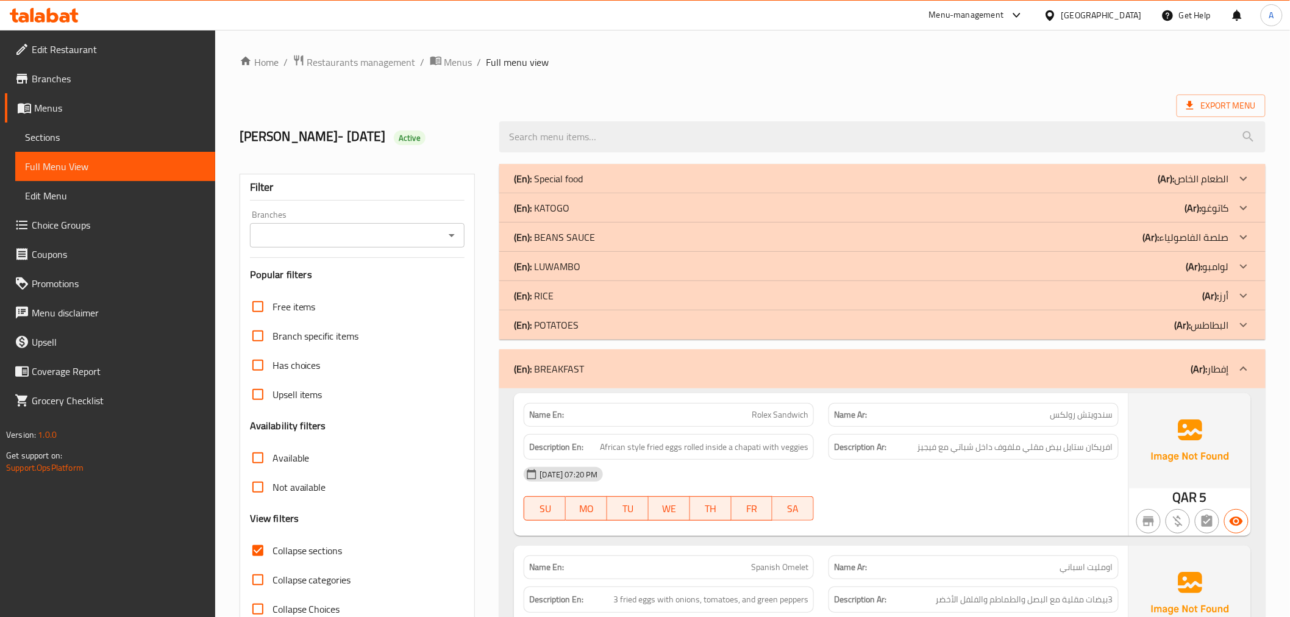
click at [1174, 368] on div "(En): BREAKFAST (Ar): إفطار" at bounding box center [871, 369] width 715 height 15
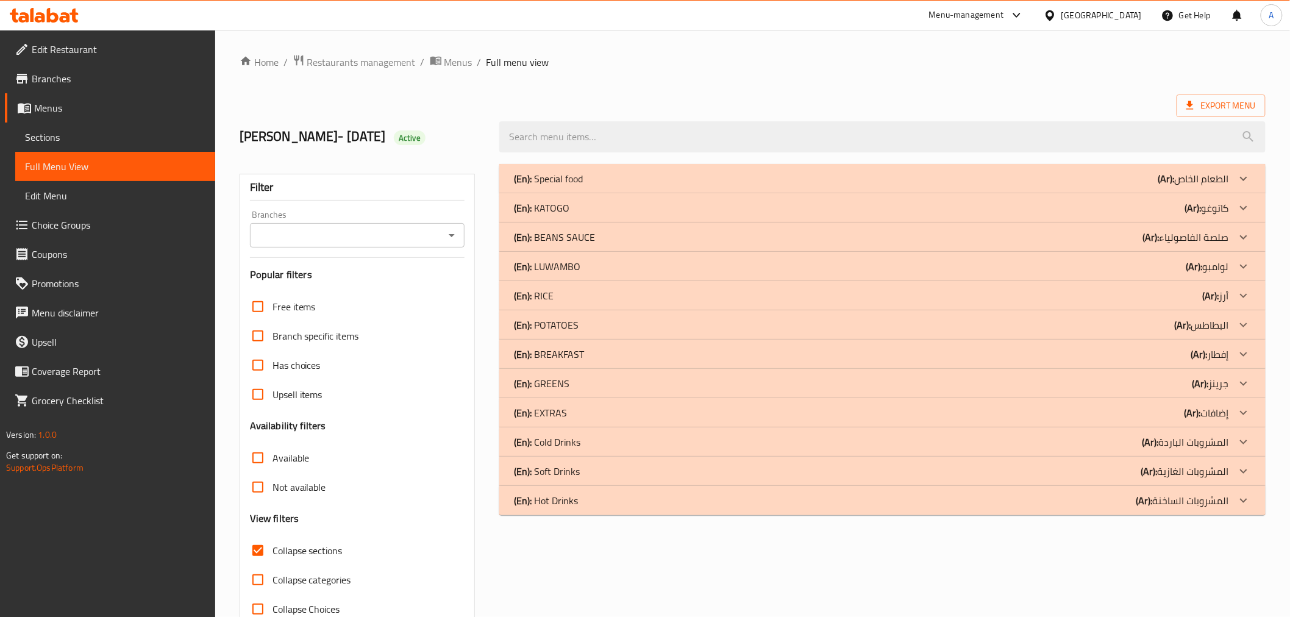
click at [527, 374] on b "(En):" at bounding box center [523, 383] width 18 height 18
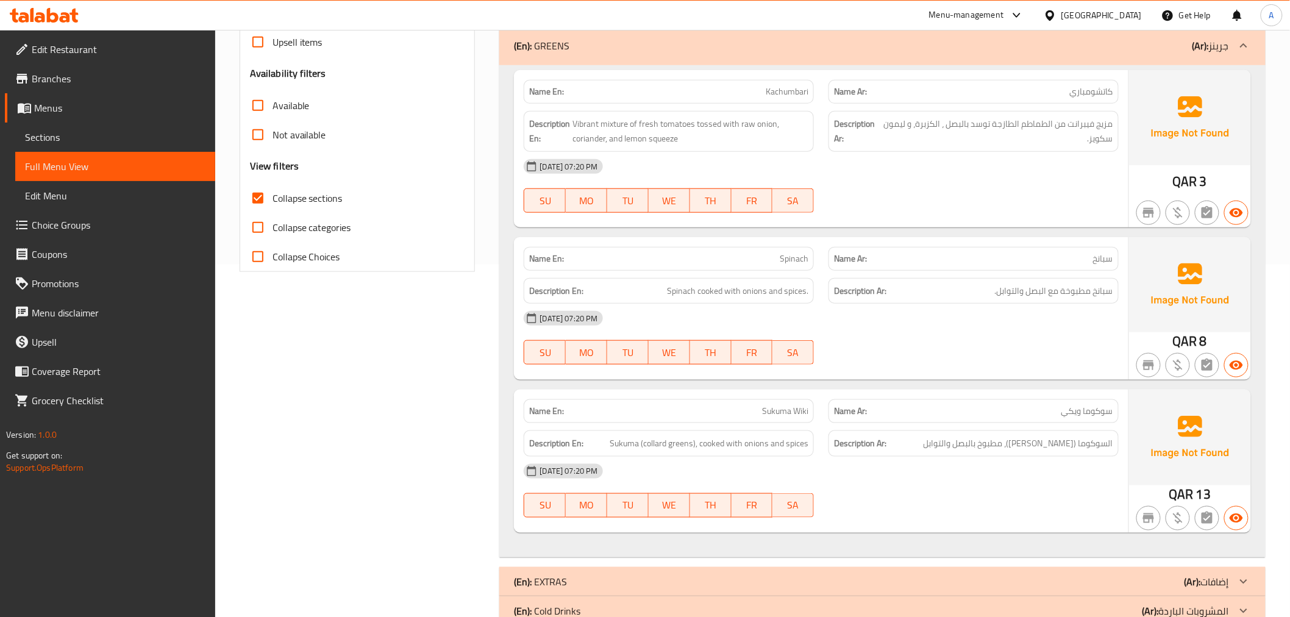
scroll to position [354, 0]
click at [1049, 391] on div "Name Ar: [PERSON_NAME] ويكي" at bounding box center [973, 409] width 305 height 38
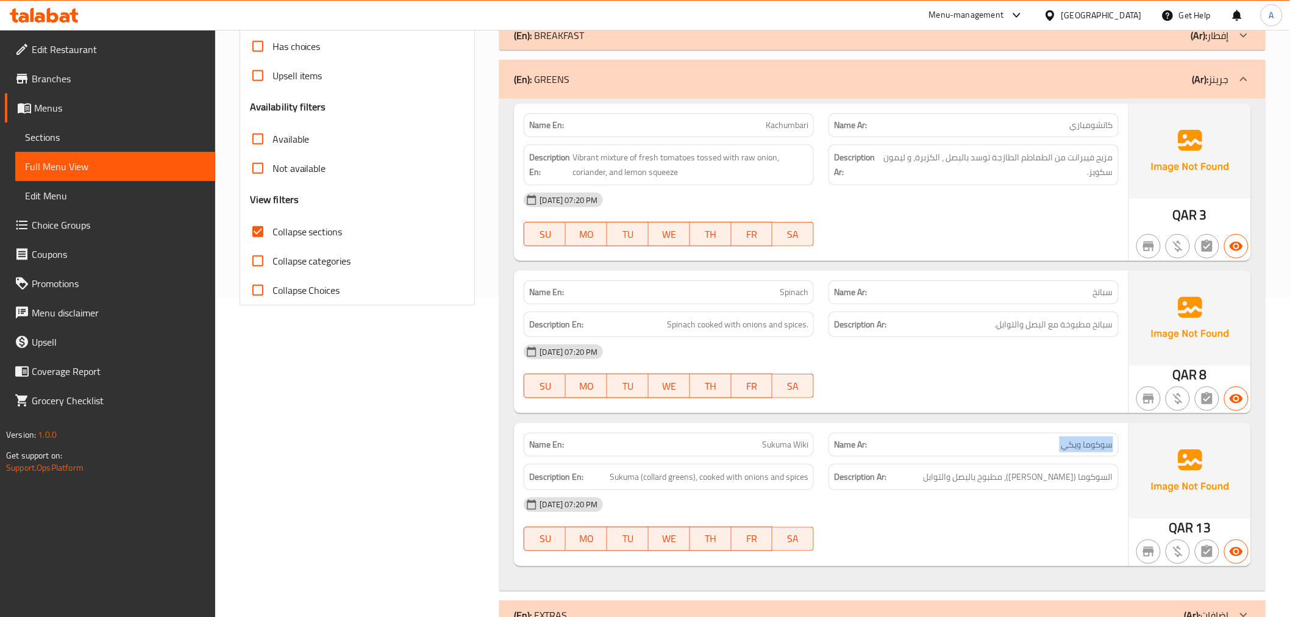
scroll to position [143, 0]
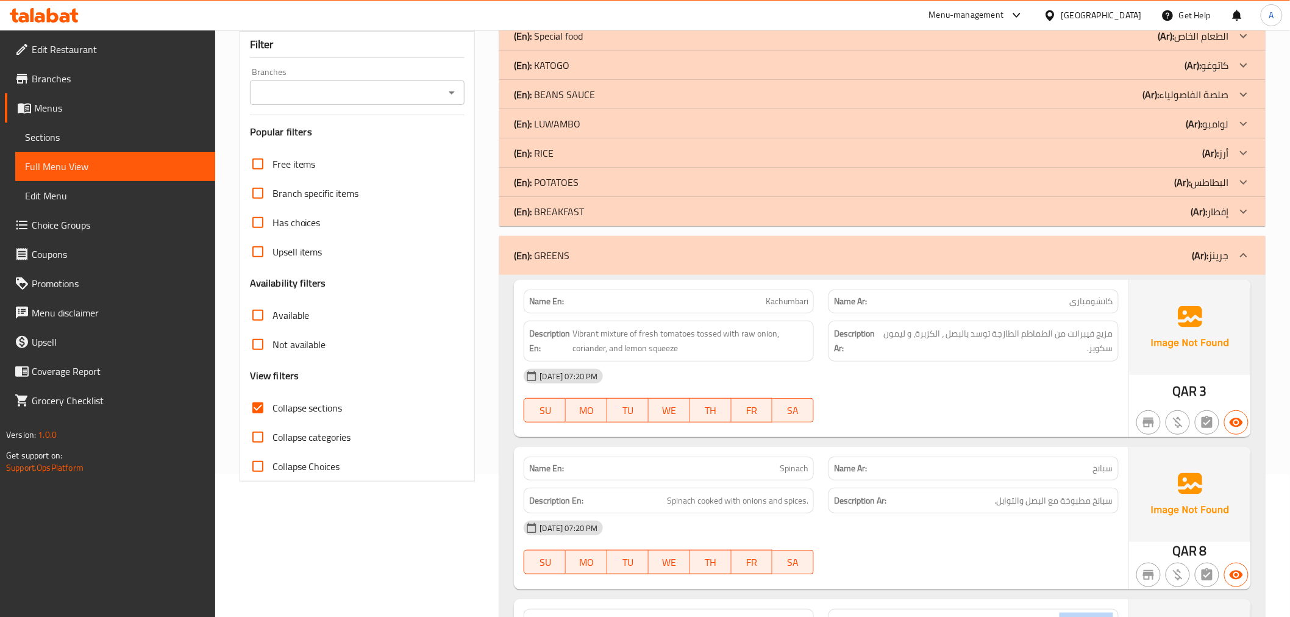
click at [1207, 246] on b "(Ar):" at bounding box center [1201, 255] width 16 height 18
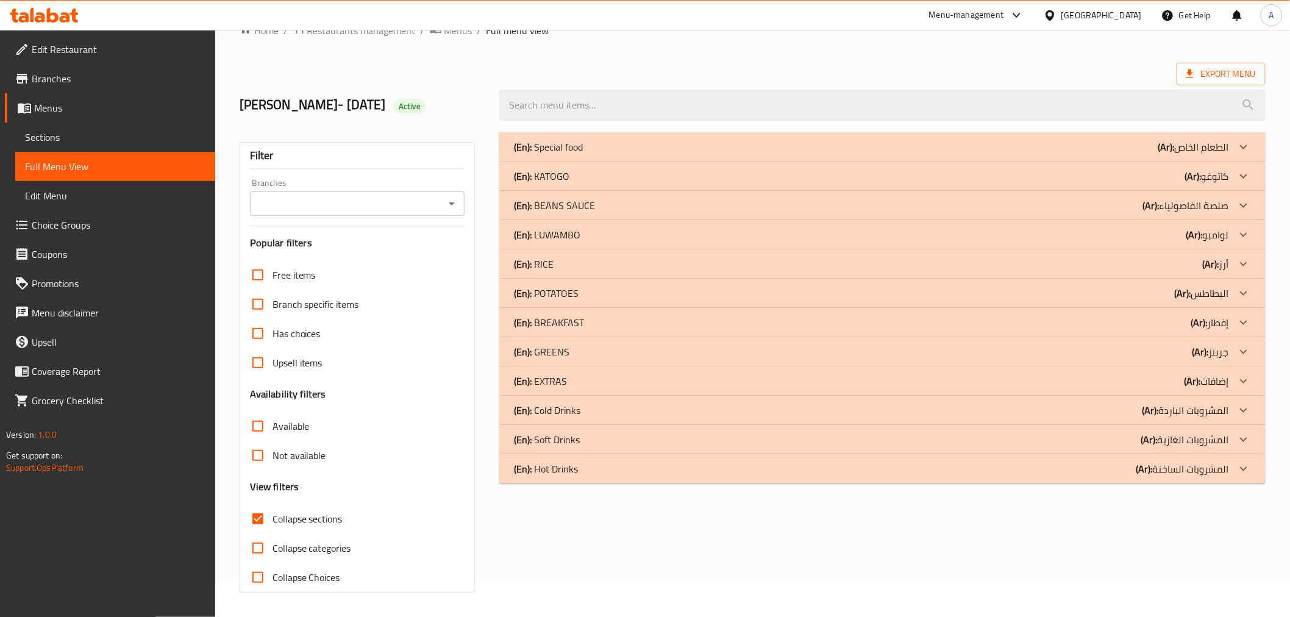
scroll to position [32, 0]
click at [548, 350] on p "(En): GREENS" at bounding box center [541, 351] width 55 height 15
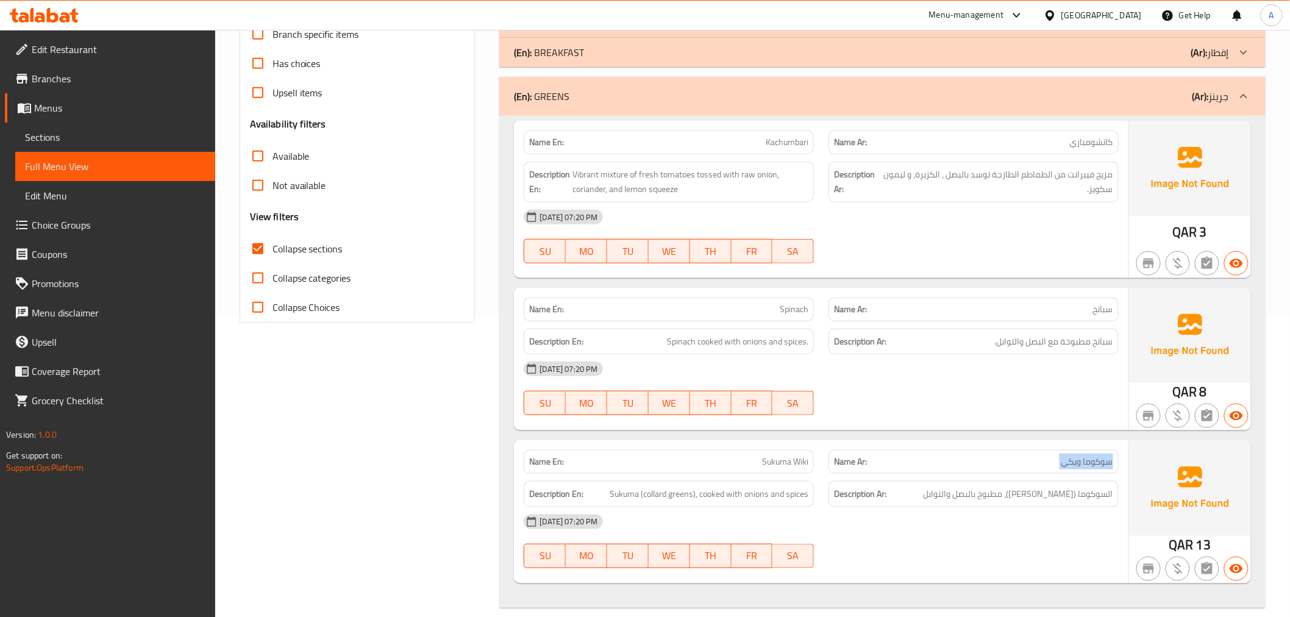
scroll to position [300, 0]
click at [1156, 102] on div "(En): GREENS (Ar): جرينز" at bounding box center [871, 98] width 715 height 15
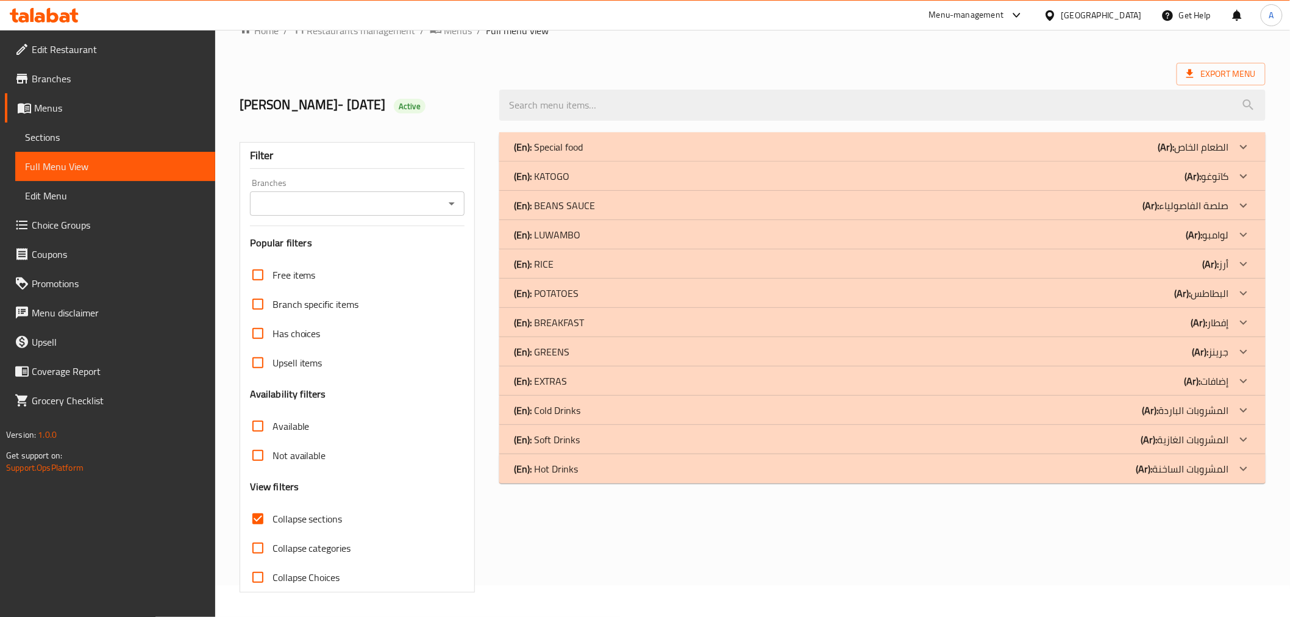
scroll to position [32, 0]
click at [577, 381] on div "(En): EXTRAS (Ar): إضافات" at bounding box center [871, 381] width 715 height 15
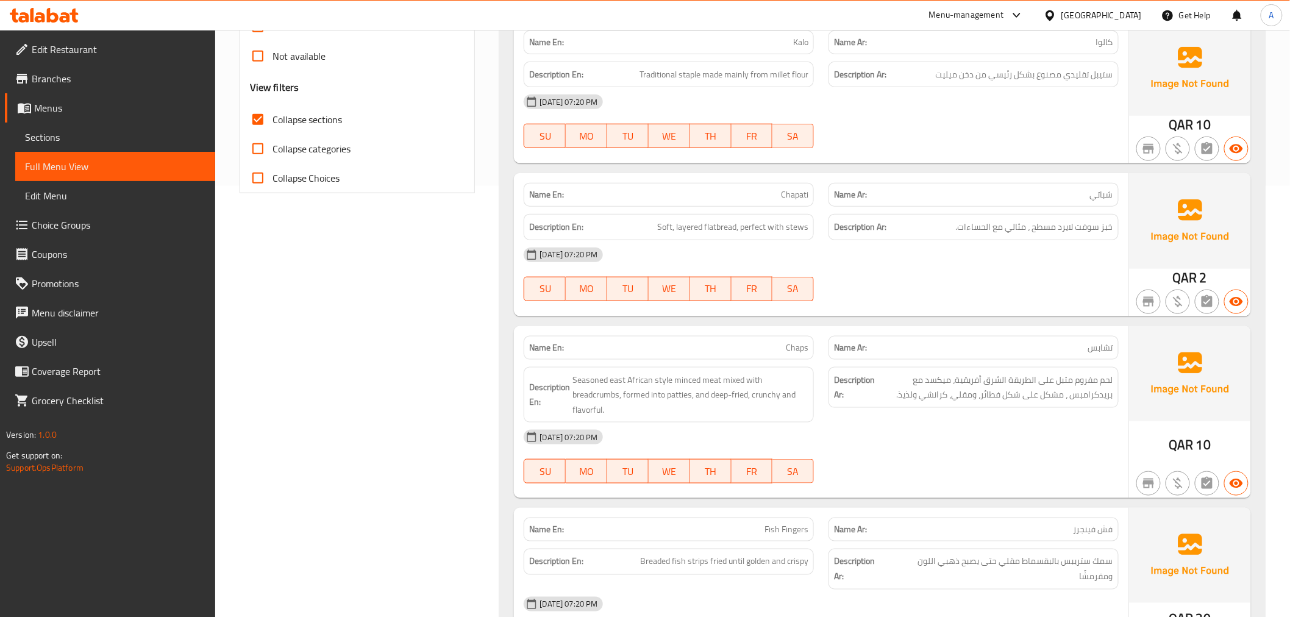
scroll to position [463, 0]
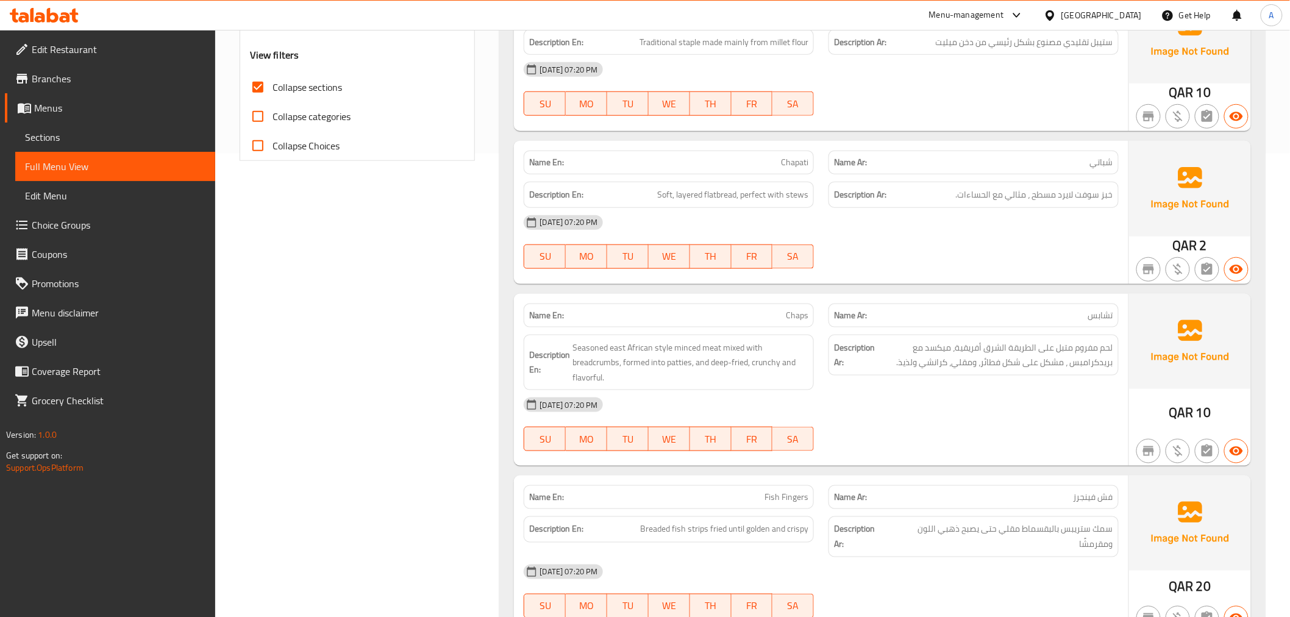
click at [772, 314] on p "Name En: Chaps" at bounding box center [668, 315] width 279 height 13
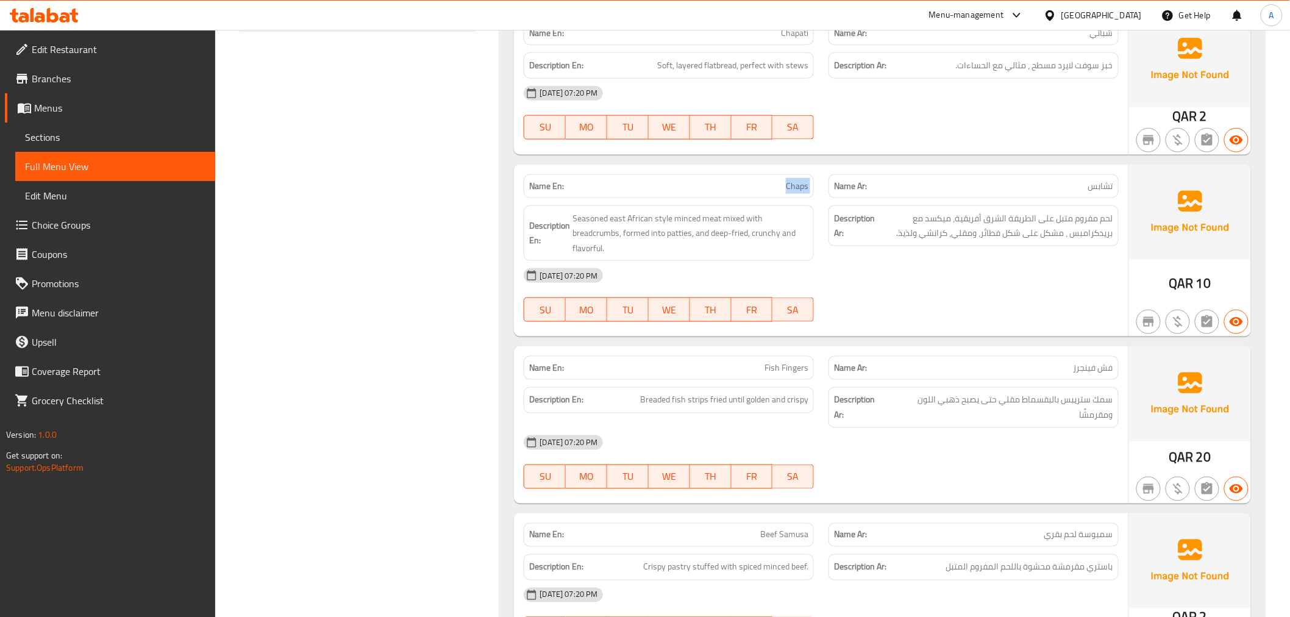
scroll to position [749, 0]
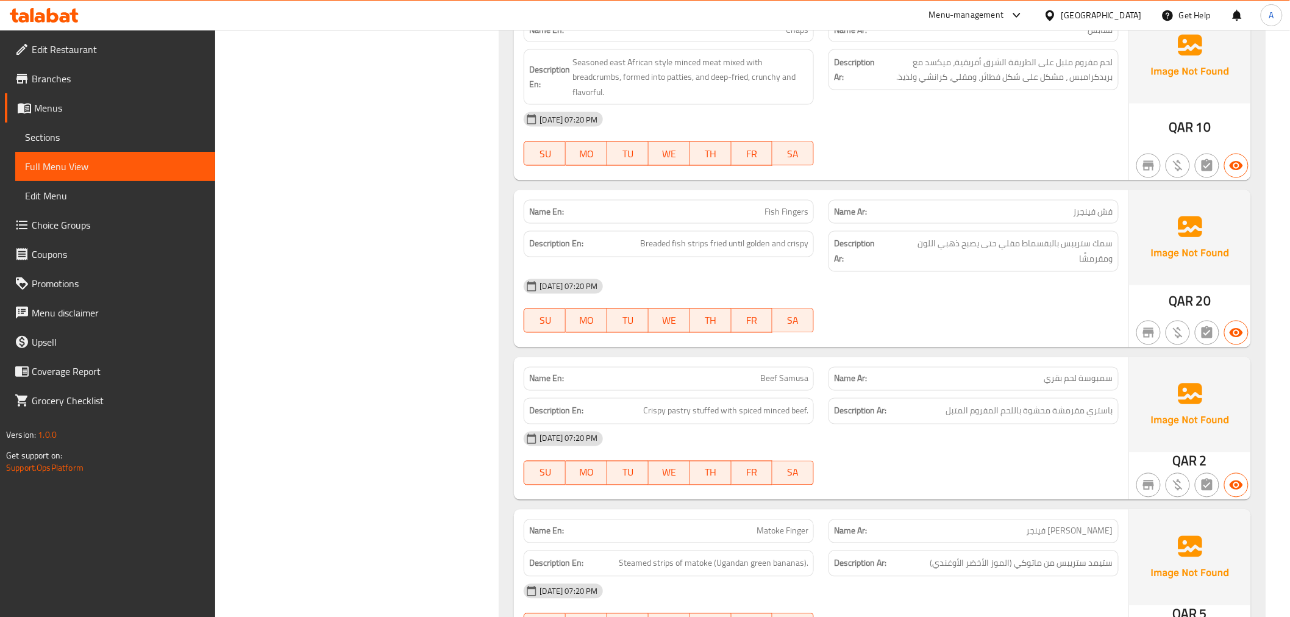
click at [768, 193] on div "Name En: Fish Fingers" at bounding box center [668, 212] width 305 height 38
copy span "Fish Fingers"
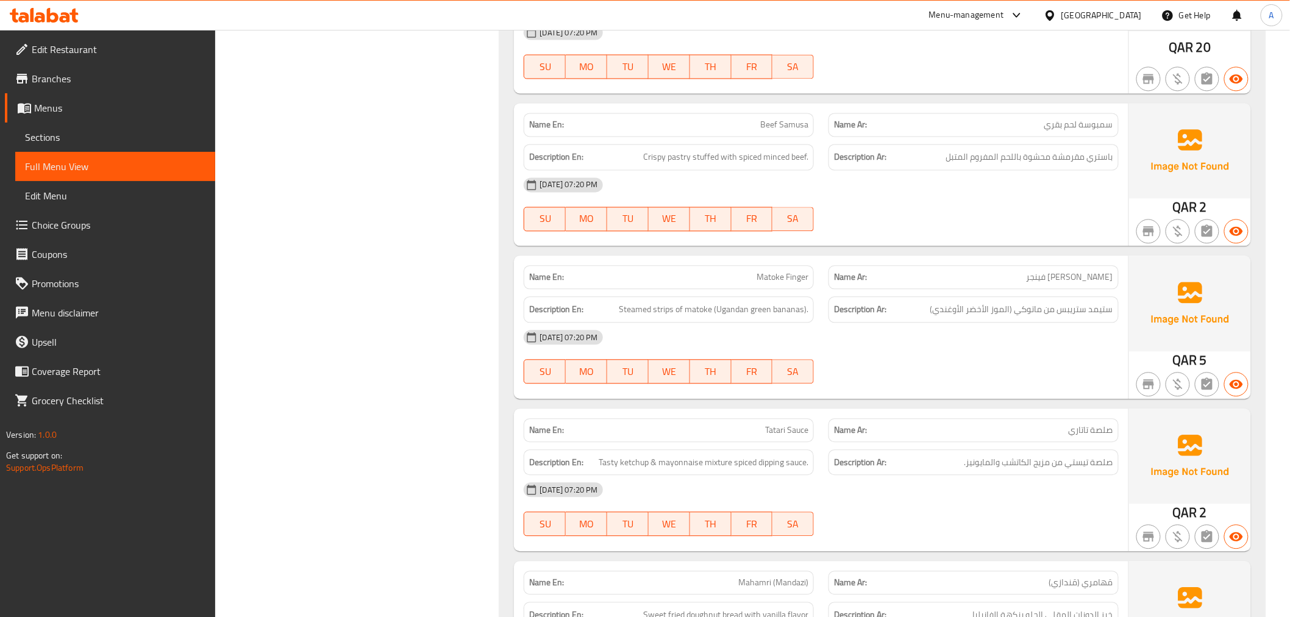
scroll to position [1007, 0]
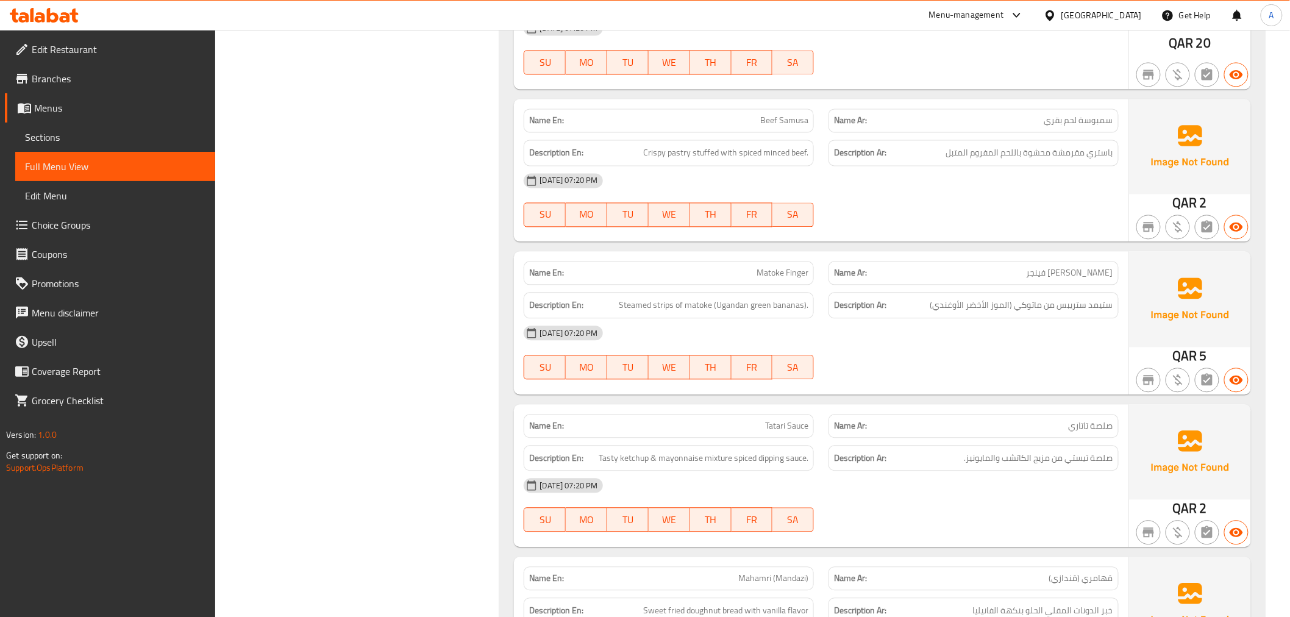
click at [802, 277] on span "Matoke Finger" at bounding box center [783, 272] width 52 height 13
copy span "Matoke Finger"
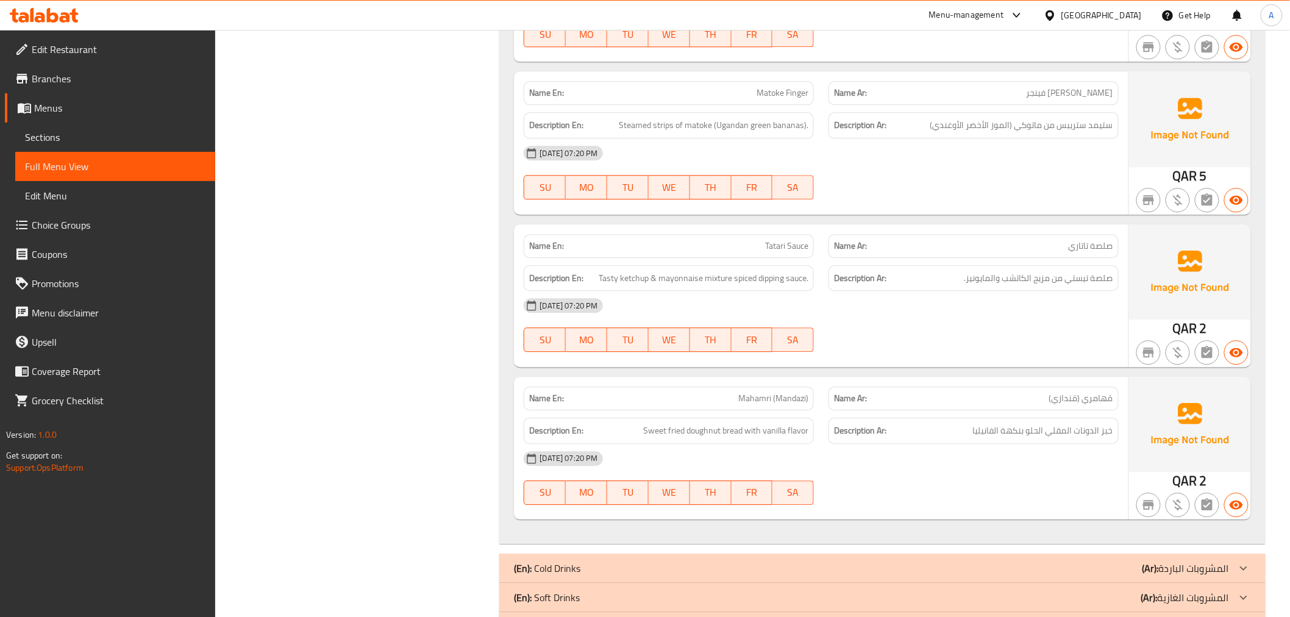
click at [782, 393] on span "Mahamri (Mandazi)" at bounding box center [773, 398] width 70 height 13
click at [1076, 399] on span "مَهامري (مَندازي)" at bounding box center [1081, 398] width 64 height 13
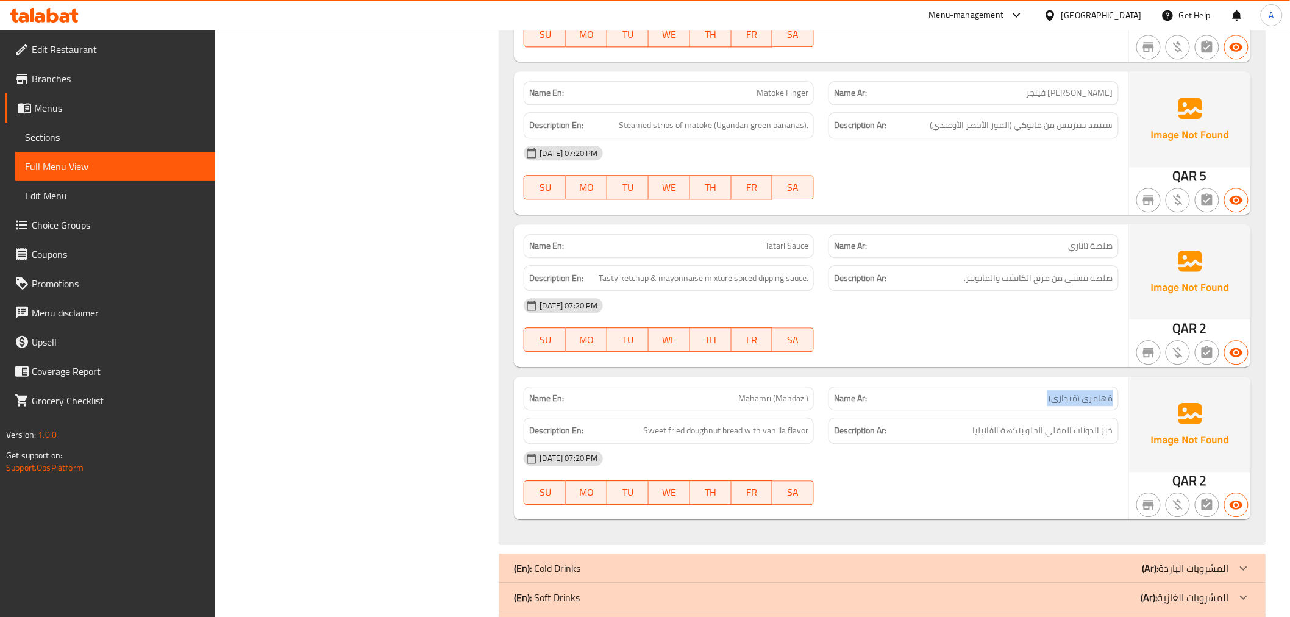
click at [1076, 399] on span "مَهامري (مَندازي)" at bounding box center [1081, 398] width 64 height 13
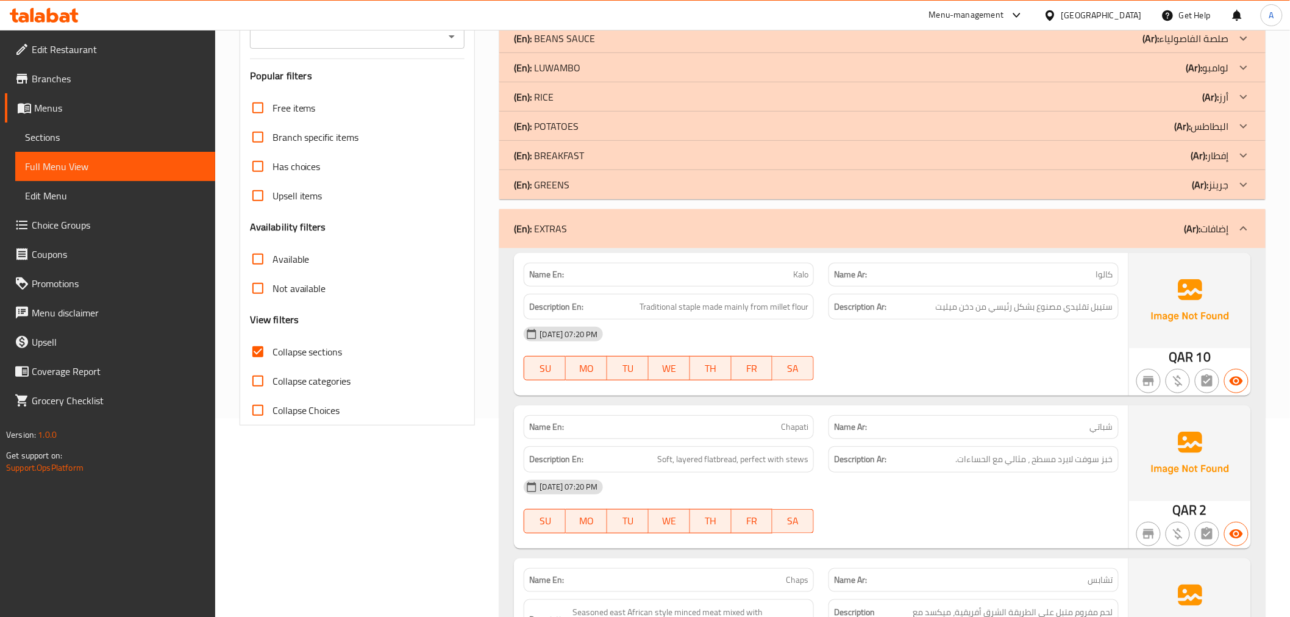
scroll to position [186, 0]
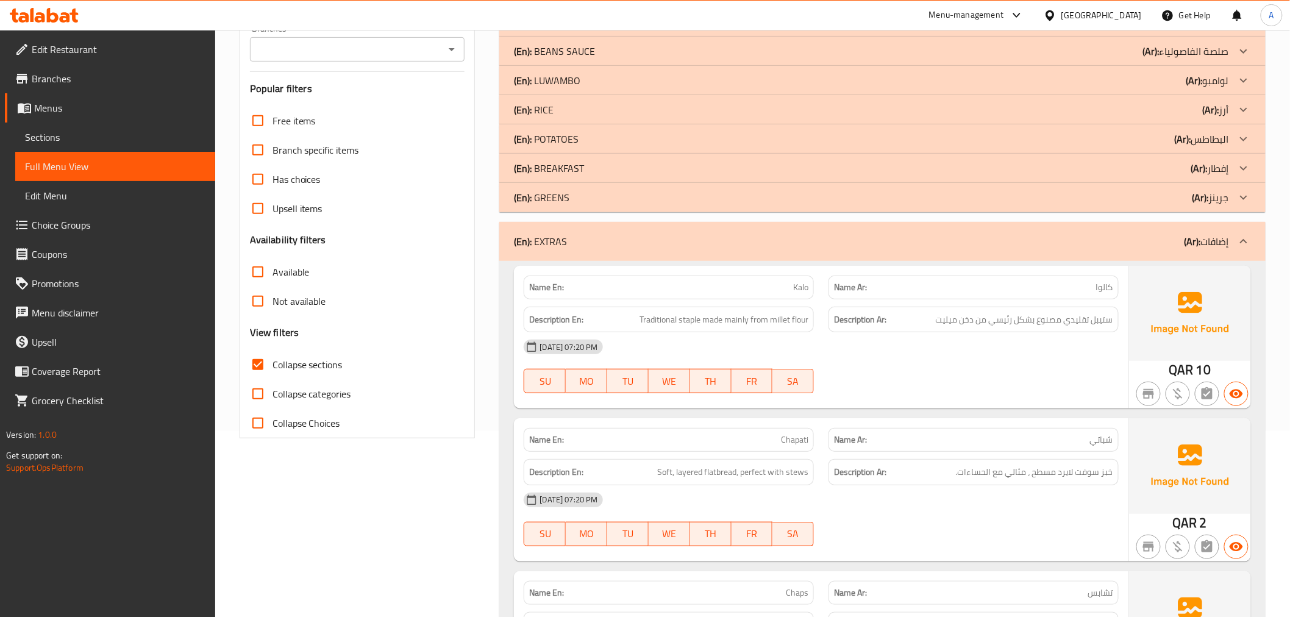
click at [1062, 246] on div "(En): EXTRAS (Ar): إضافات" at bounding box center [871, 241] width 715 height 15
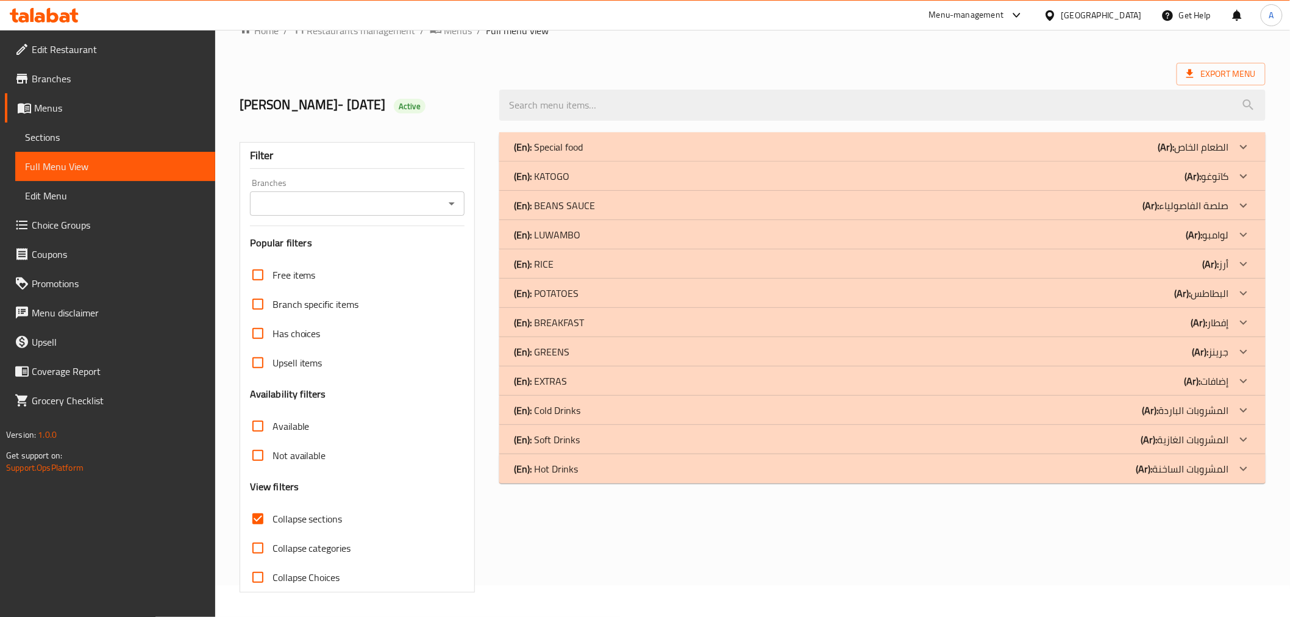
scroll to position [32, 0]
click at [541, 397] on div "(En): Cold Drinks (Ar): المشروبات الباردة" at bounding box center [882, 410] width 766 height 29
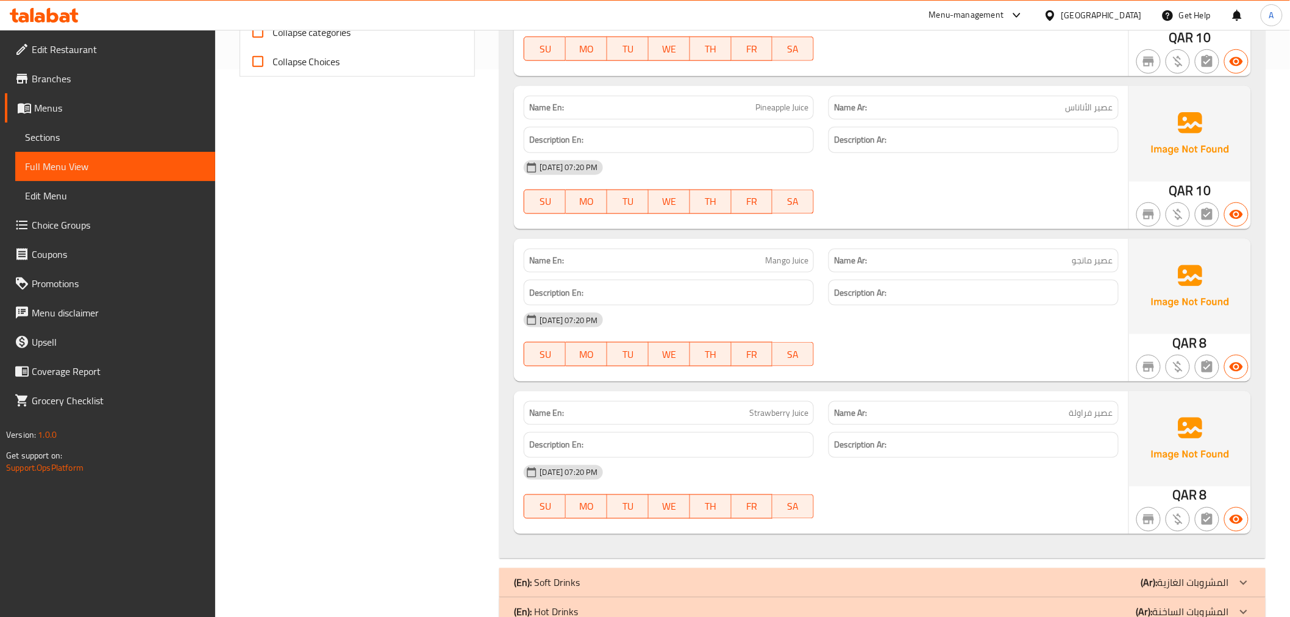
scroll to position [582, 0]
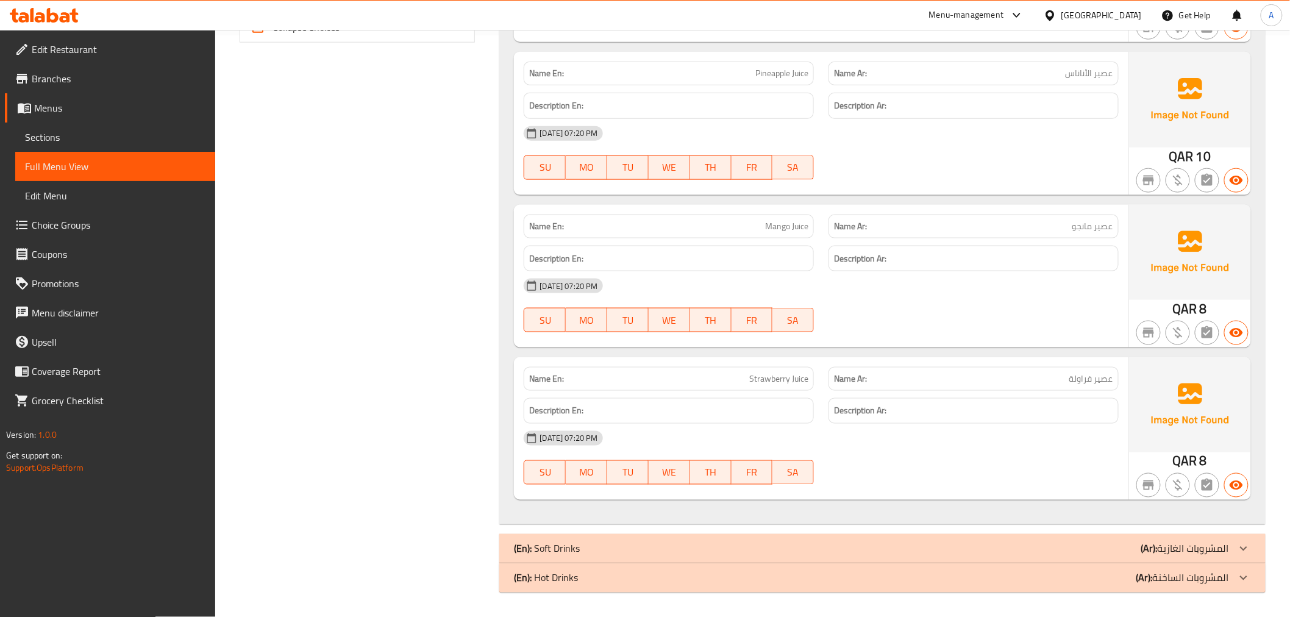
click at [1169, 551] on p "(Ar): المشروبات الغازية" at bounding box center [1185, 548] width 88 height 15
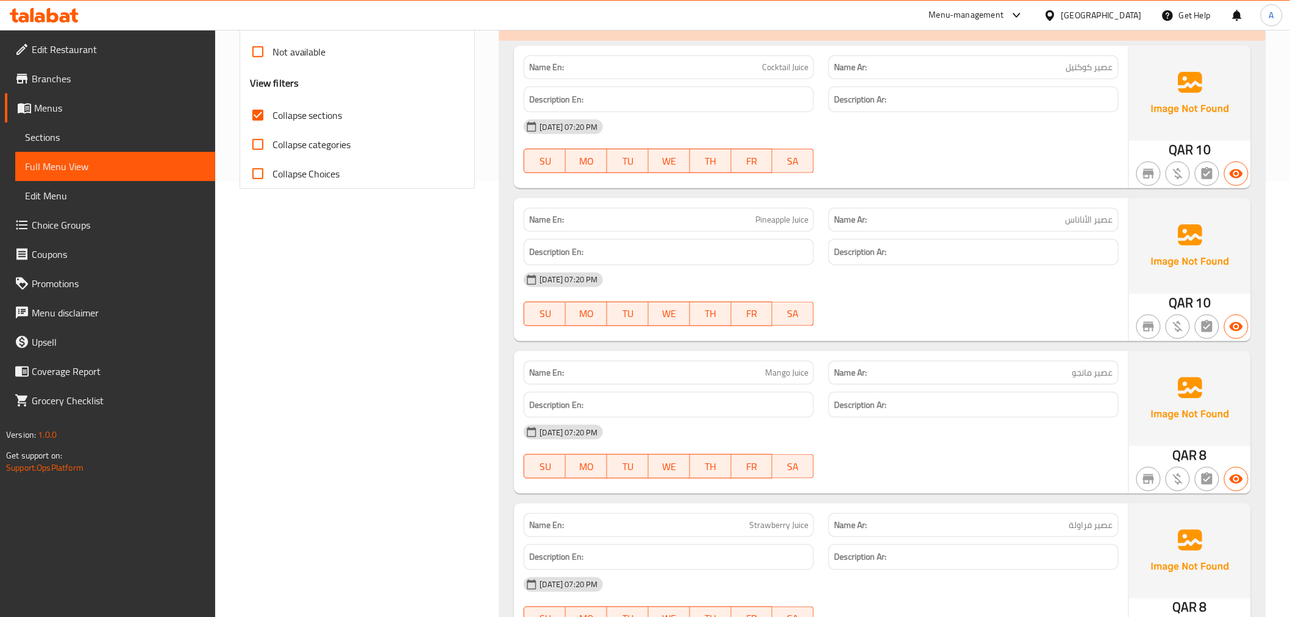
scroll to position [379, 0]
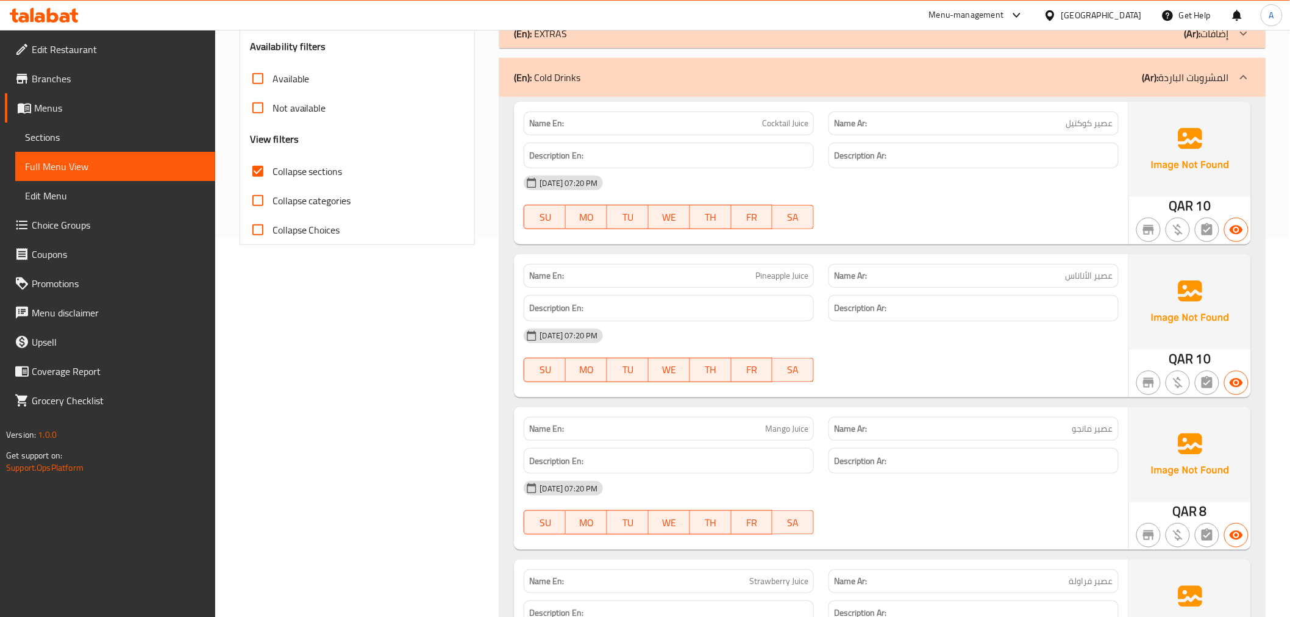
click at [1216, 76] on p "(Ar): المشروبات الباردة" at bounding box center [1186, 77] width 87 height 15
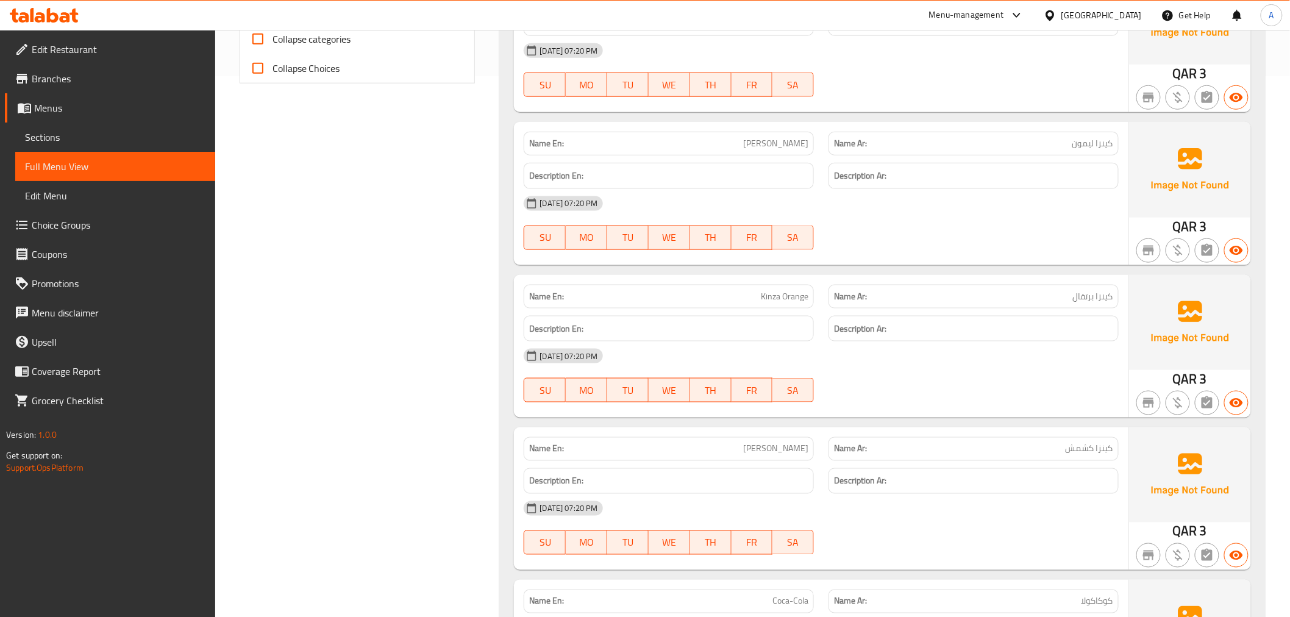
scroll to position [685, 0]
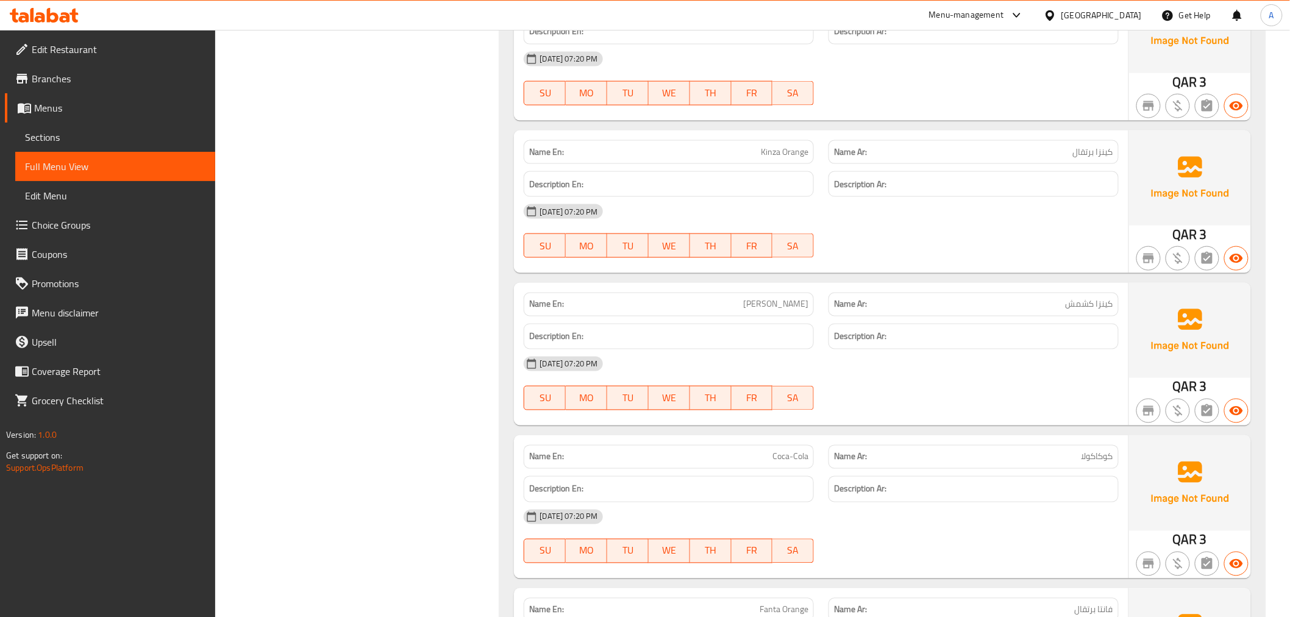
click at [824, 283] on div "Name En: [PERSON_NAME] Name Ar: كينزا كشمش Description En: Description Ar: [DAT…" at bounding box center [821, 354] width 614 height 143
click at [772, 304] on span "[PERSON_NAME]" at bounding box center [775, 304] width 65 height 13
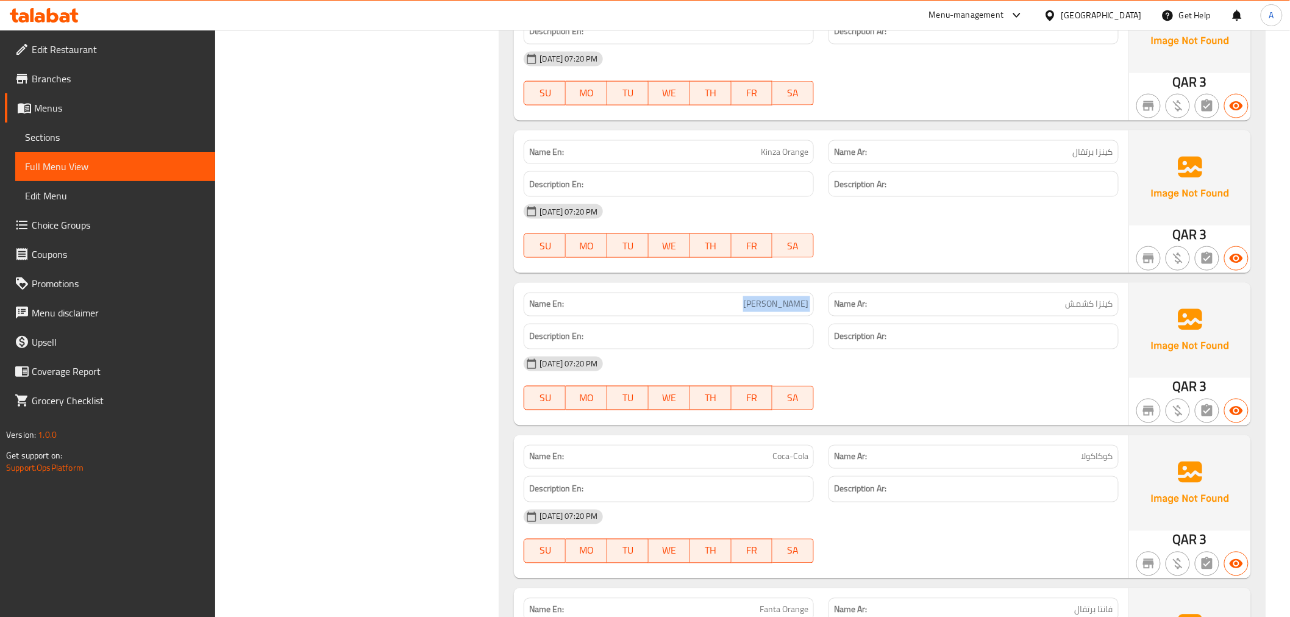
click at [772, 304] on span "[PERSON_NAME]" at bounding box center [775, 304] width 65 height 13
copy span "[PERSON_NAME]"
click at [1057, 293] on div "Name Ar: [PERSON_NAME]" at bounding box center [974, 305] width 290 height 24
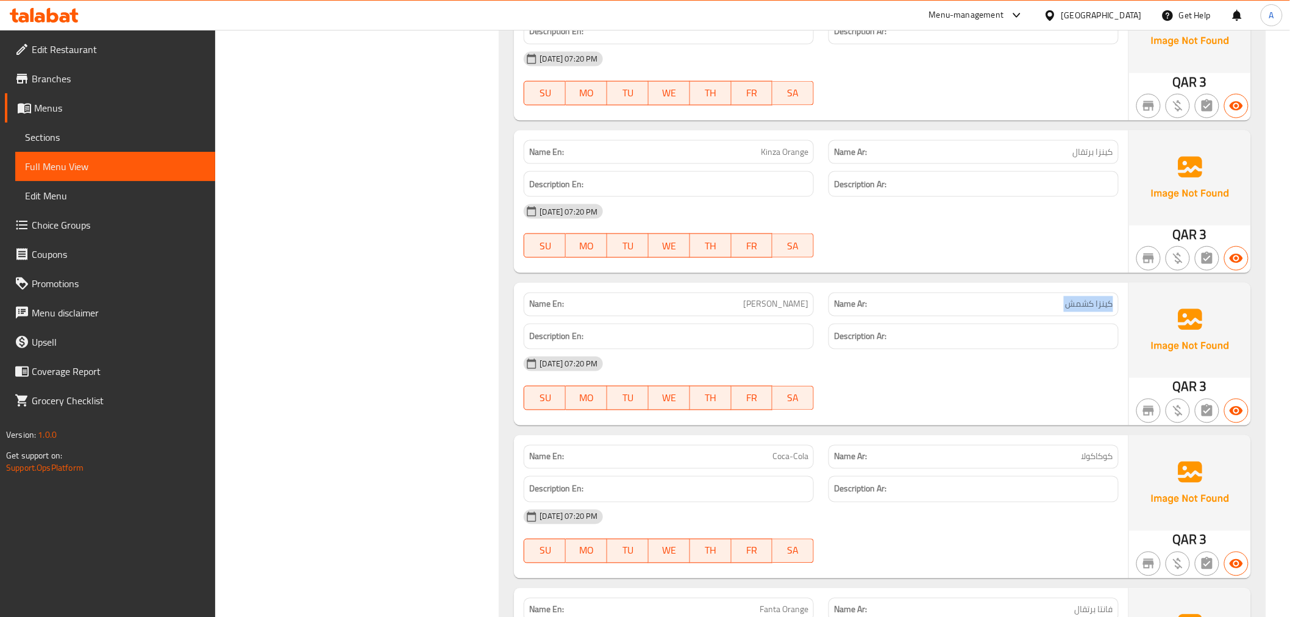
copy span "كينزا كشمش"
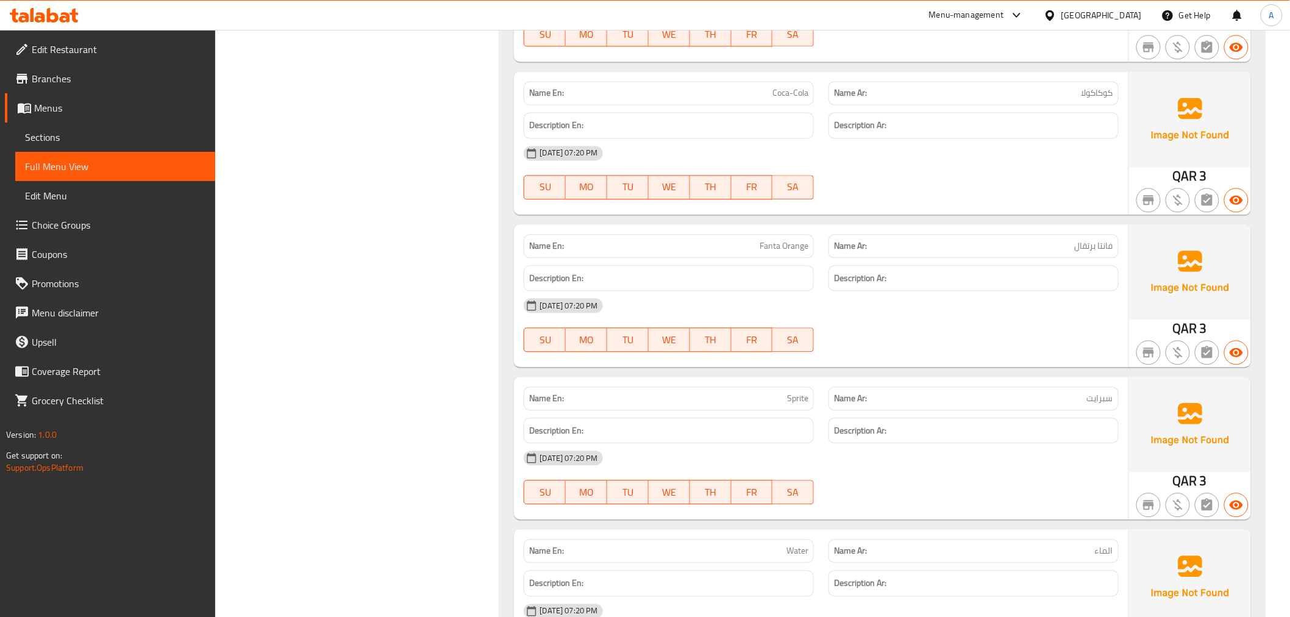
scroll to position [1192, 0]
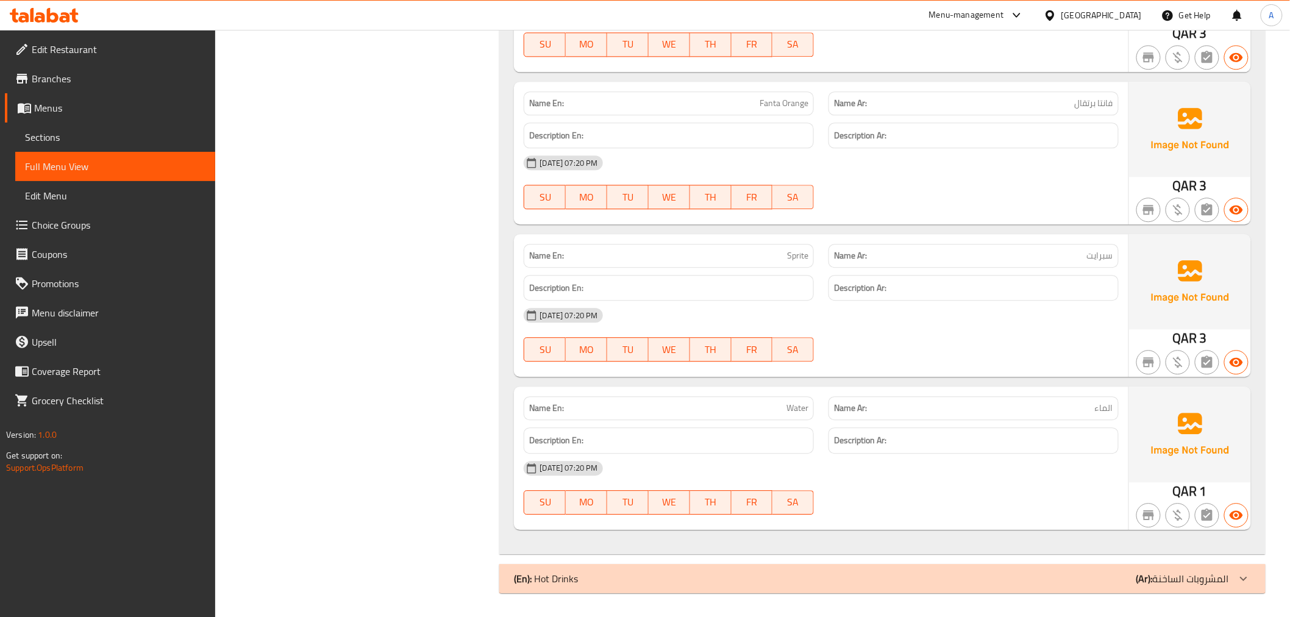
click at [780, 399] on div "Name En: Water" at bounding box center [669, 408] width 290 height 24
copy span "Water"
click at [1183, 580] on p "(Ar): المشروبات الساخنة" at bounding box center [1183, 578] width 93 height 15
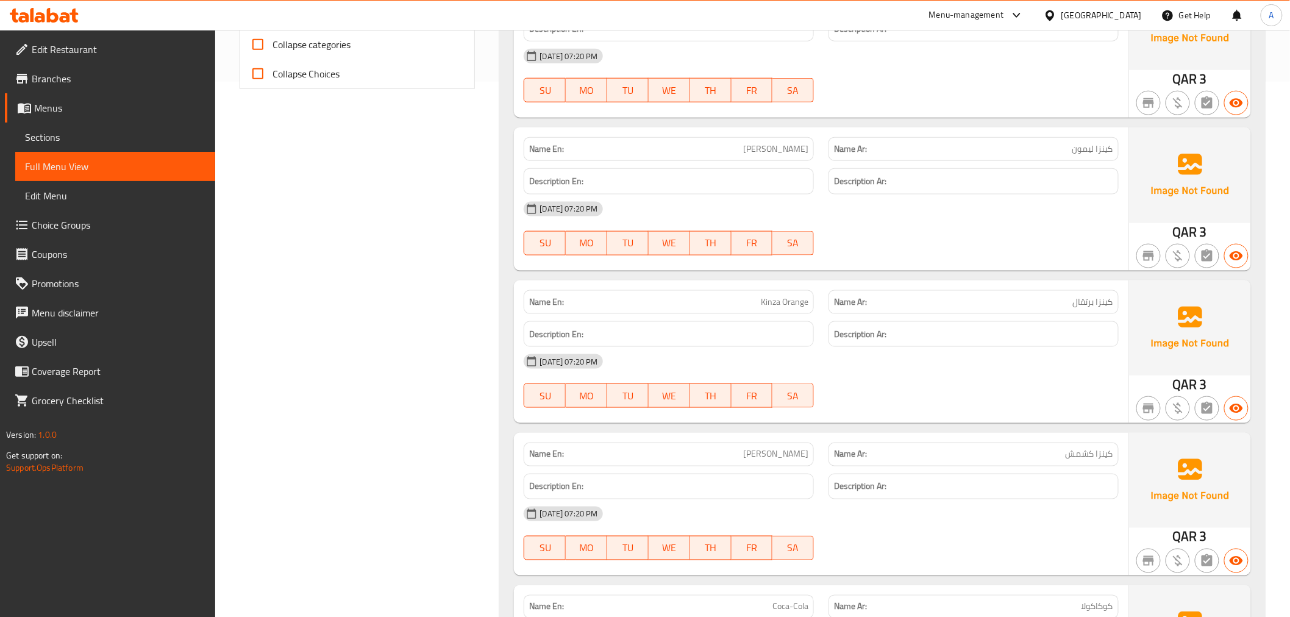
scroll to position [129, 0]
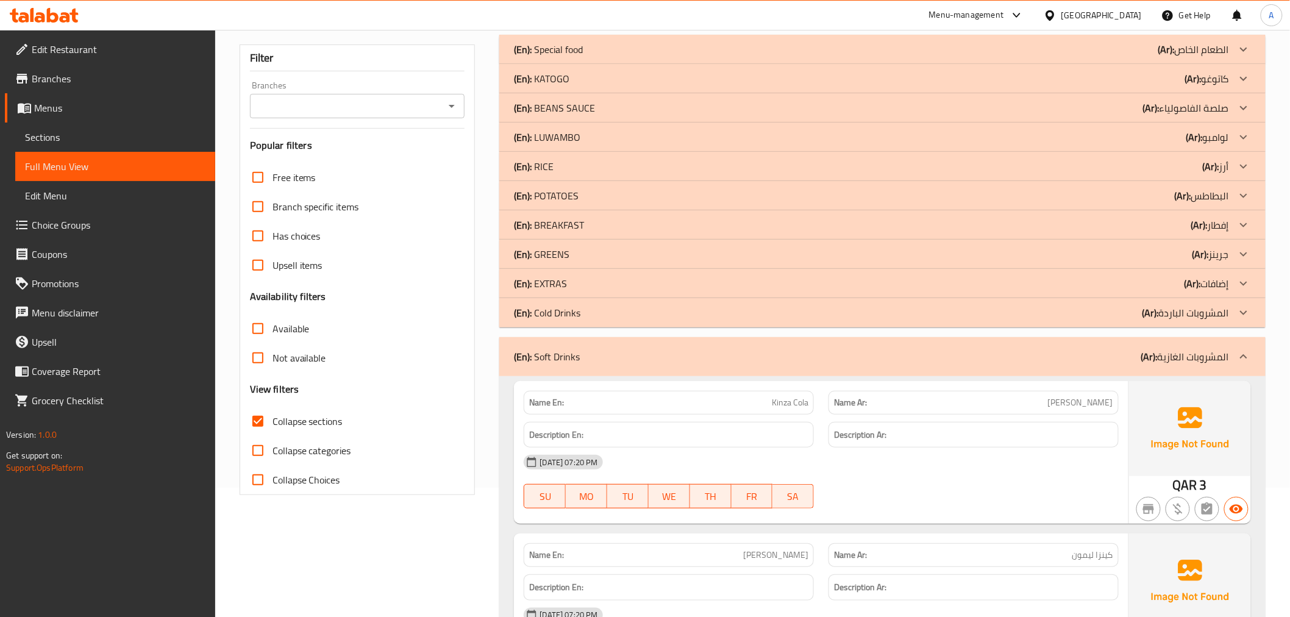
click at [1146, 363] on b "(Ar):" at bounding box center [1149, 357] width 16 height 18
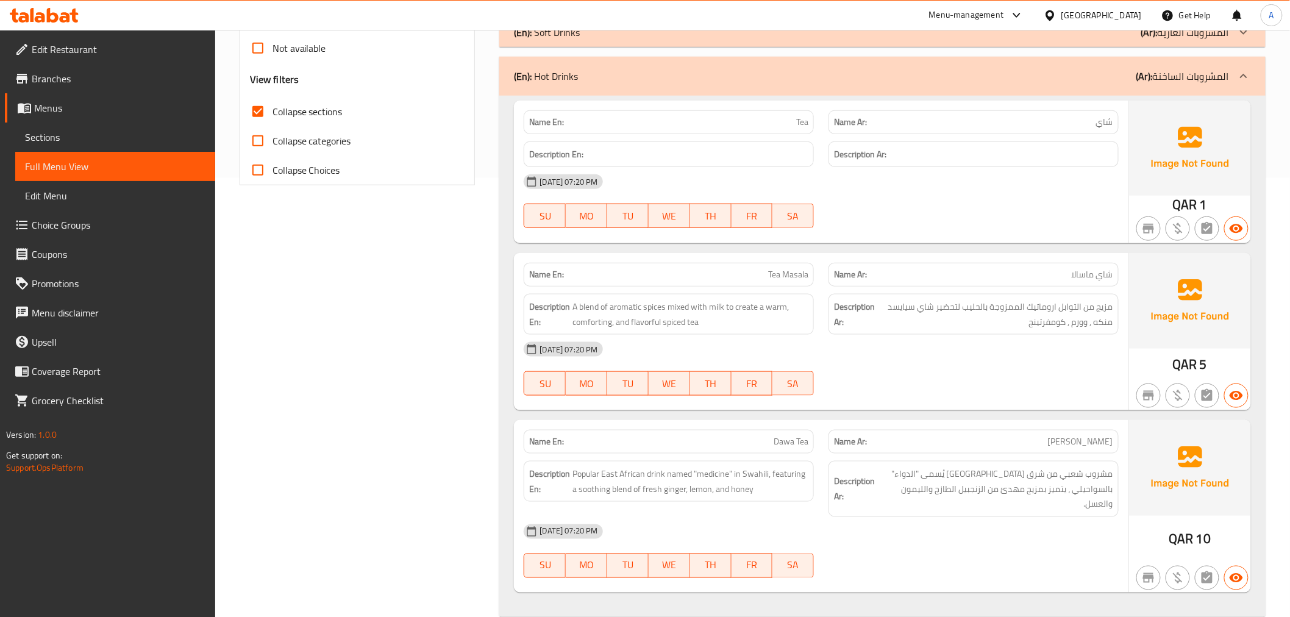
scroll to position [448, 0]
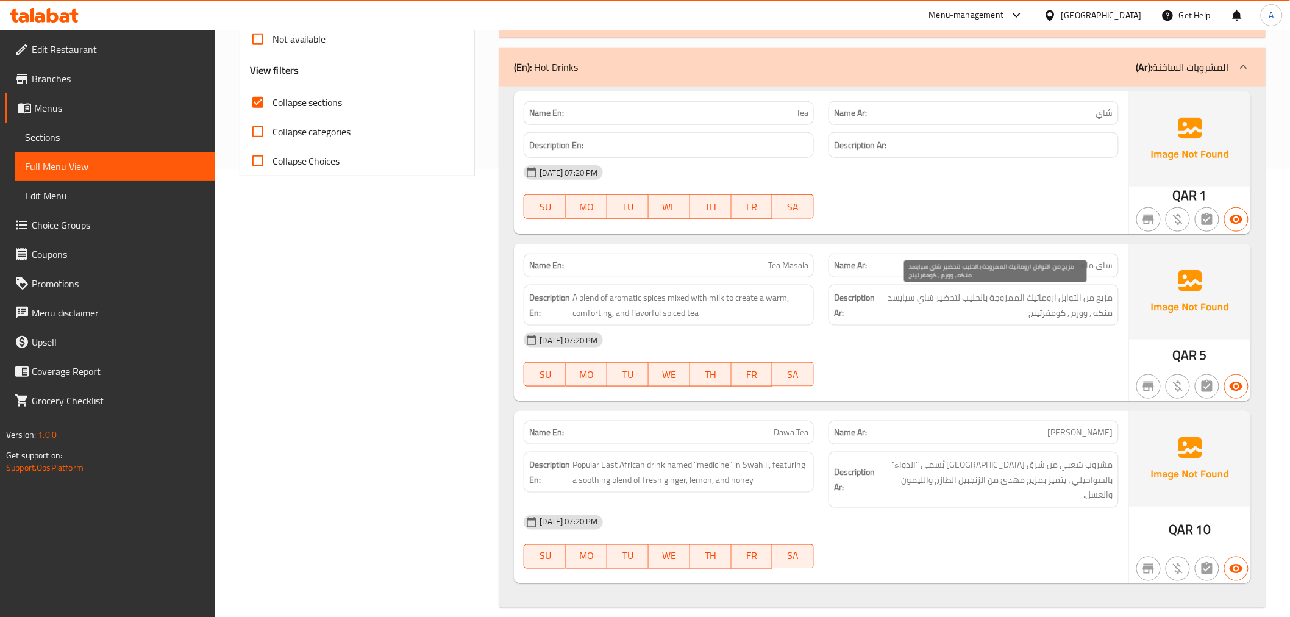
click at [1046, 309] on span "مزيج من التوابل اروماتيك الممزوجة بالحليب لتحضير شاي سيايسد منكه , وورم , كومفر…" at bounding box center [995, 305] width 236 height 30
click at [587, 67] on div "(En): Hot Drinks (Ar): المشروبات الساخنة" at bounding box center [871, 67] width 715 height 15
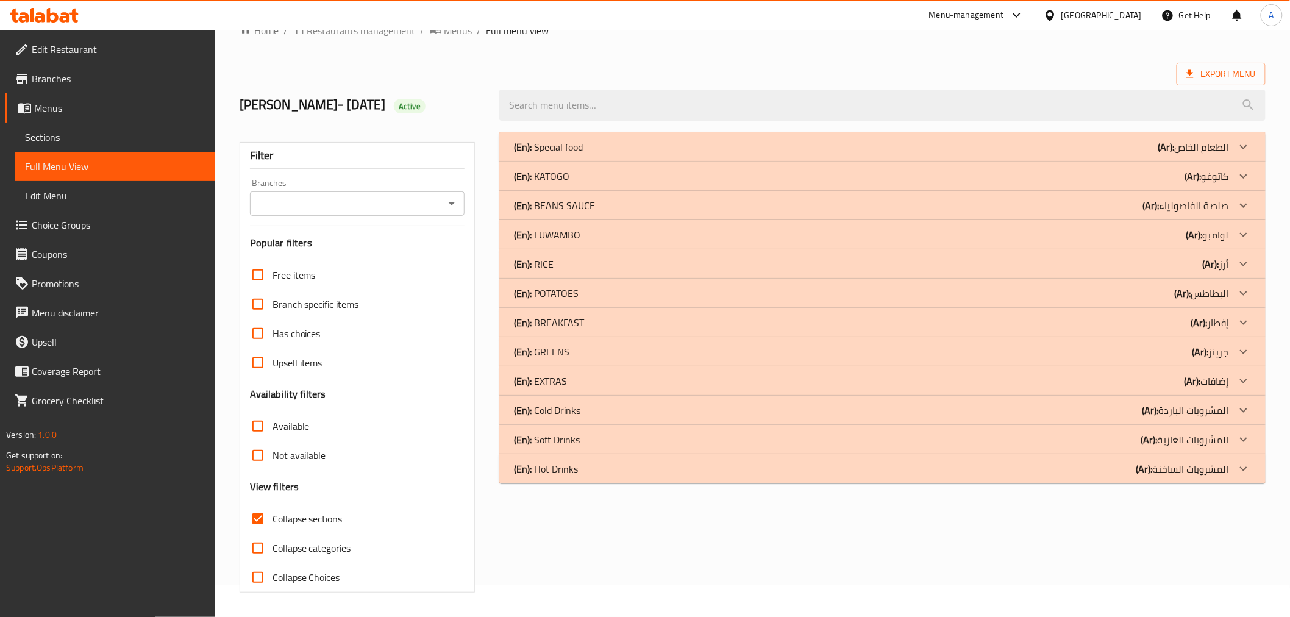
scroll to position [32, 0]
click at [601, 226] on div "(En): LUWAMBO (Ar): [PERSON_NAME]" at bounding box center [882, 234] width 766 height 29
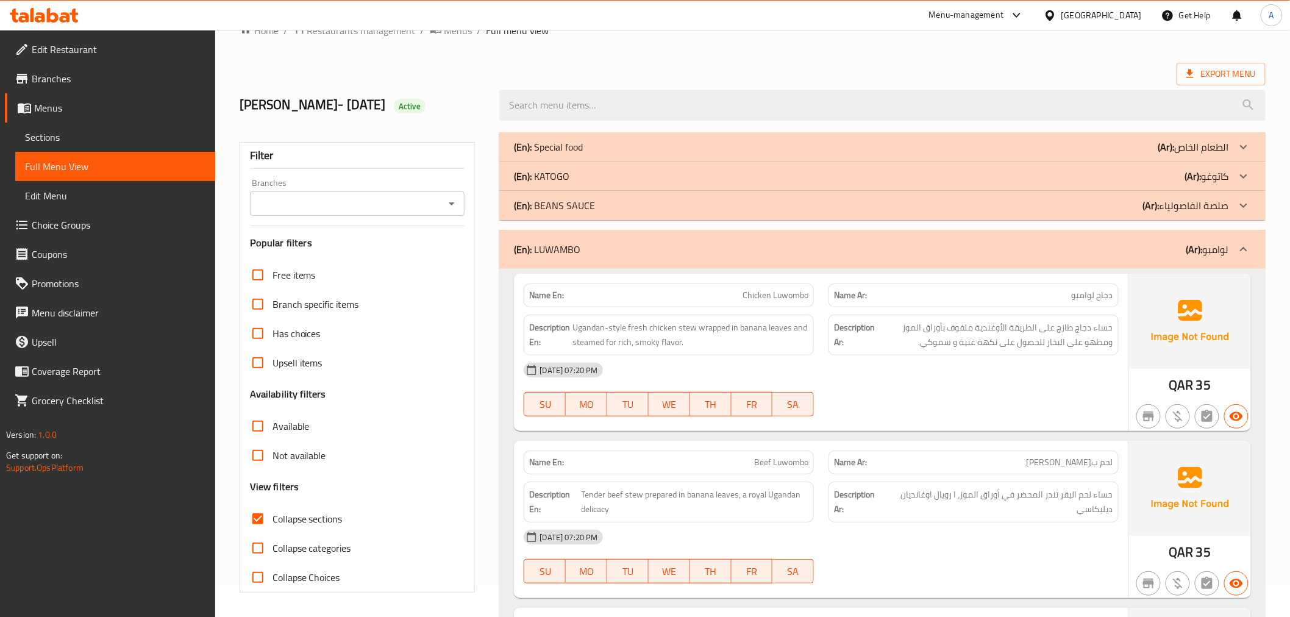
click at [305, 515] on span "Collapse sections" at bounding box center [308, 519] width 70 height 15
click at [273, 515] on input "Collapse sections" at bounding box center [257, 518] width 29 height 29
checkbox input "false"
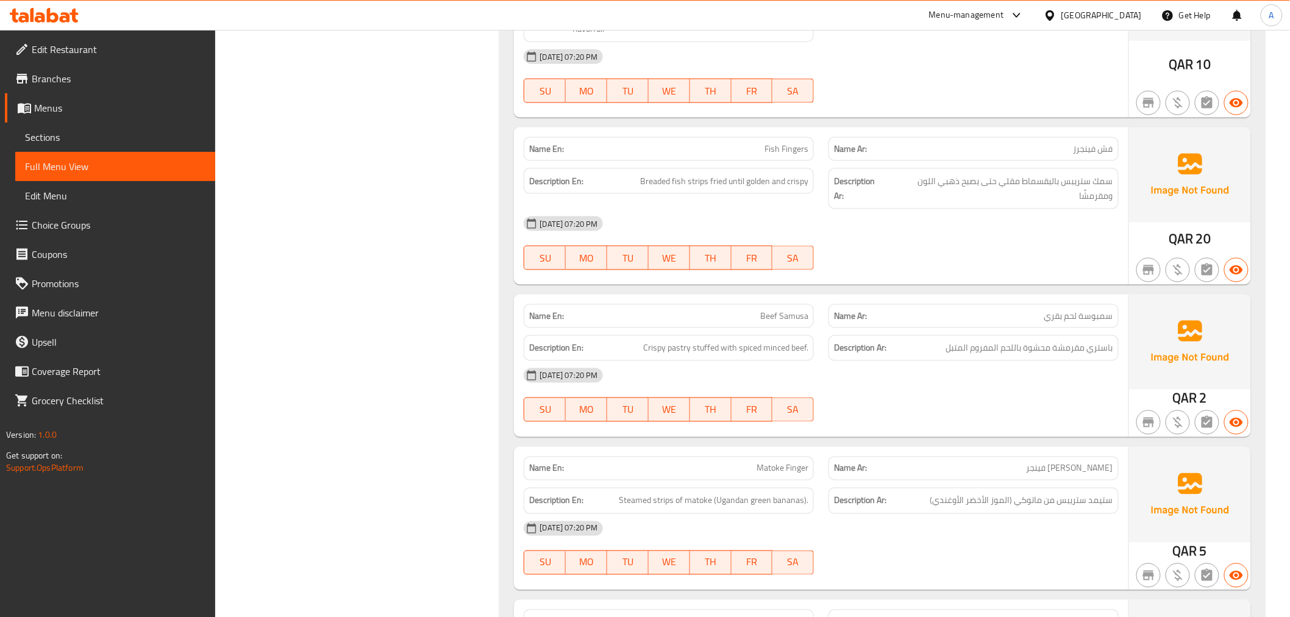
scroll to position [8845, 0]
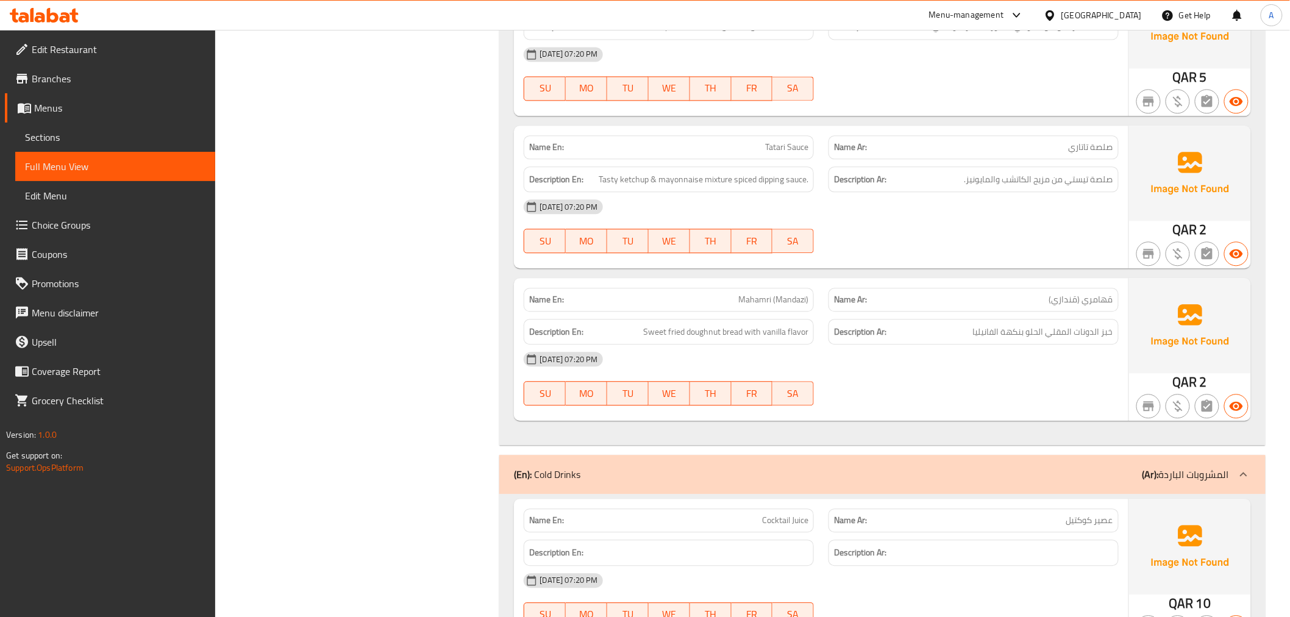
click at [61, 71] on span "Branches" at bounding box center [119, 78] width 174 height 15
